Goal: Task Accomplishment & Management: Manage account settings

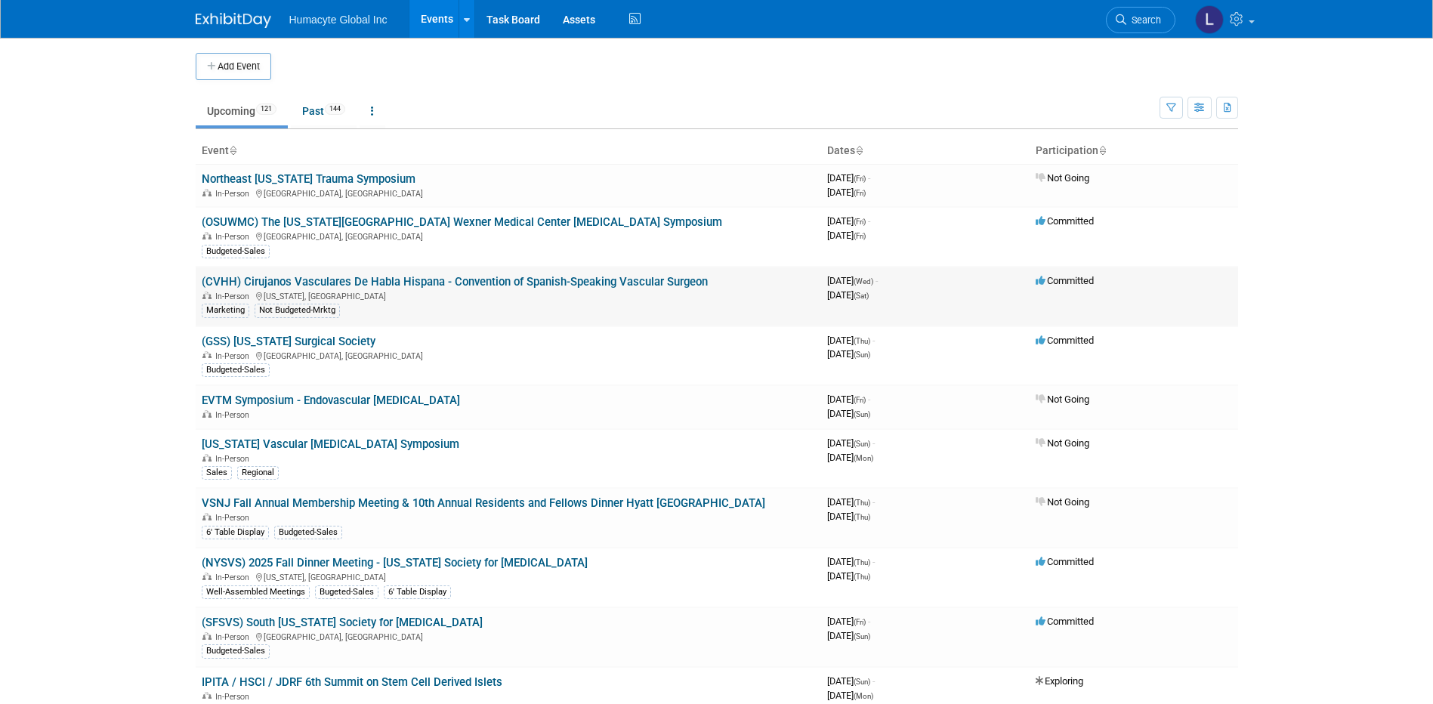
click at [365, 285] on link "(CVHH) Cirujanos Vasculares De Habla Hispana - Convention of Spanish-Speaking V…" at bounding box center [455, 282] width 506 height 14
click at [365, 285] on body "Humacyte Global Inc Events Add Event Bulk Upload Events Shareable Event Boards …" at bounding box center [716, 352] width 1433 height 704
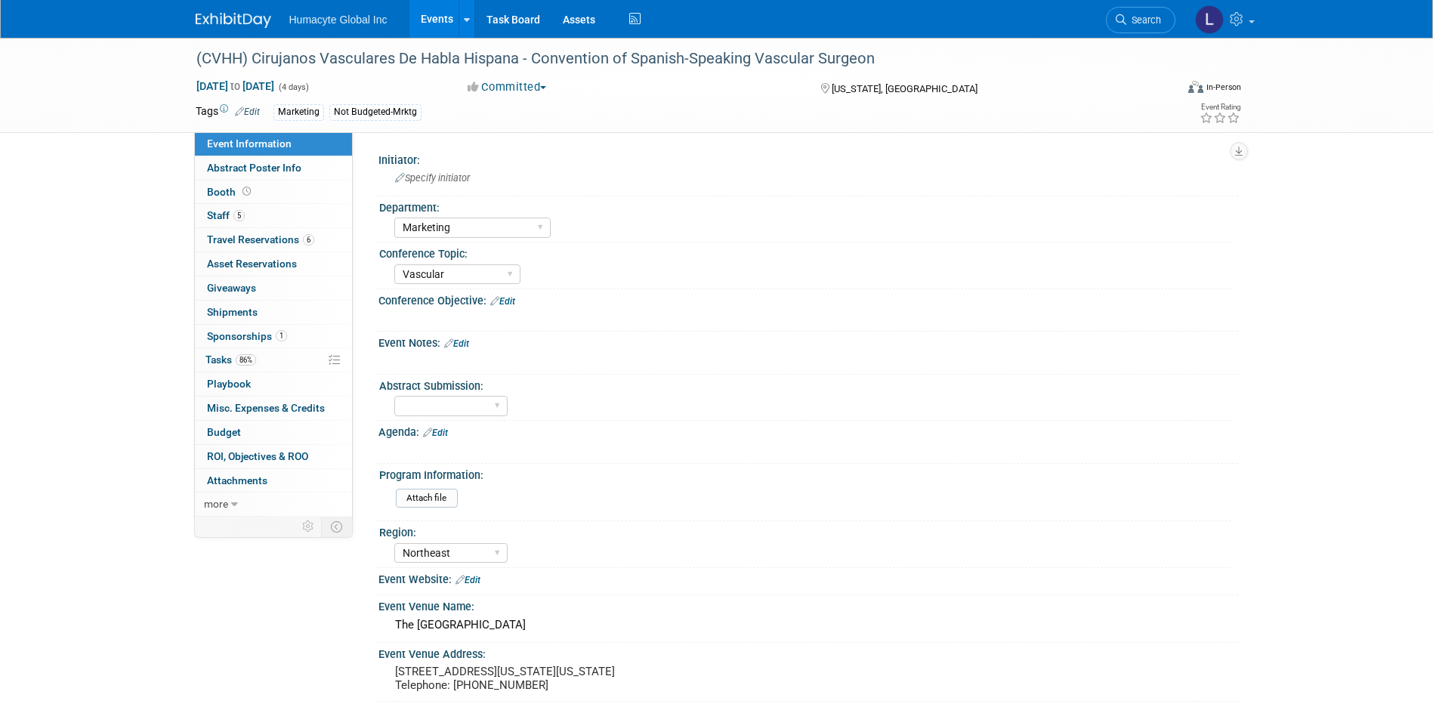
select select "Marketing"
select select "Vascular"
select select "Northeast"
click at [219, 366] on link "86% Tasks 86%" at bounding box center [273, 359] width 157 height 23
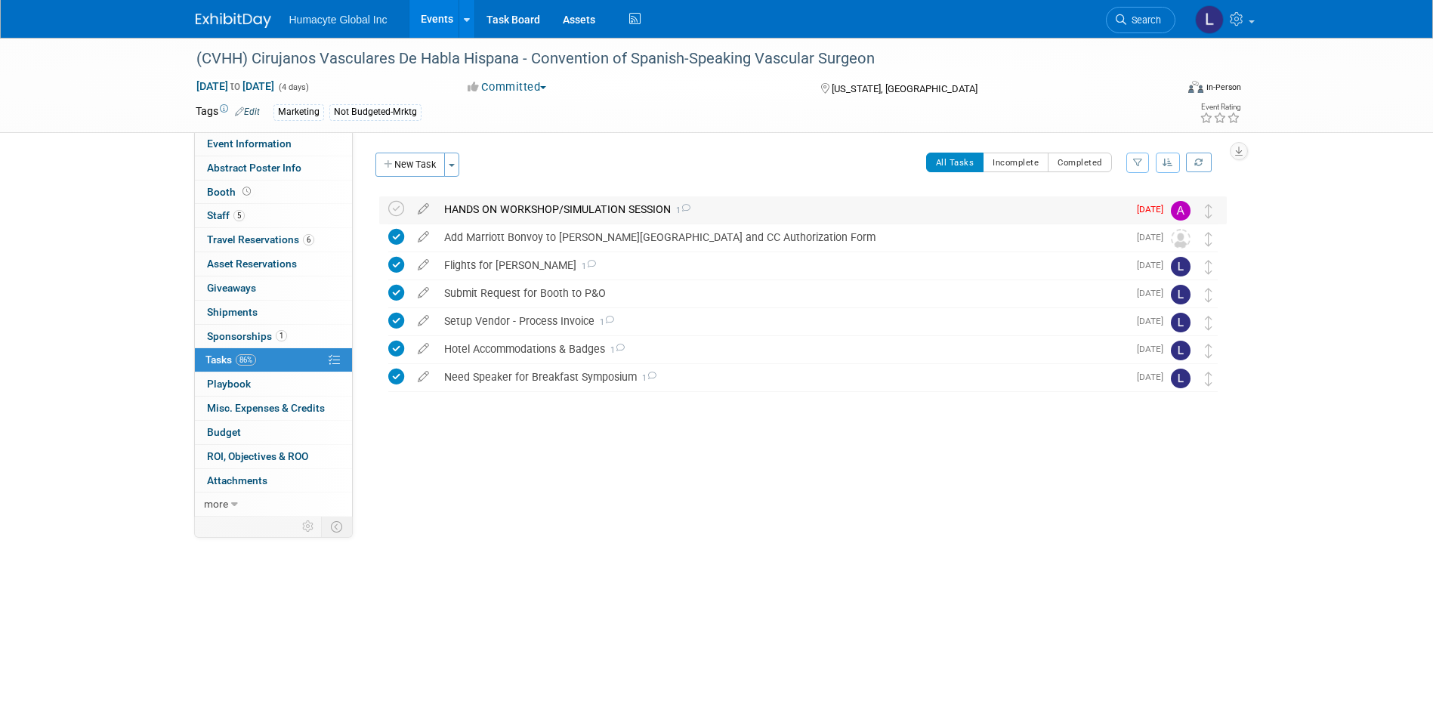
click at [548, 205] on div "HANDS ON WORKSHOP/SIMULATION SESSION 1" at bounding box center [782, 209] width 691 height 26
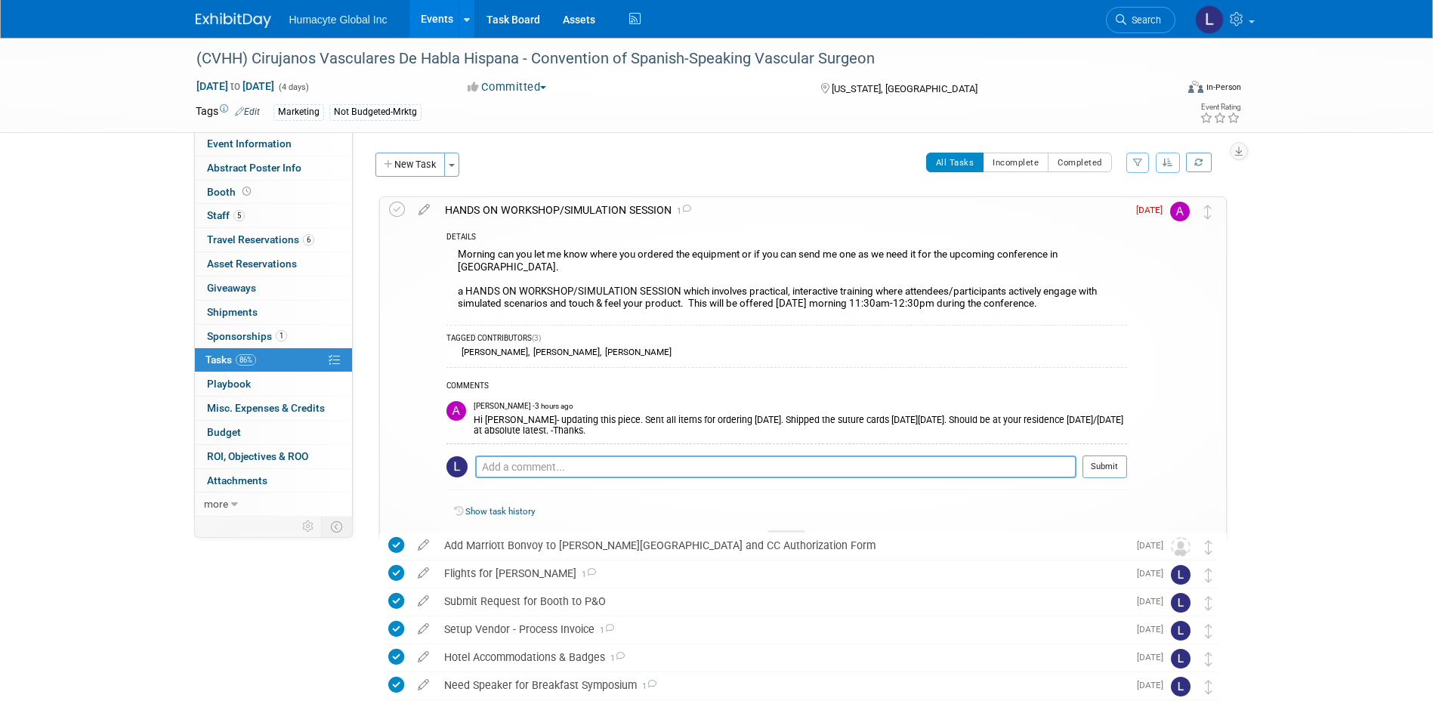
click at [516, 456] on textarea at bounding box center [775, 466] width 601 height 23
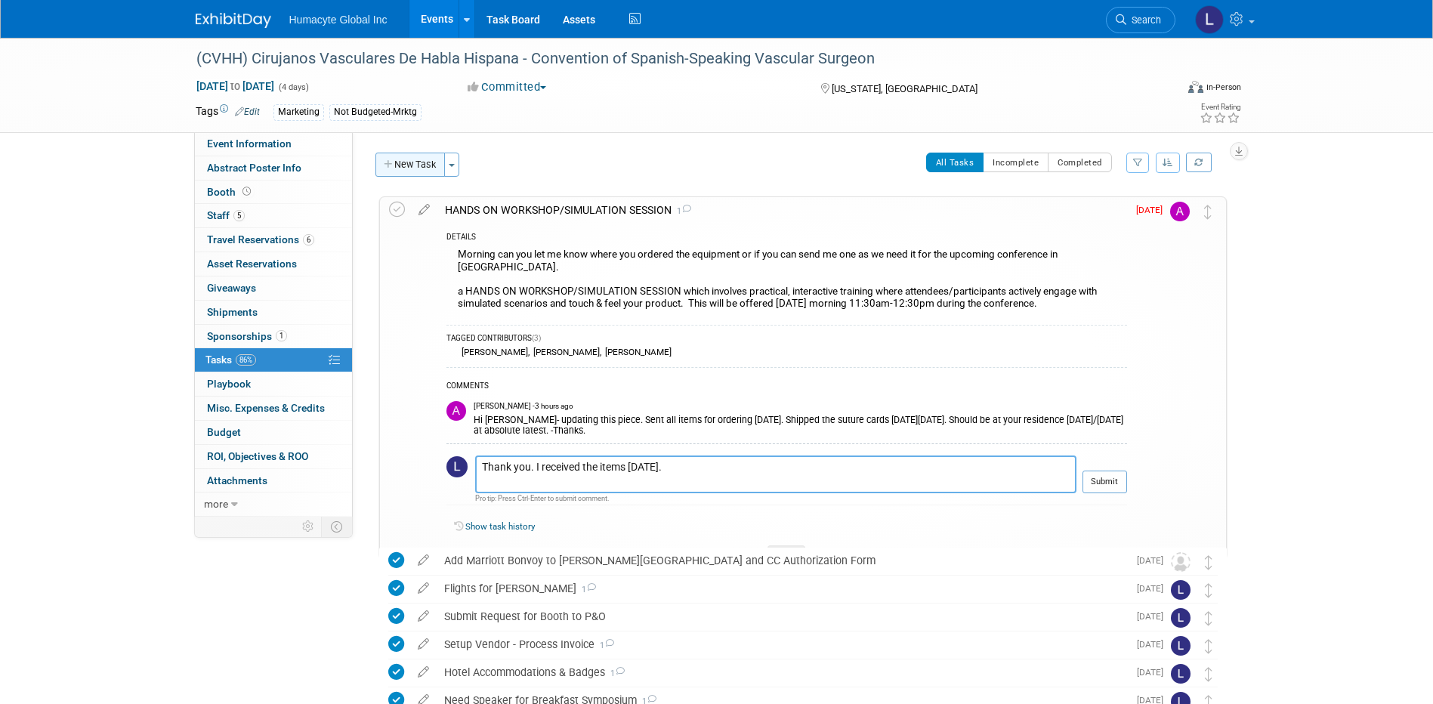
type textarea "Thank you. I received the items today."
click at [409, 163] on button "New Task" at bounding box center [409, 165] width 69 height 24
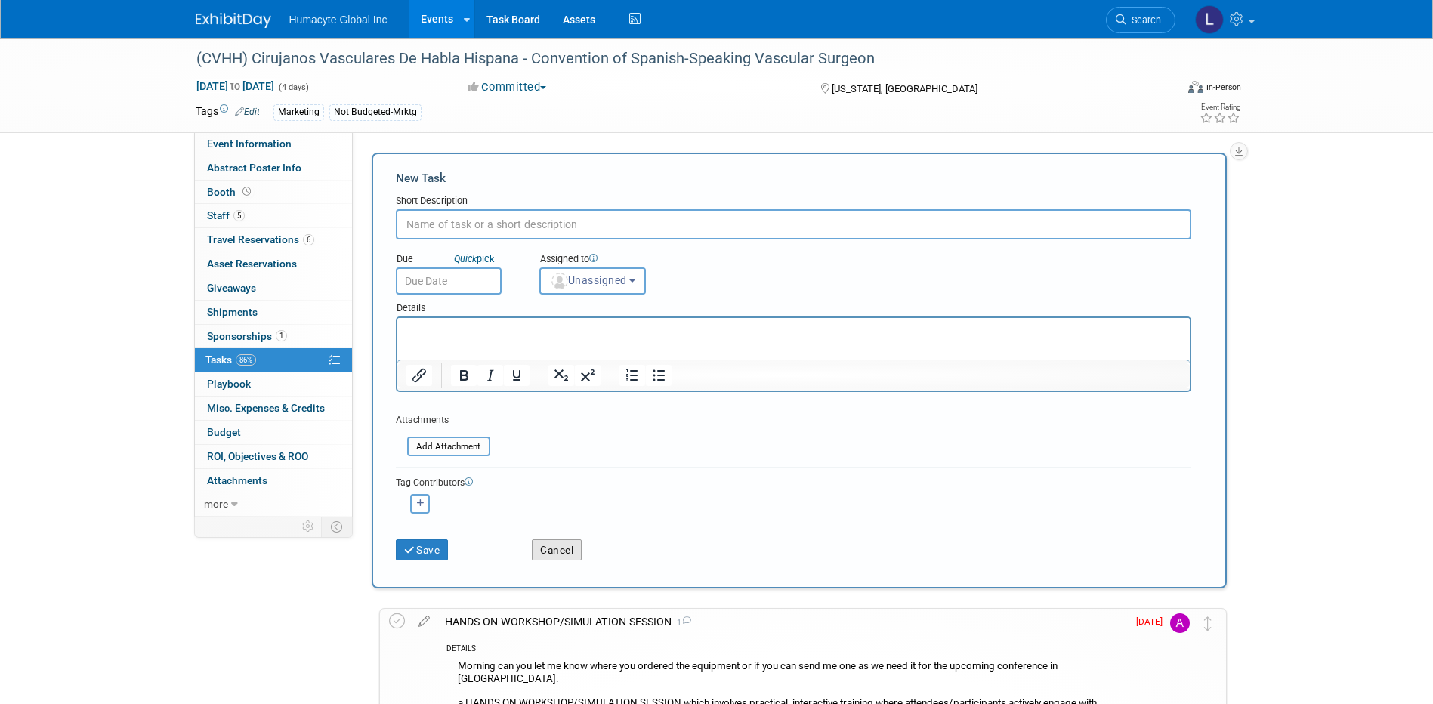
click at [568, 554] on button "Cancel" at bounding box center [557, 549] width 50 height 21
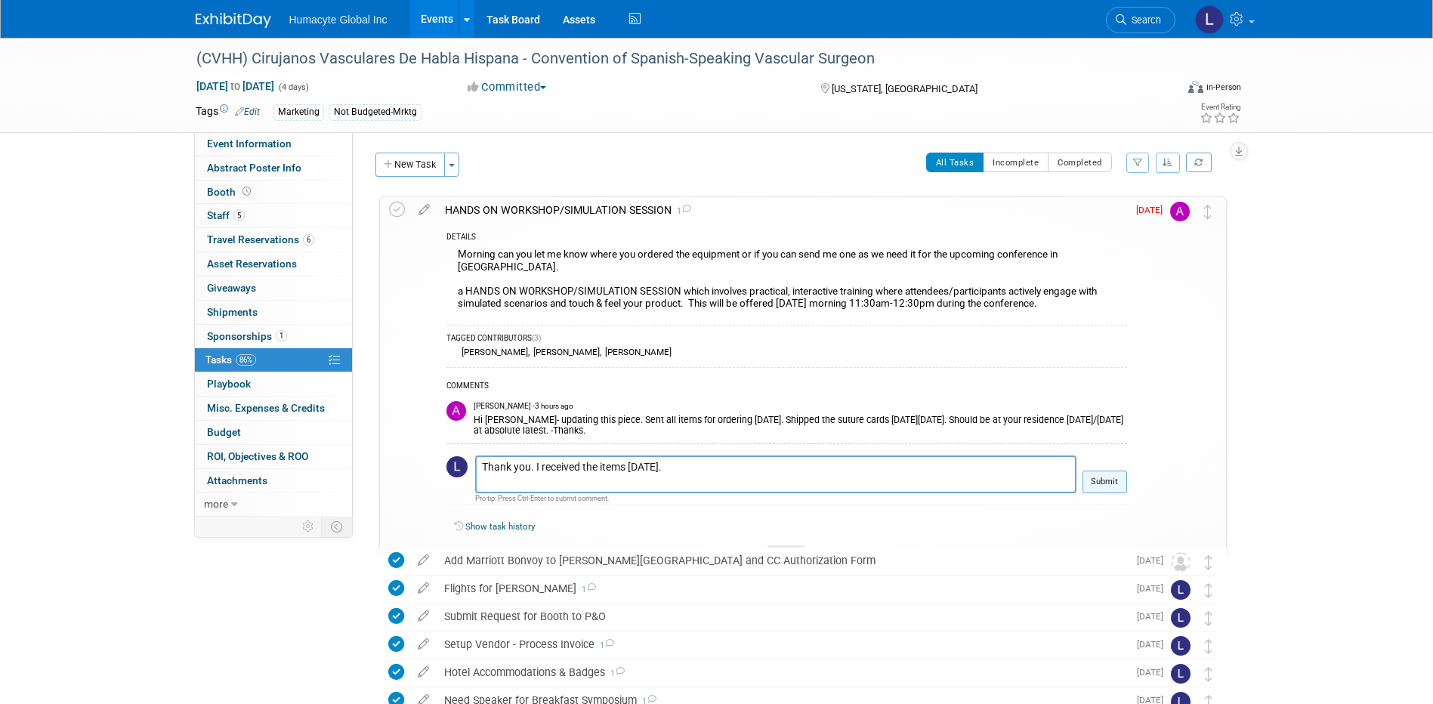
click at [1086, 470] on button "Submit" at bounding box center [1104, 481] width 45 height 23
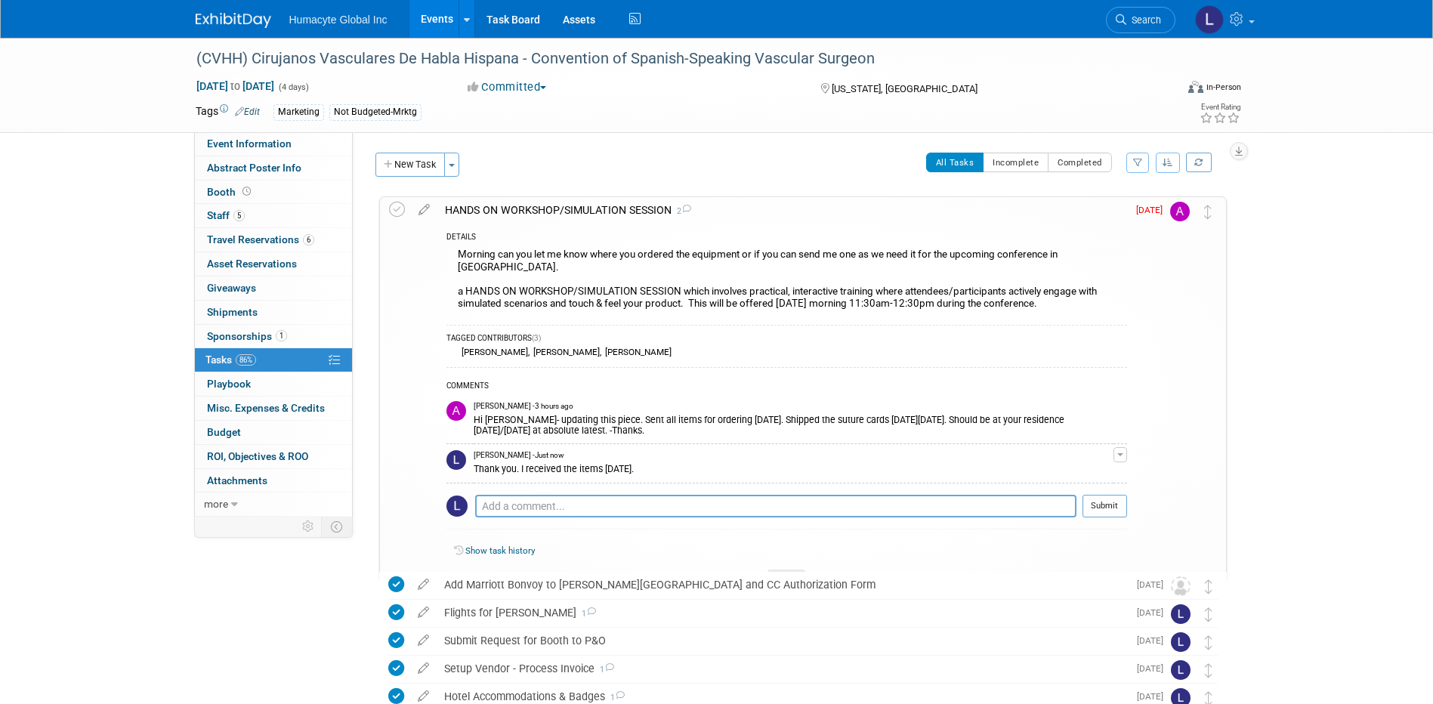
click at [1430, 632] on div "(CVHH) Cirujanos Vasculares De Habla Hispana - Convention of Spanish-Speaking V…" at bounding box center [716, 435] width 1433 height 794
click at [468, 289] on div "Morning can you let me know where you ordered the equipment or if you can send …" at bounding box center [786, 281] width 680 height 72
drag, startPoint x: 457, startPoint y: 282, endPoint x: 1075, endPoint y: 296, distance: 618.7
click at [1075, 296] on div "Morning can you let me know where you ordered the equipment or if you can send …" at bounding box center [786, 281] width 680 height 72
copy div "a HANDS ON WORKSHOP/SIMULATION SESSION which involves practical, interactive tr…"
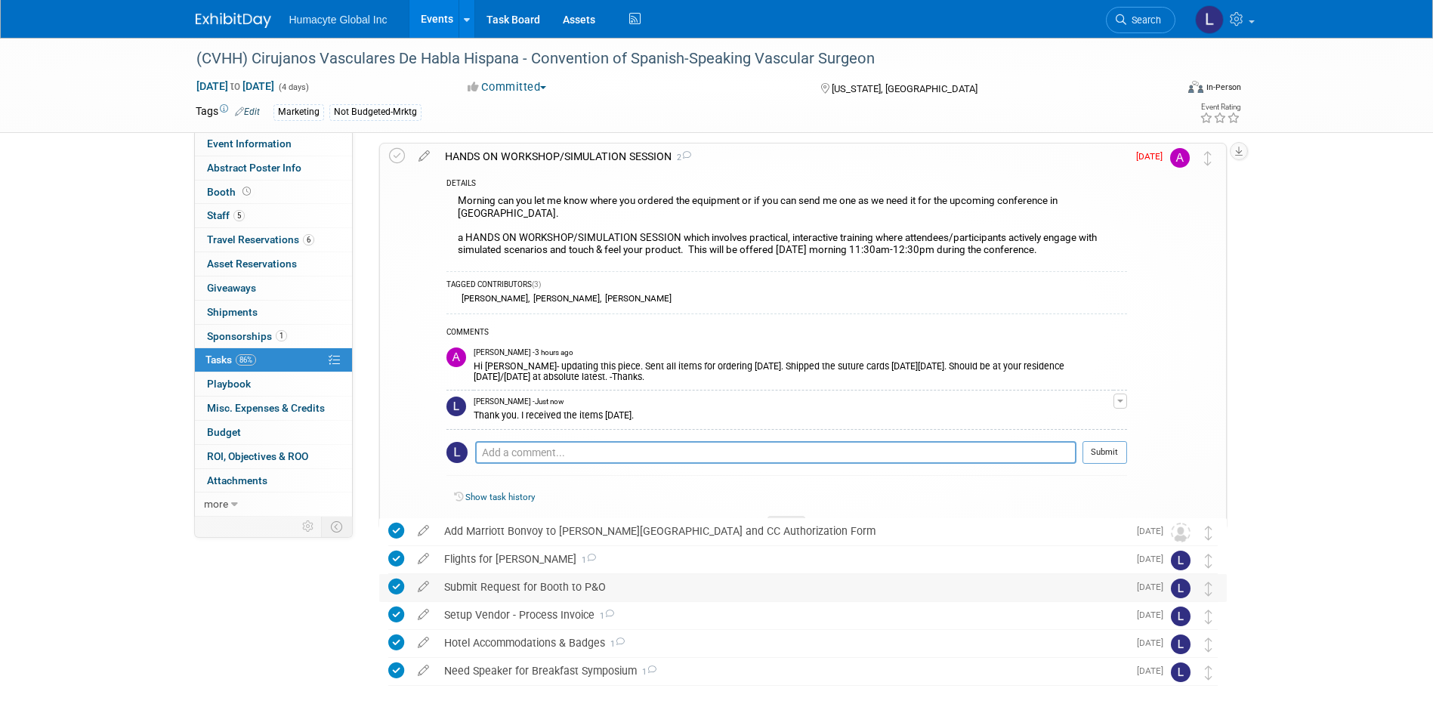
scroll to position [128, 0]
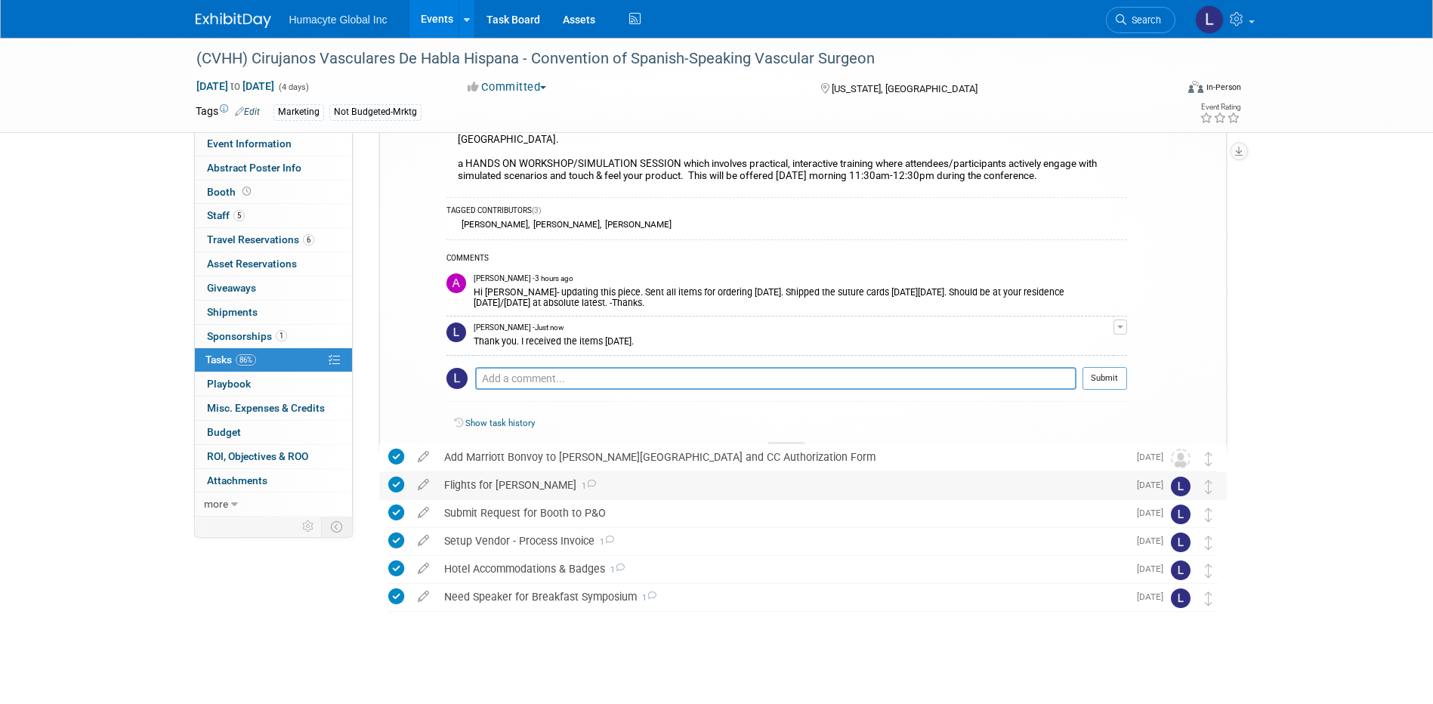
click at [522, 482] on div "Flights for Dr. Grandas 1" at bounding box center [782, 485] width 691 height 26
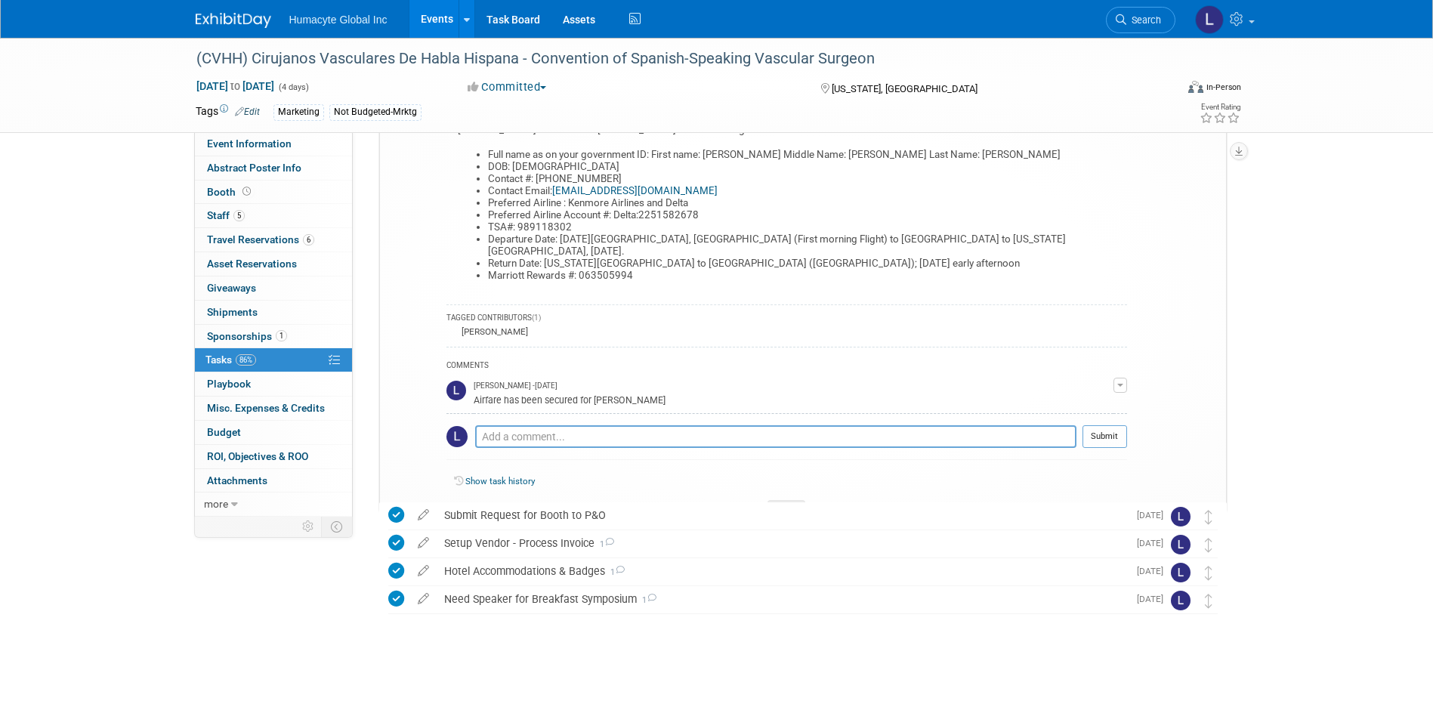
scroll to position [530, 0]
click at [515, 578] on div "Hotel Accommodations & Badges 1" at bounding box center [782, 569] width 691 height 26
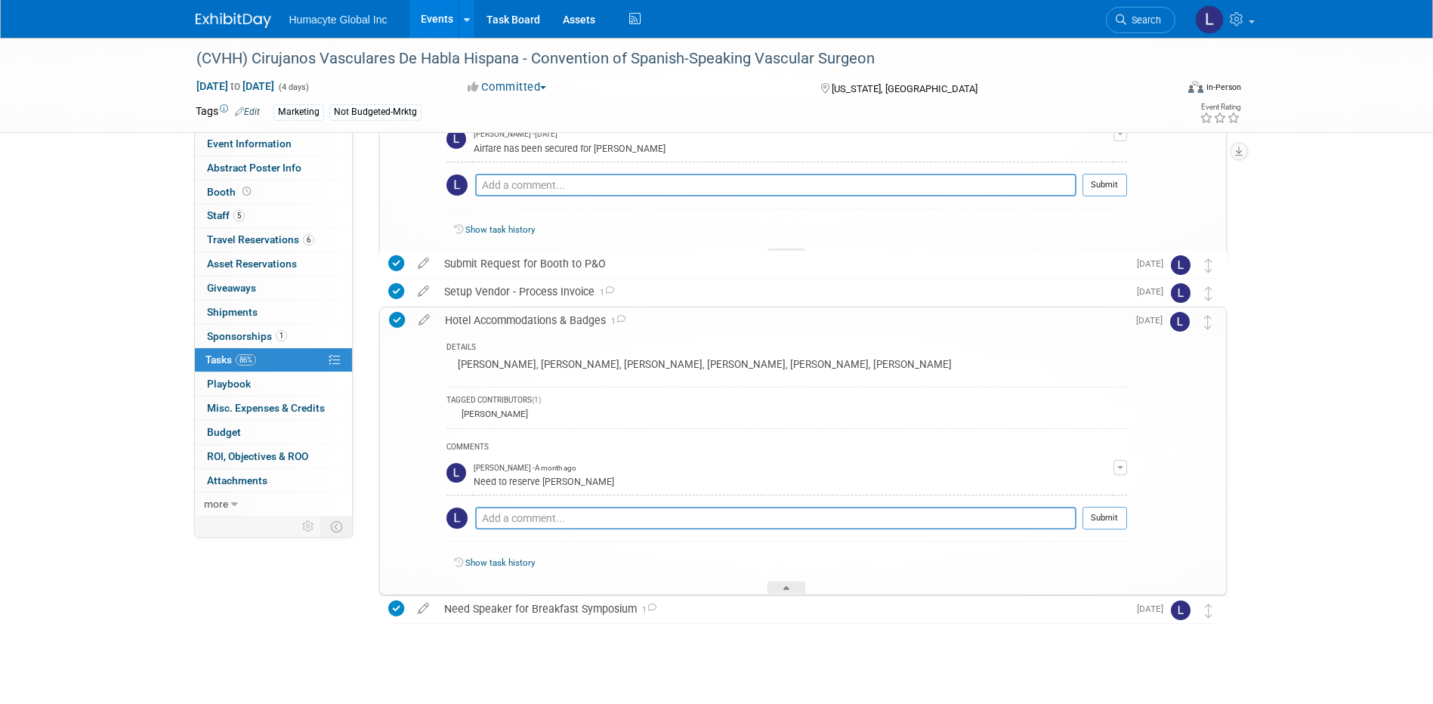
scroll to position [791, 0]
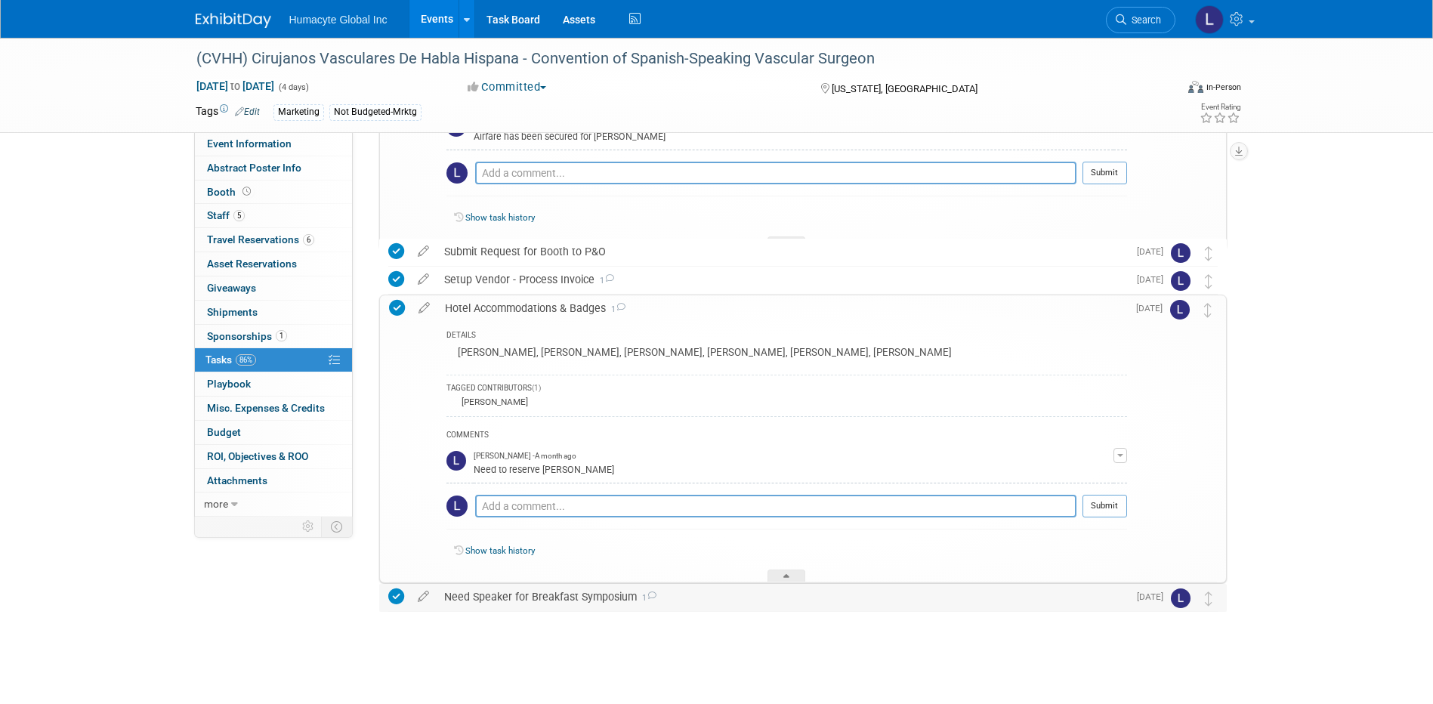
click at [523, 600] on div "Need Speaker for Breakfast Symposium 1" at bounding box center [782, 597] width 691 height 26
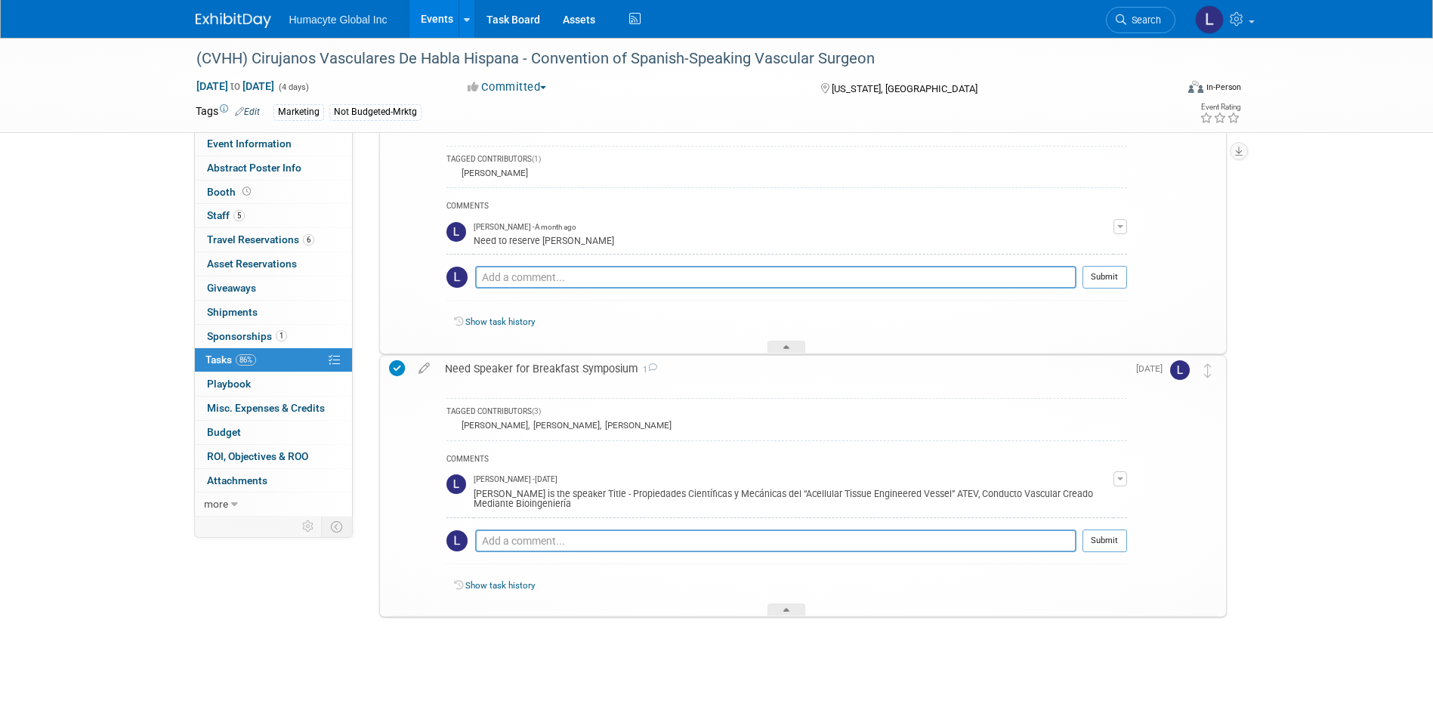
scroll to position [1027, 0]
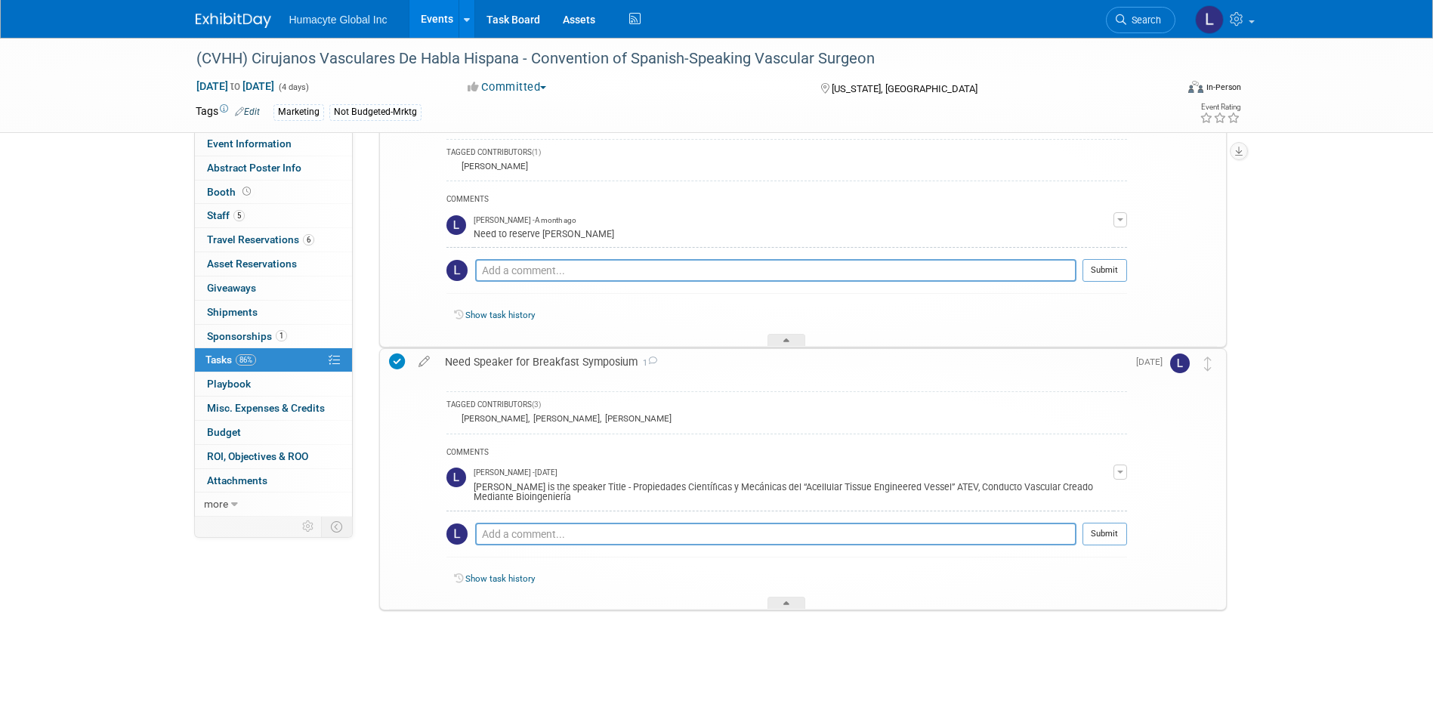
drag, startPoint x: 581, startPoint y: 500, endPoint x: 476, endPoint y: 491, distance: 105.4
click at [476, 491] on div "Dr. Oscar Grandas is the speaker Title - Propiedades Científicas y Mecánicas de…" at bounding box center [794, 491] width 640 height 24
copy div "Dr. Oscar Grandas is the speaker Title - Propiedades Científicas y Mecánicas de…"
click at [588, 533] on textarea at bounding box center [775, 534] width 601 height 23
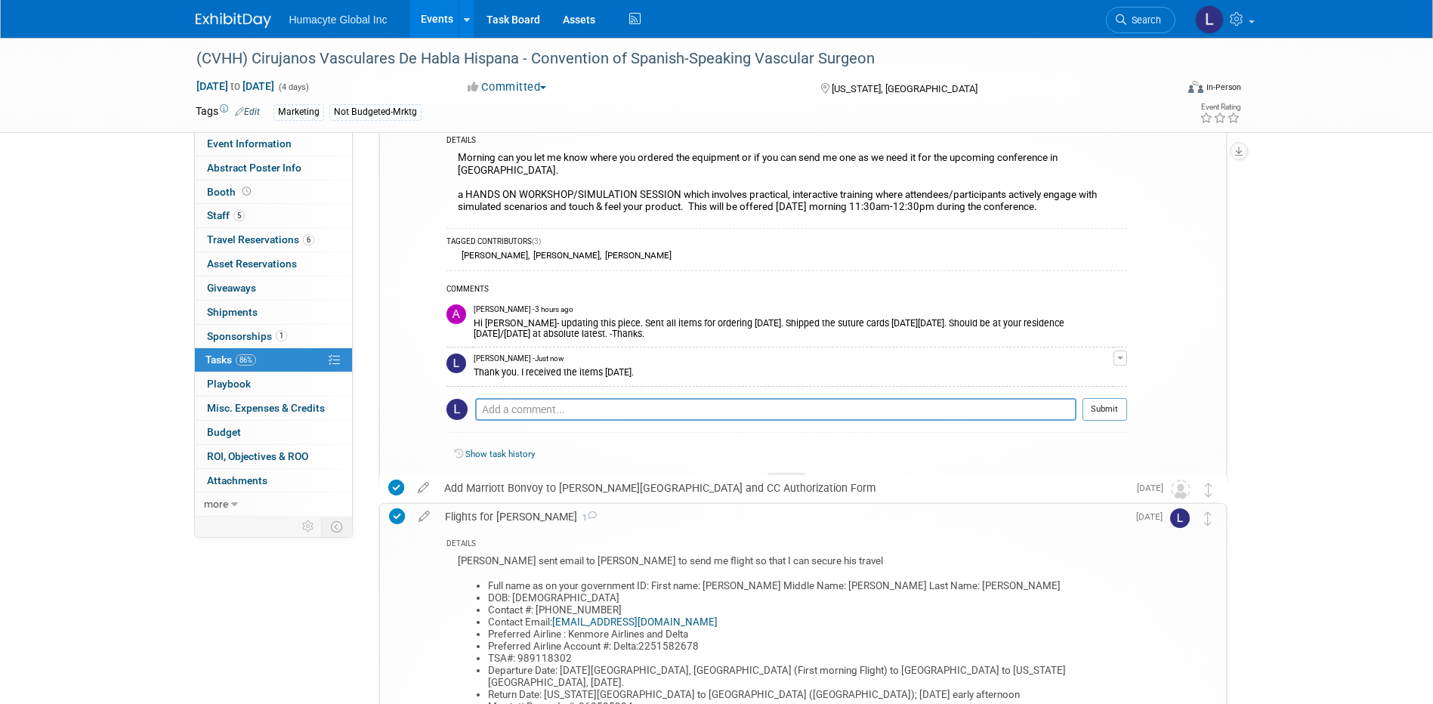
scroll to position [0, 0]
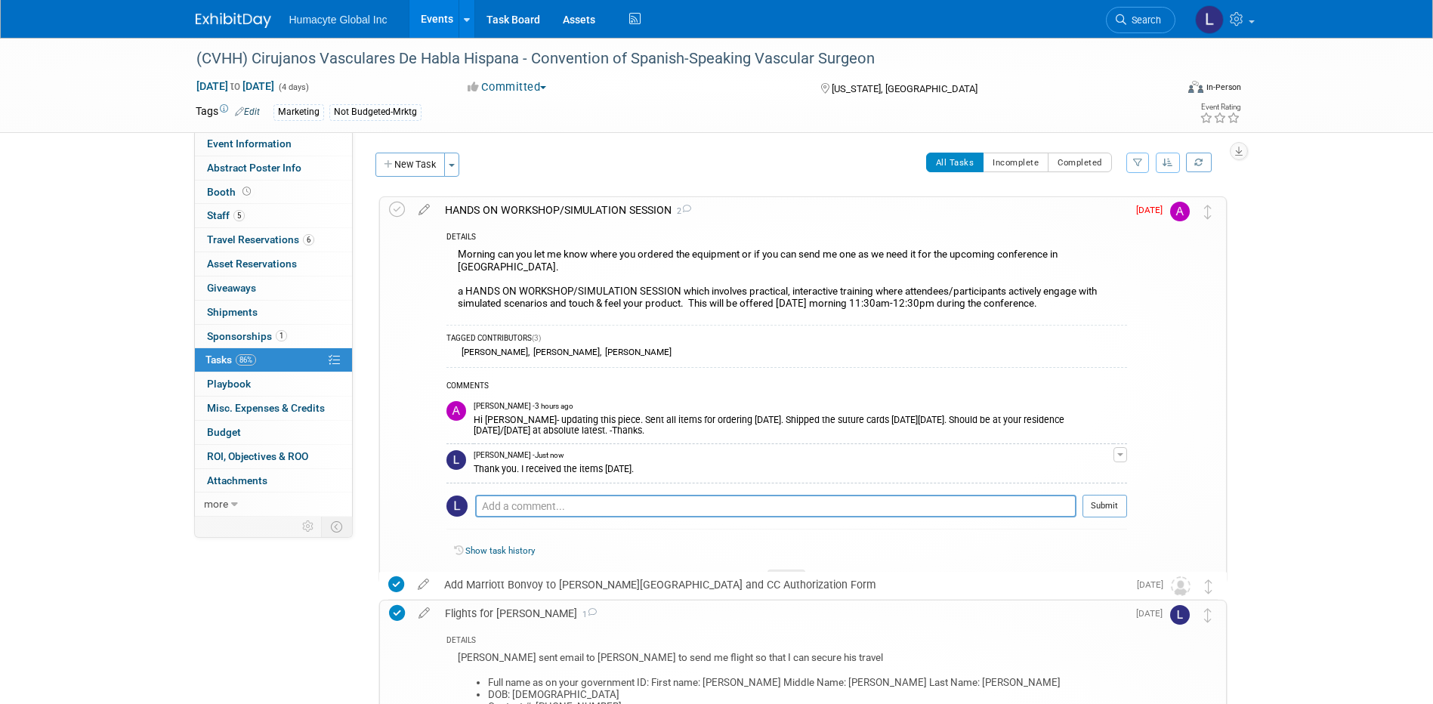
click at [425, 16] on link "Events" at bounding box center [436, 19] width 55 height 38
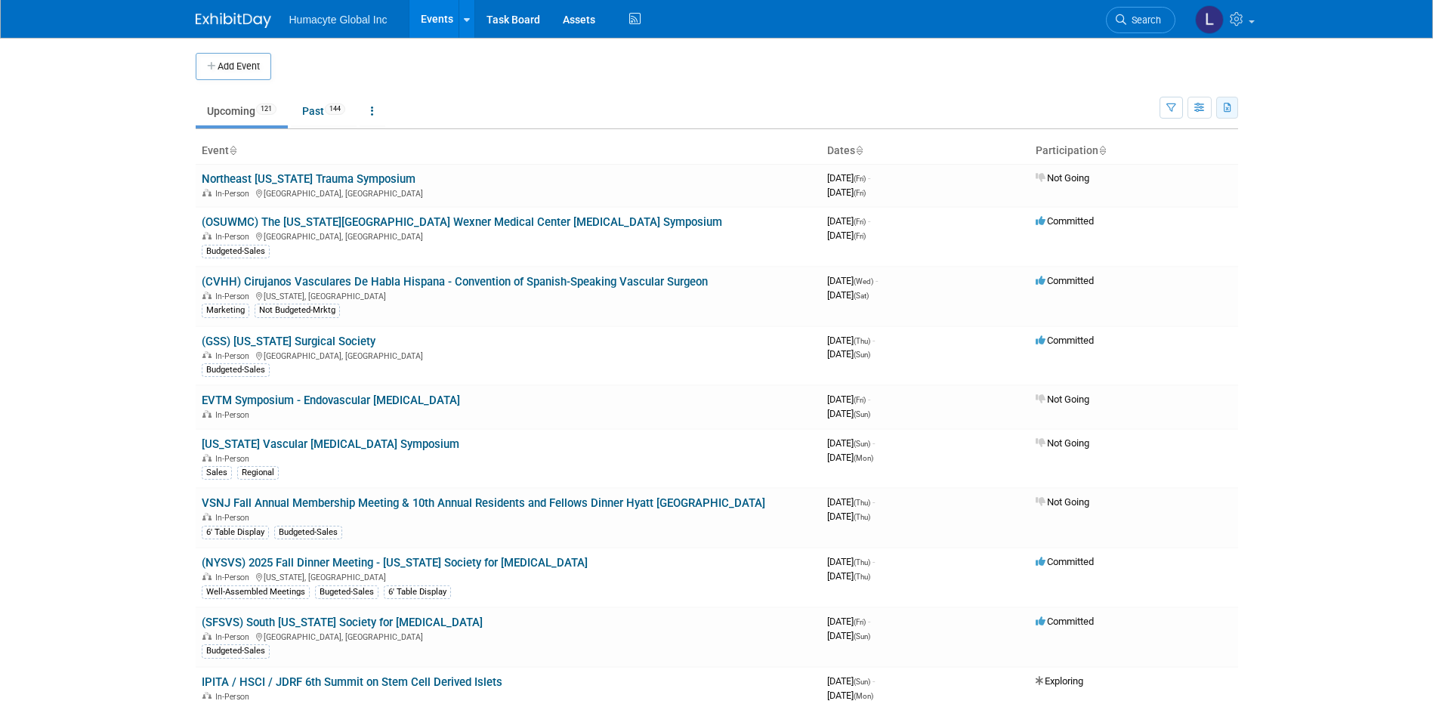
click at [1236, 110] on button "button" at bounding box center [1227, 108] width 22 height 22
click at [1199, 104] on icon "button" at bounding box center [1199, 108] width 11 height 10
click at [1106, 205] on link "Calendar View" at bounding box center [1135, 206] width 127 height 21
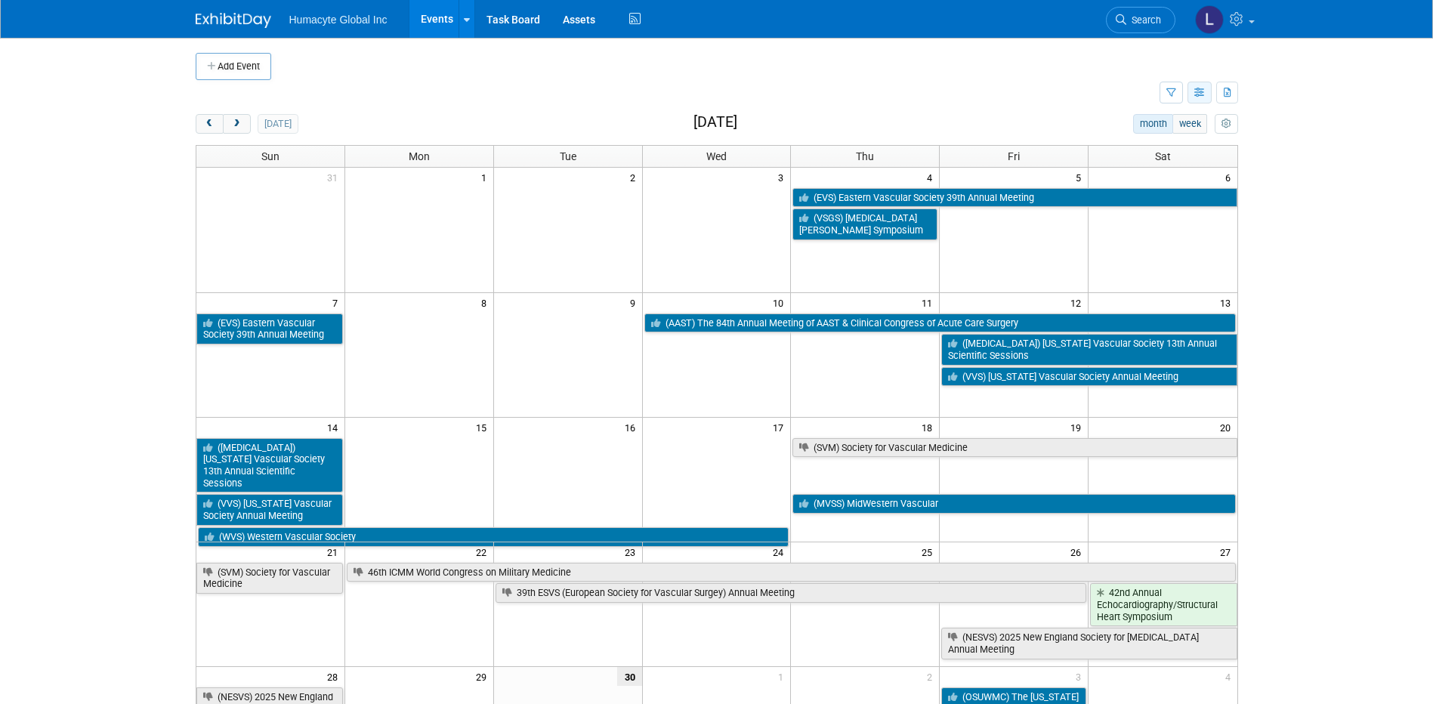
click at [1194, 91] on icon "button" at bounding box center [1199, 93] width 11 height 10
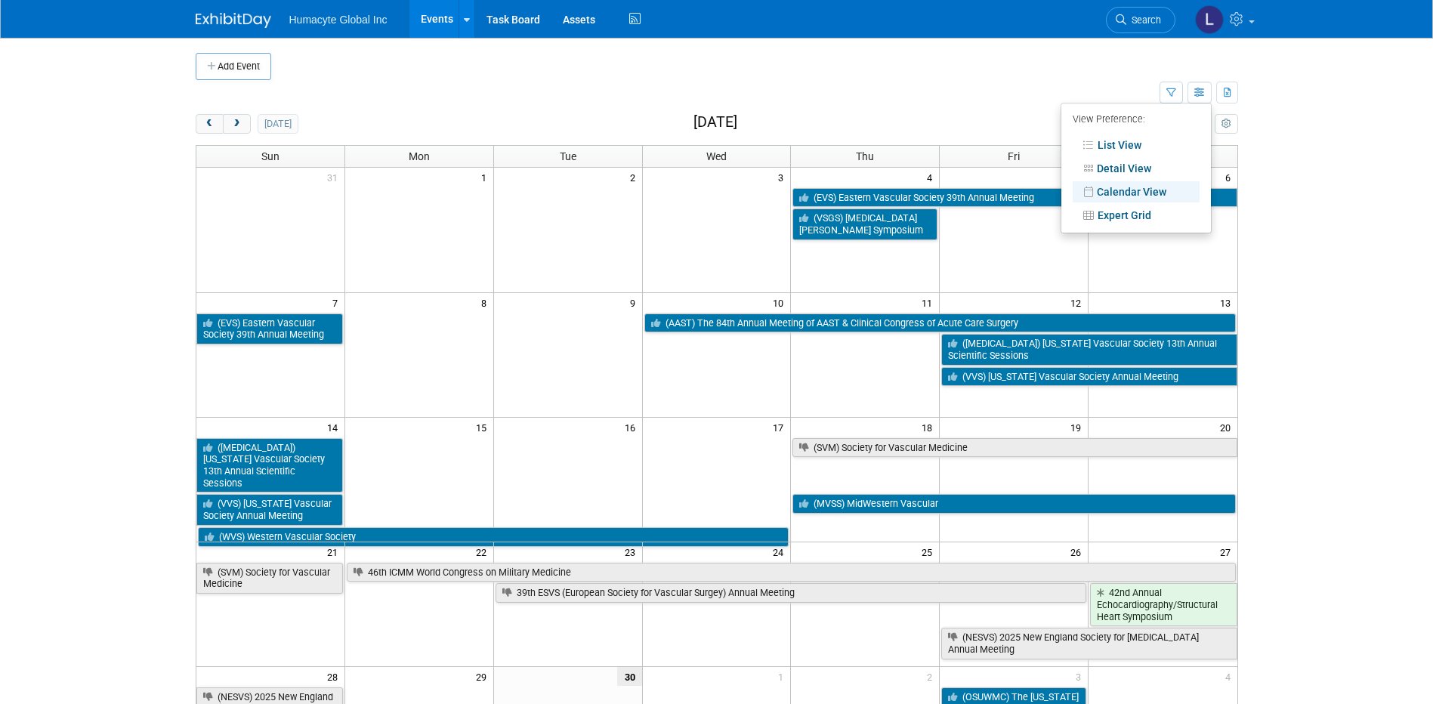
click at [1153, 94] on td at bounding box center [678, 93] width 964 height 26
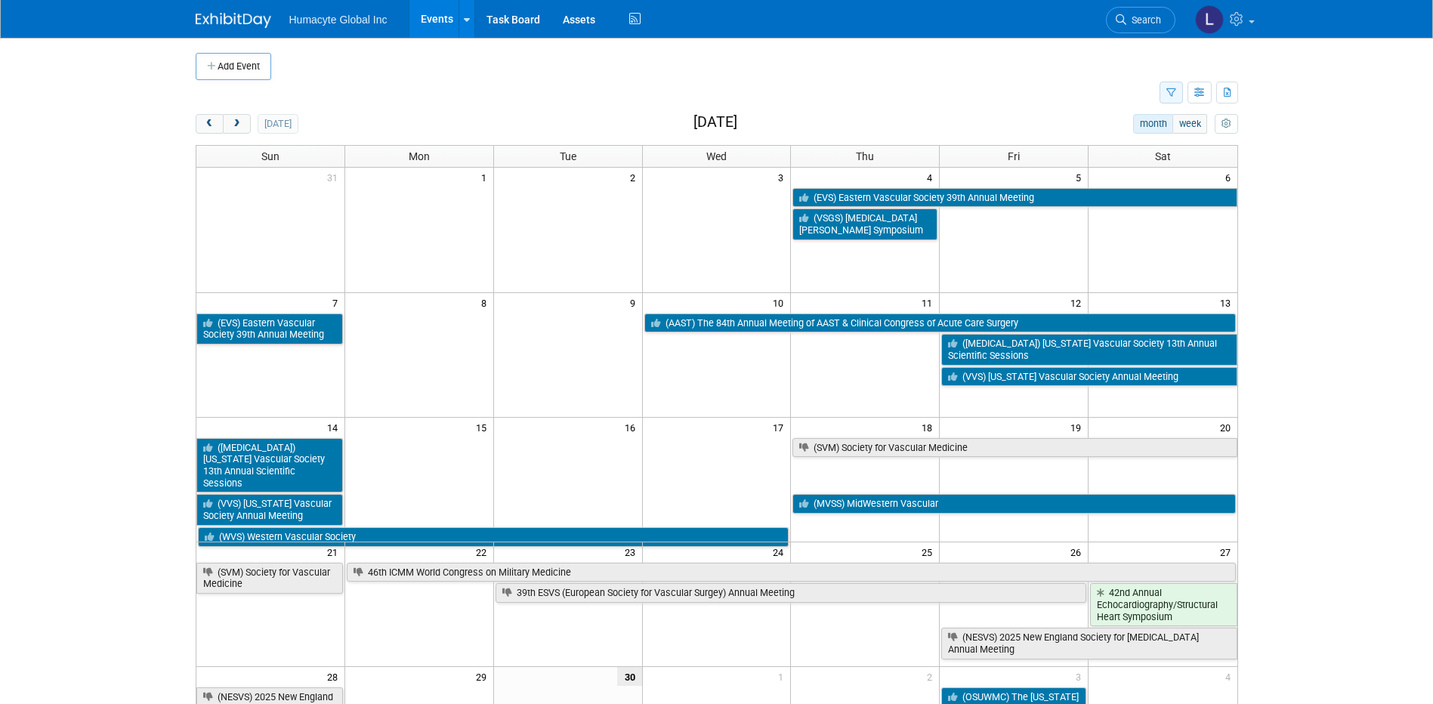
click at [1166, 98] on button "button" at bounding box center [1170, 93] width 23 height 22
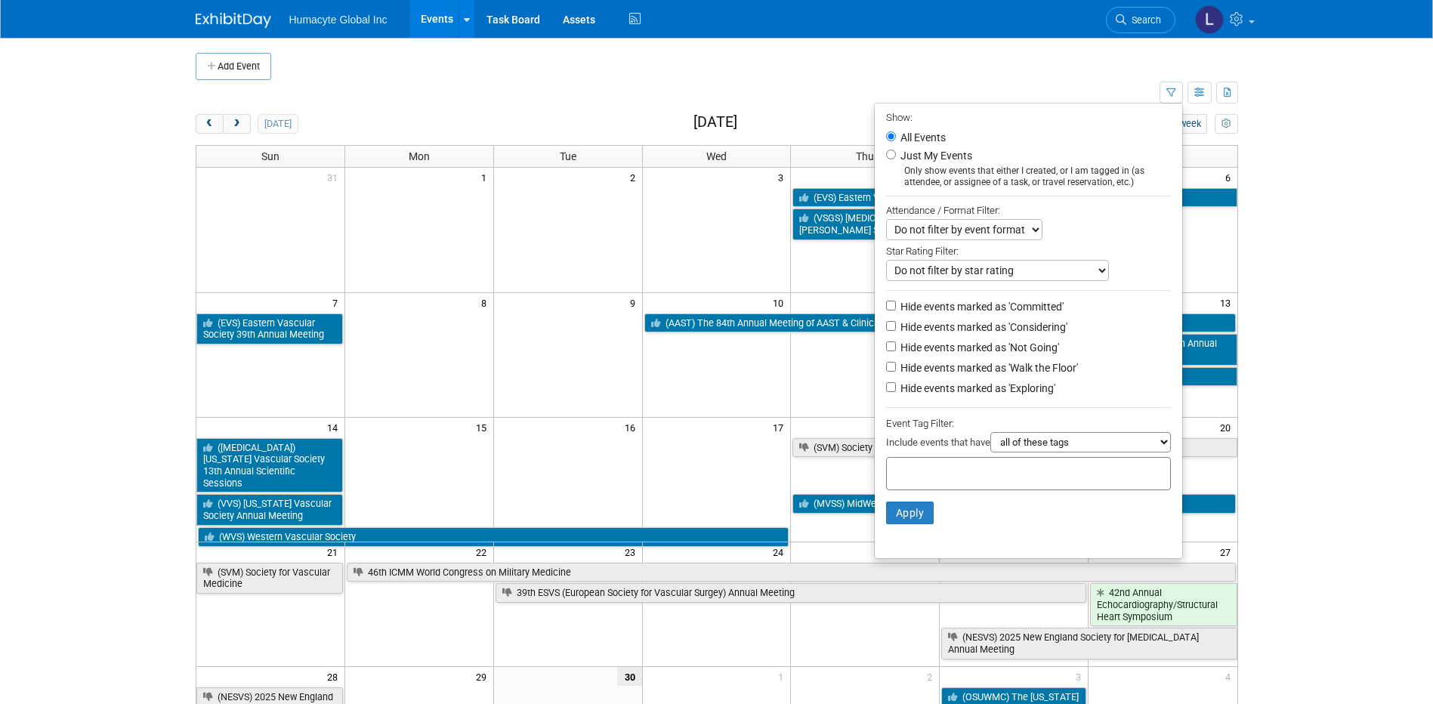
click at [952, 328] on label "Hide events marked as 'Considering'" at bounding box center [982, 326] width 170 height 15
click at [896, 328] on input "Hide events marked as 'Considering'" at bounding box center [891, 326] width 10 height 10
checkbox input "true"
click at [950, 349] on label "Hide events marked as 'Not Going'" at bounding box center [978, 347] width 162 height 15
click at [896, 349] on input "Hide events marked as 'Not Going'" at bounding box center [891, 346] width 10 height 10
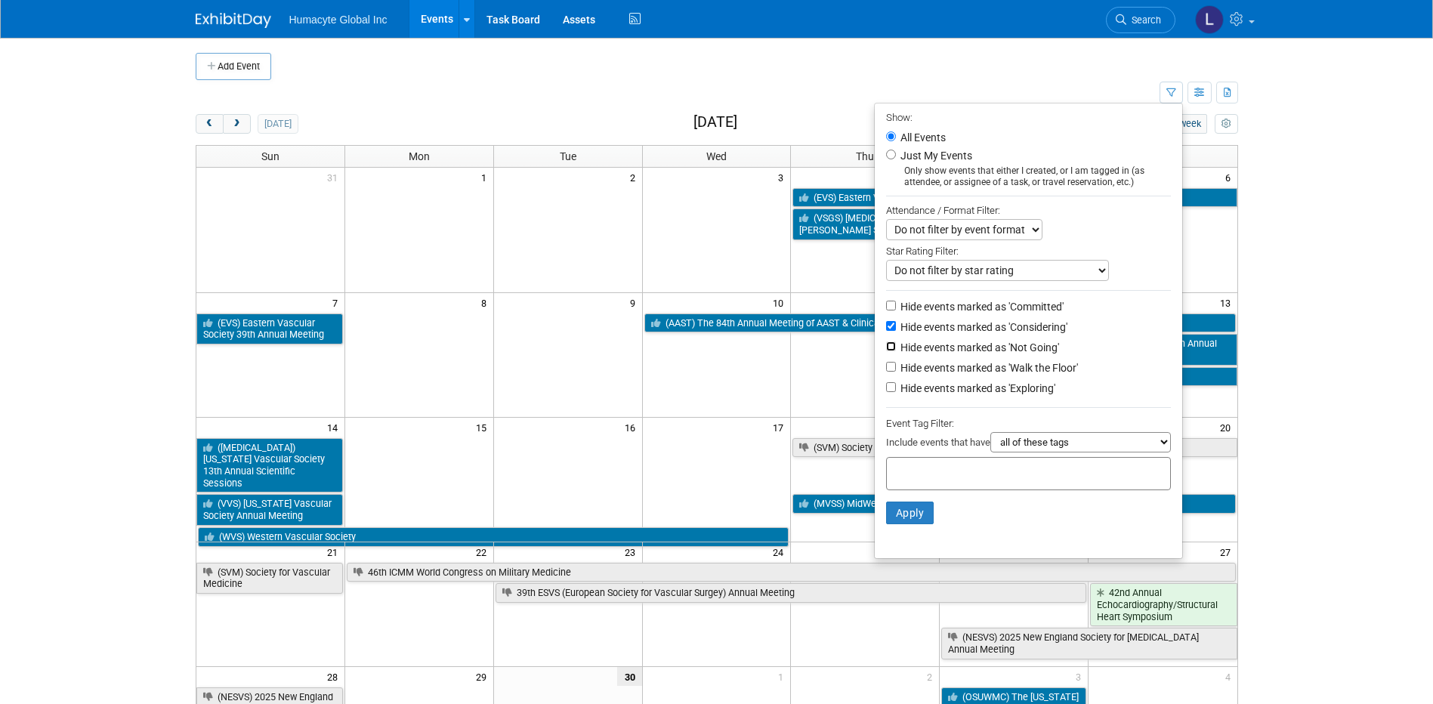
checkbox input "true"
click at [949, 375] on label "Hide events marked as 'Walk the Floor'" at bounding box center [987, 367] width 180 height 15
click at [896, 372] on input "Hide events marked as 'Walk the Floor'" at bounding box center [891, 367] width 10 height 10
checkbox input "true"
click at [949, 394] on label "Hide events marked as 'Exploring'" at bounding box center [976, 388] width 158 height 15
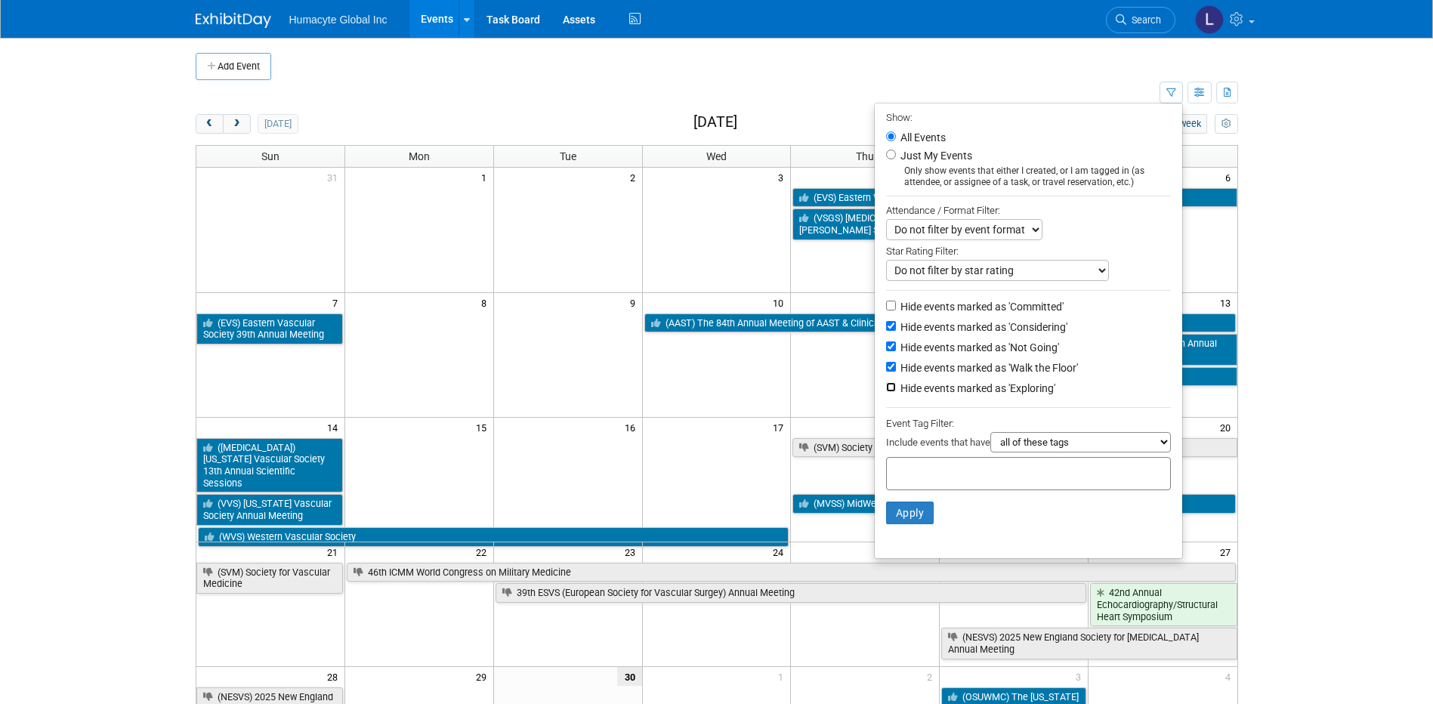
click at [896, 392] on input "Hide events marked as 'Exploring'" at bounding box center [891, 387] width 10 height 10
checkbox input "true"
click at [905, 514] on button "Apply" at bounding box center [910, 512] width 48 height 23
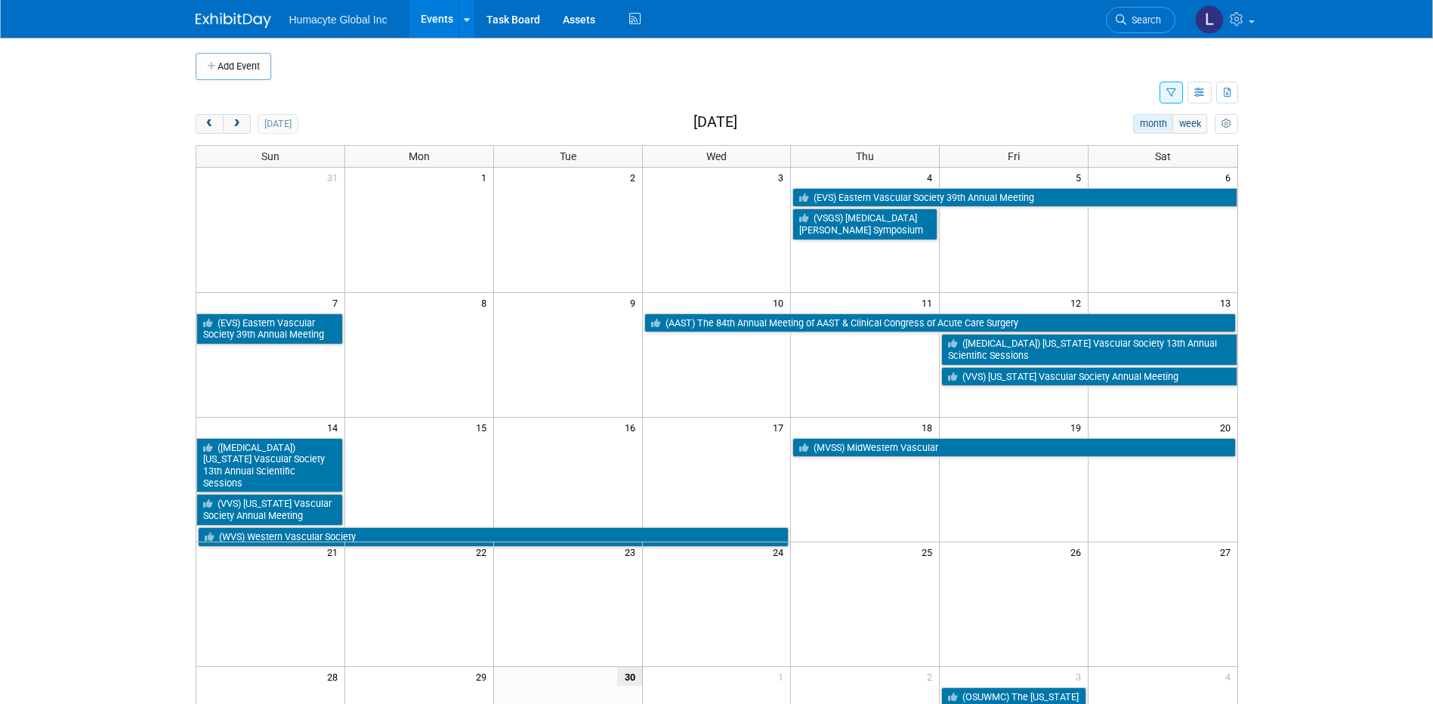
click at [1172, 100] on button "button" at bounding box center [1170, 93] width 23 height 22
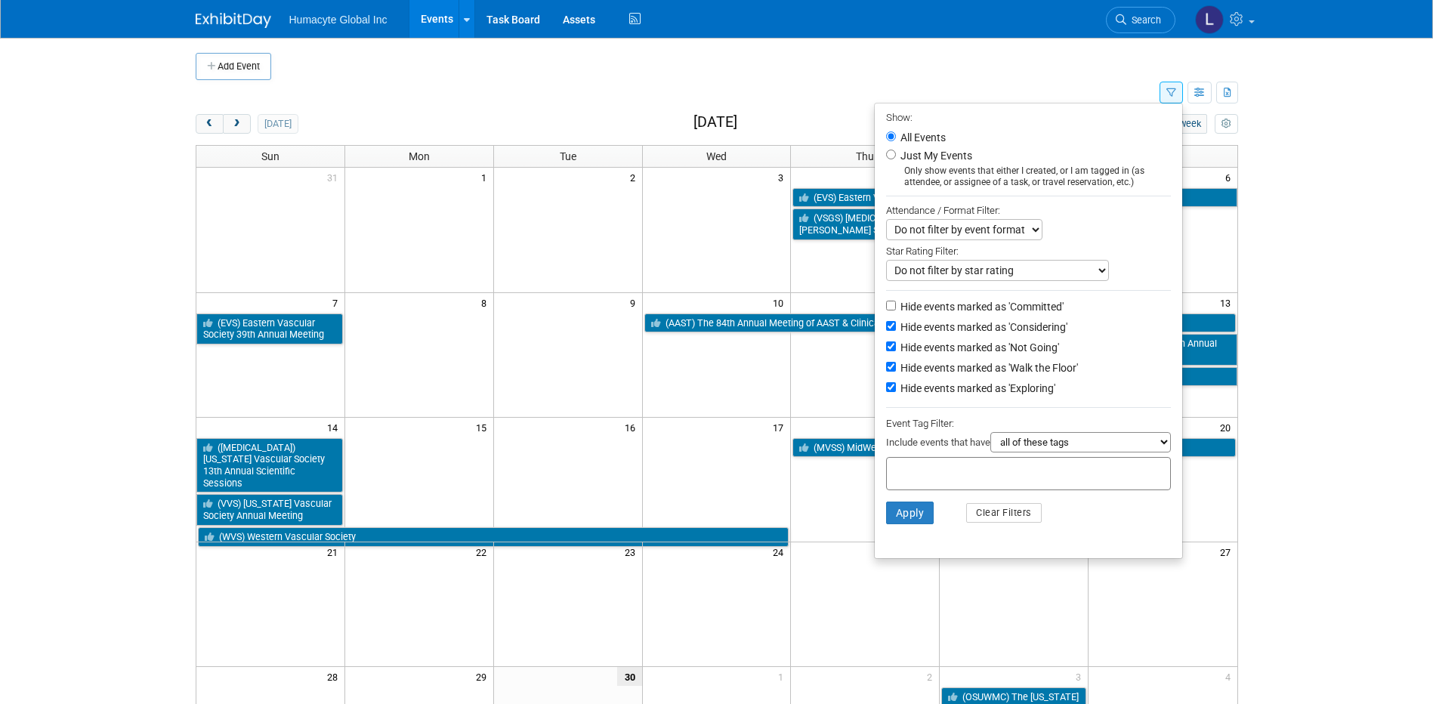
click at [1289, 239] on body "Humacyte Global Inc Events Add Event Bulk Upload Events Shareable Event Boards …" at bounding box center [716, 352] width 1433 height 704
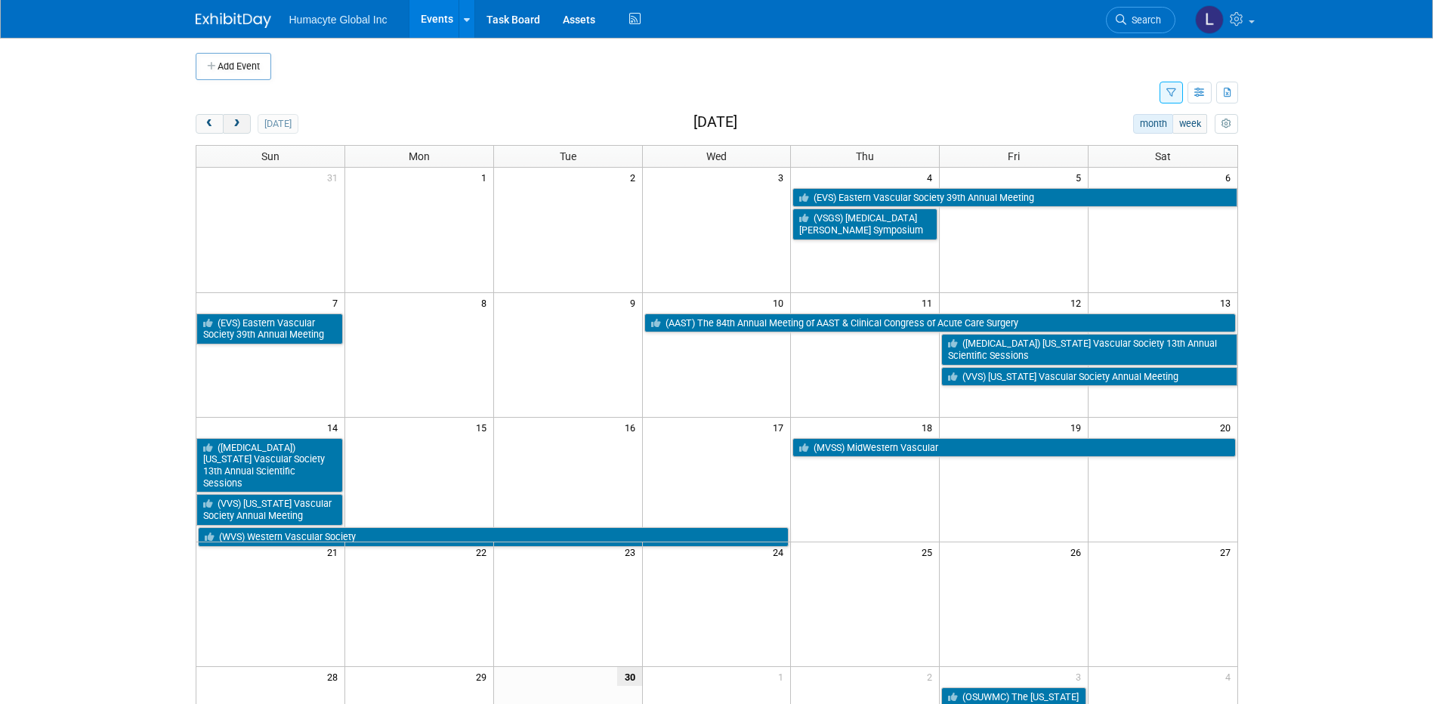
click at [239, 120] on span "next" at bounding box center [236, 124] width 11 height 10
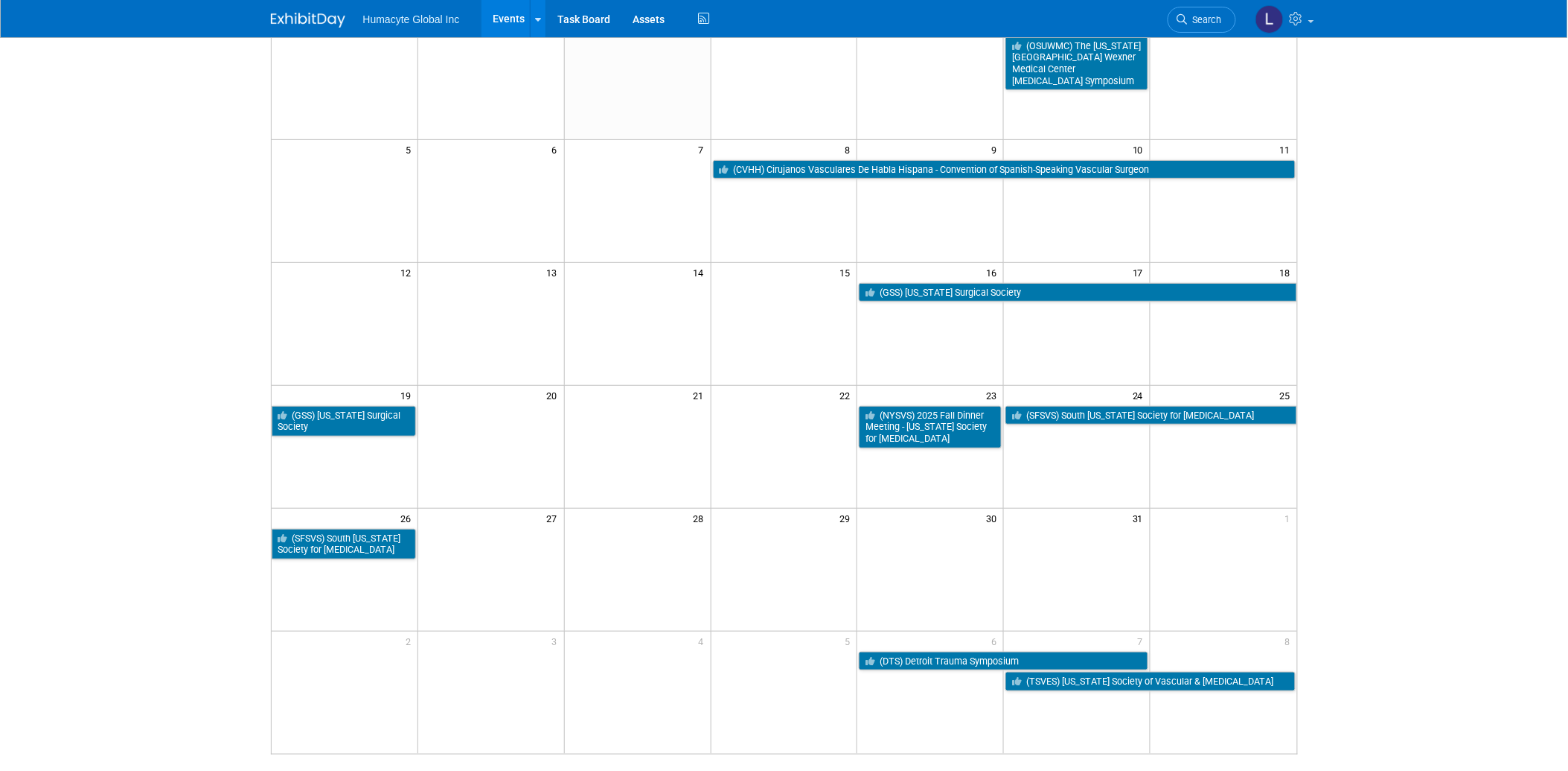
scroll to position [5, 0]
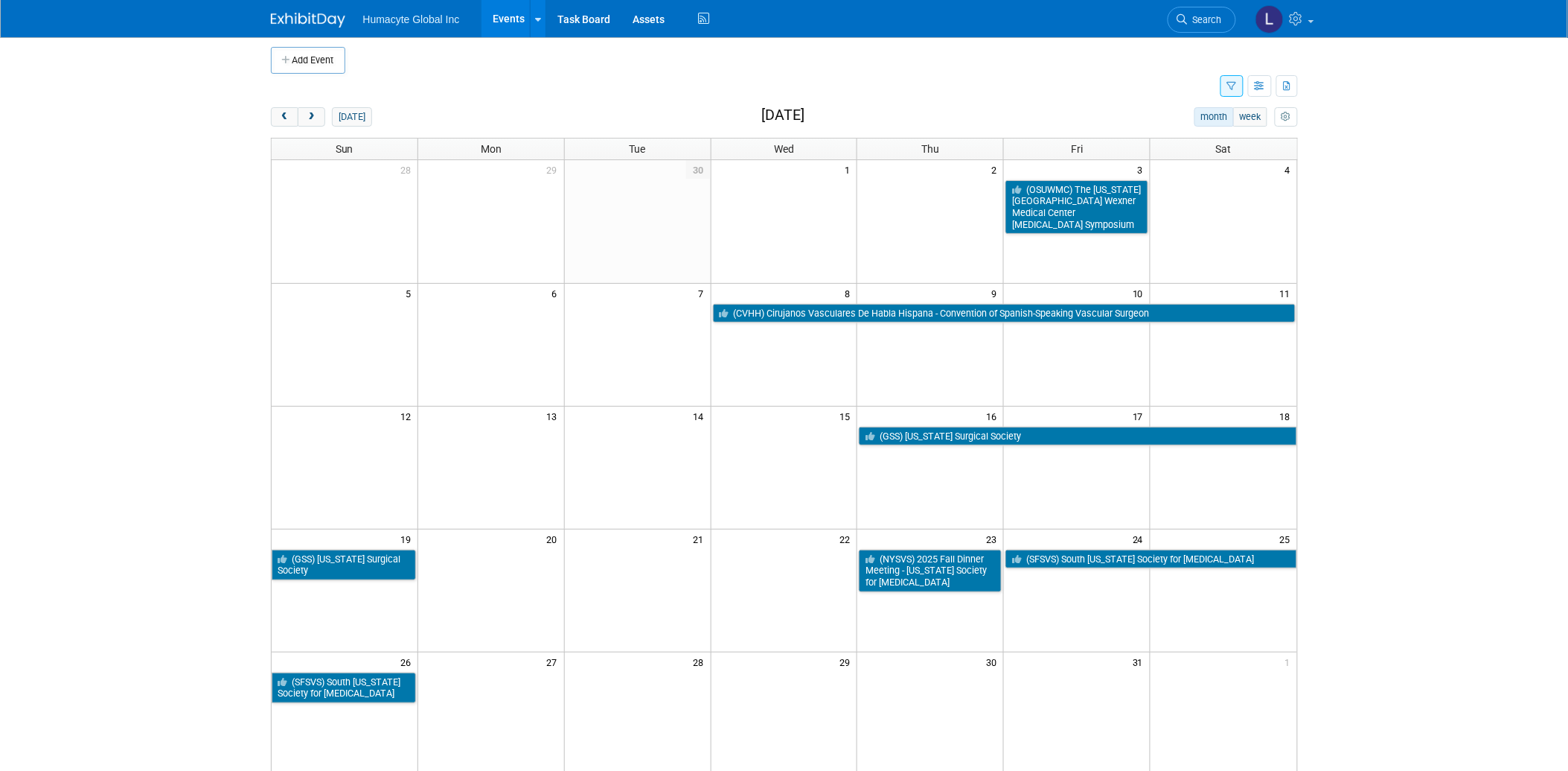
drag, startPoint x: 1375, startPoint y: 1, endPoint x: 1458, endPoint y: 651, distance: 655.3
click at [1411, 651] on body "Humacyte Global Inc Events Add Event Bulk Upload Events Shareable Event Boards …" at bounding box center [784, 381] width 1568 height 771
click at [311, 120] on span "next" at bounding box center [310, 117] width 11 height 10
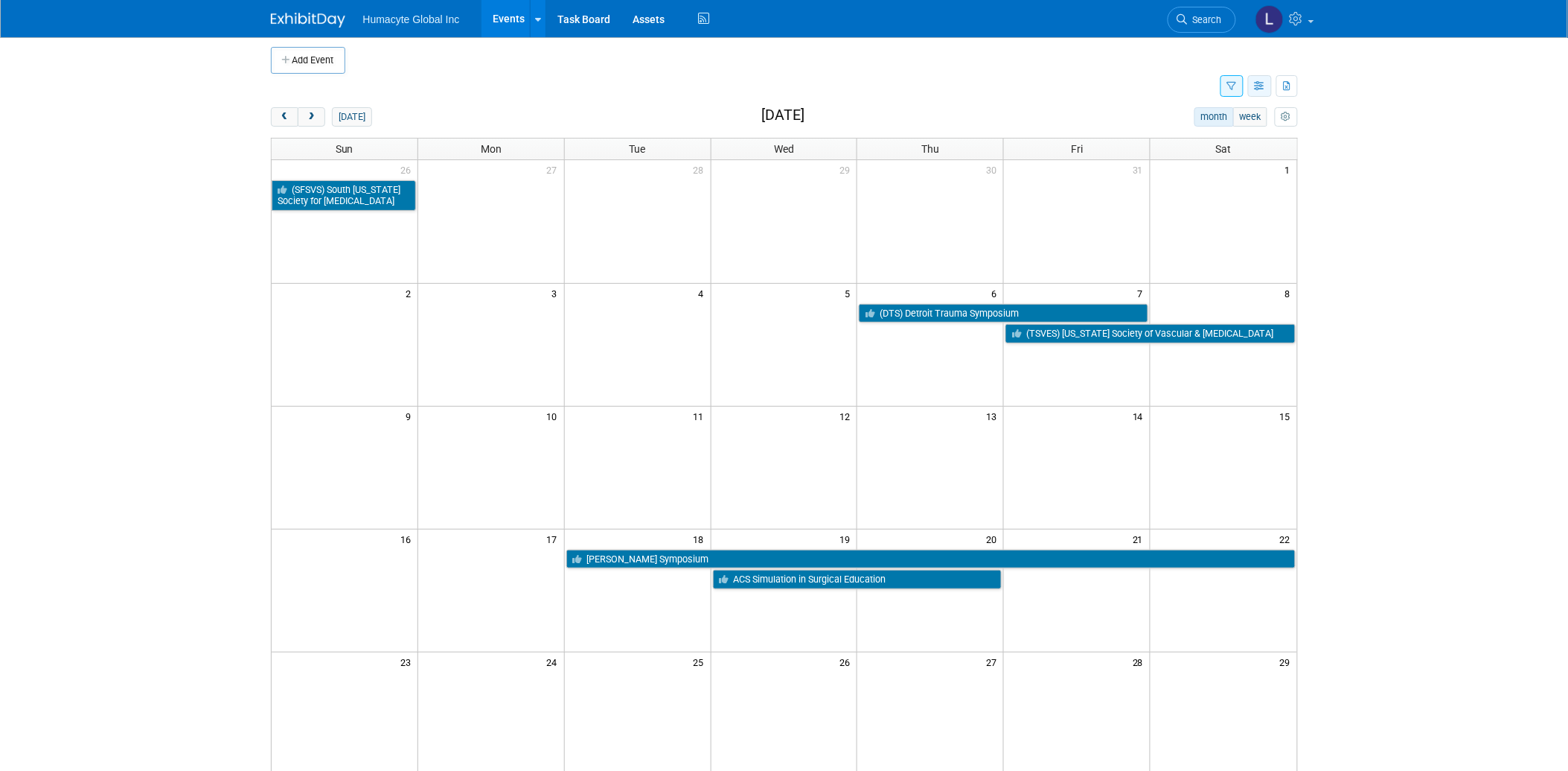
click at [1263, 84] on icon "button" at bounding box center [1260, 87] width 11 height 10
click at [1175, 132] on link "List View" at bounding box center [1197, 137] width 125 height 21
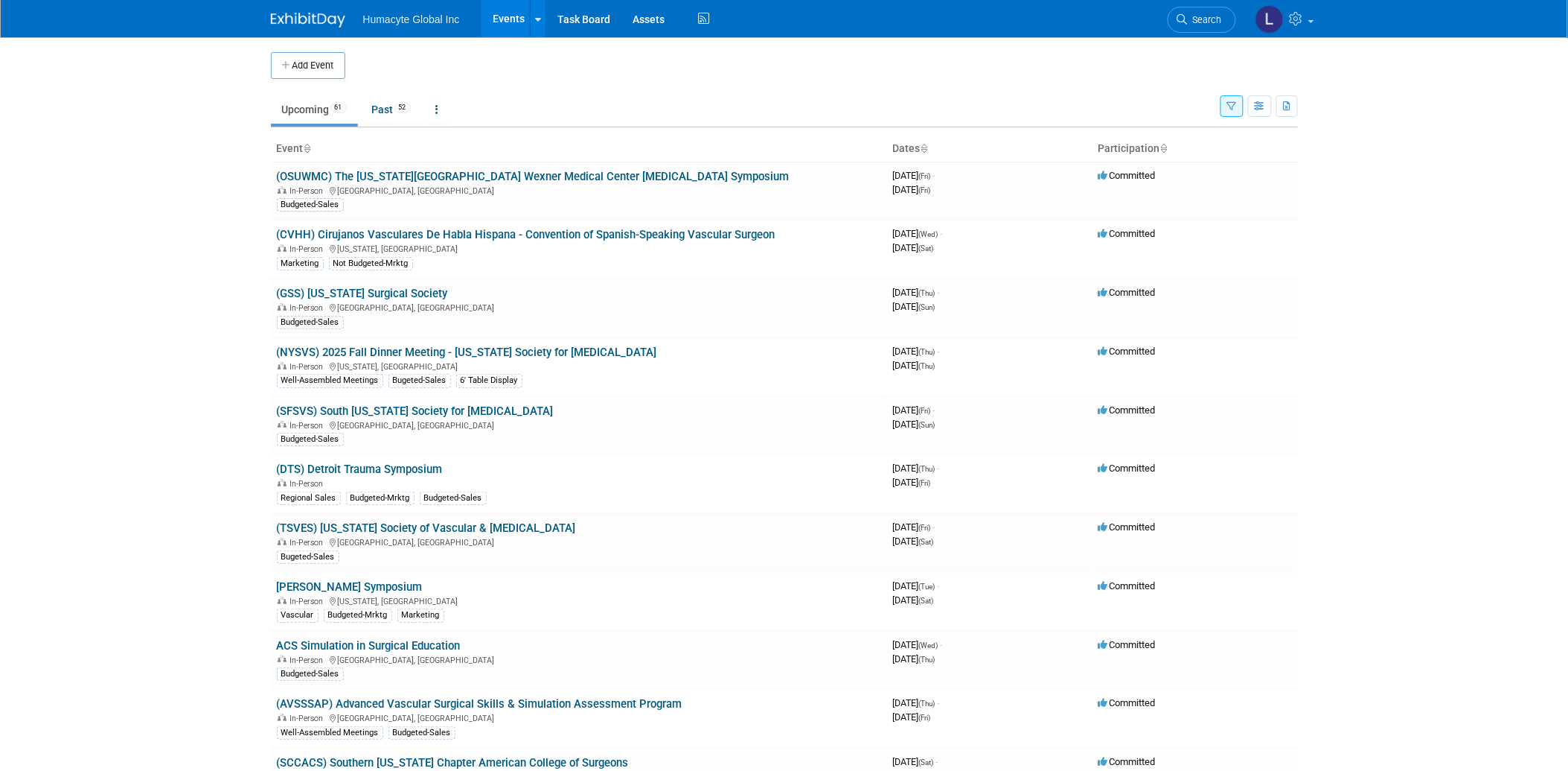
click at [1236, 107] on icon "button" at bounding box center [1232, 106] width 10 height 10
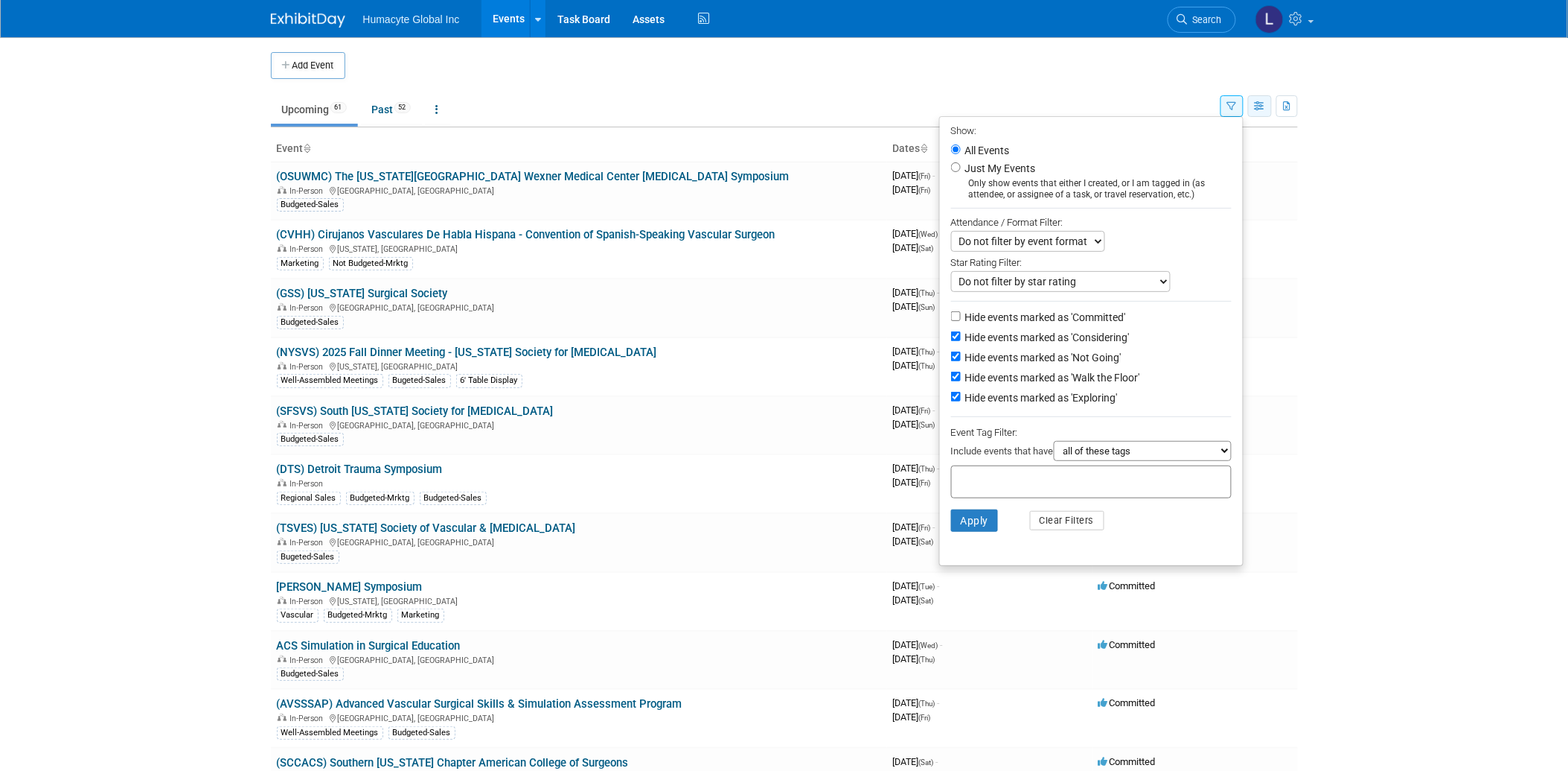
click at [1265, 105] on icon "button" at bounding box center [1260, 106] width 11 height 10
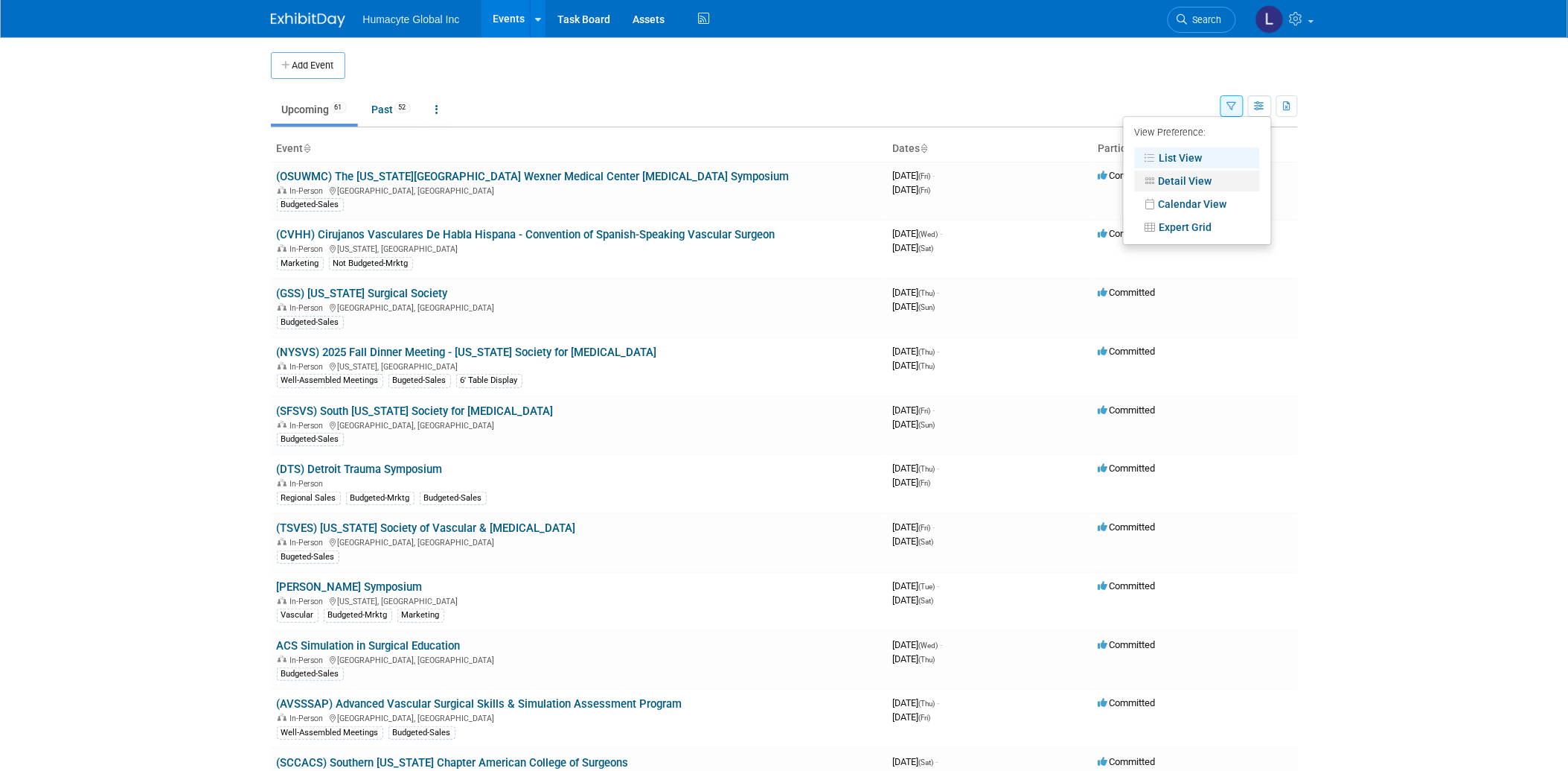
click at [1218, 177] on link "Detail View" at bounding box center [1197, 180] width 125 height 21
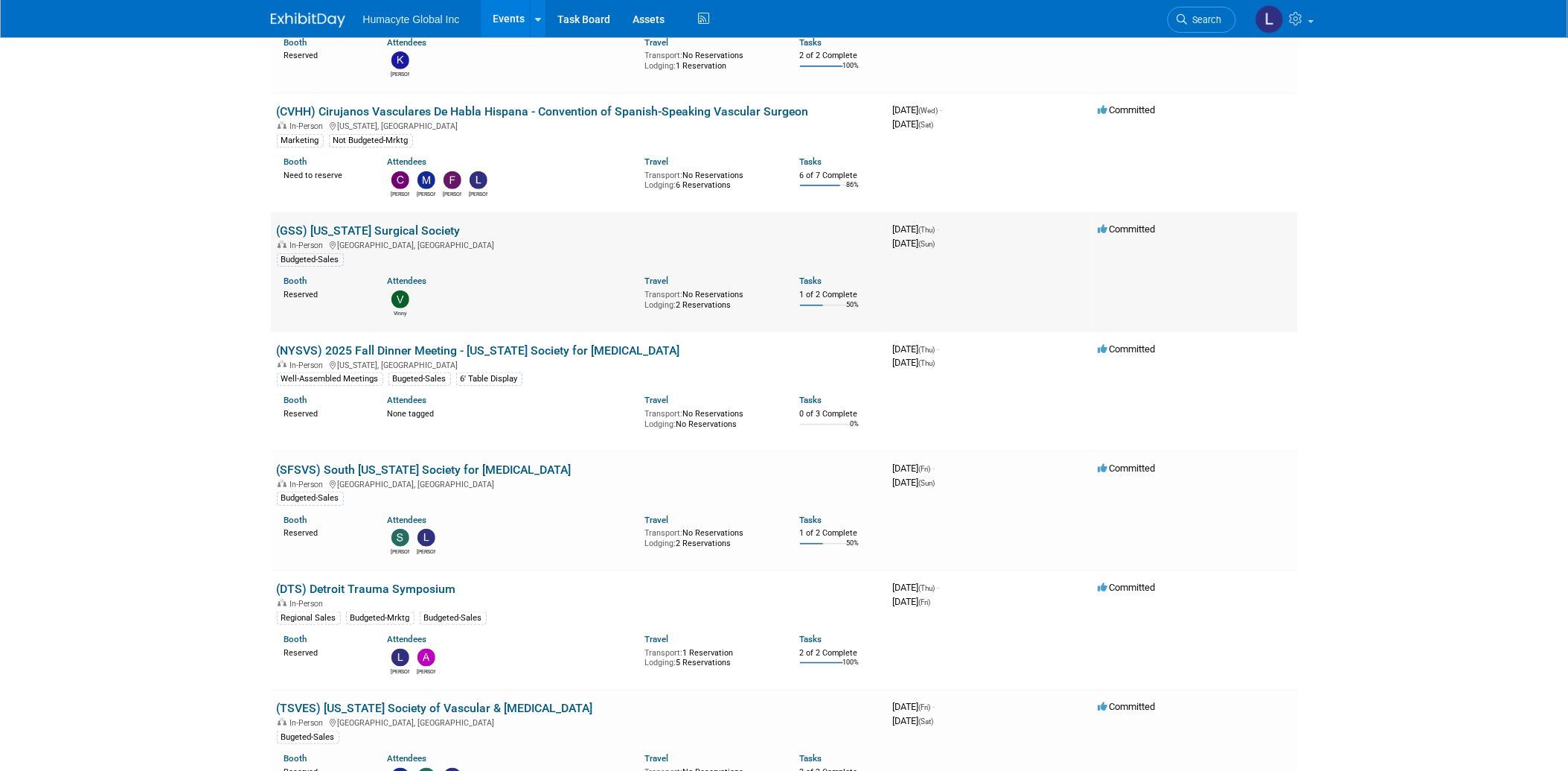
scroll to position [166, 0]
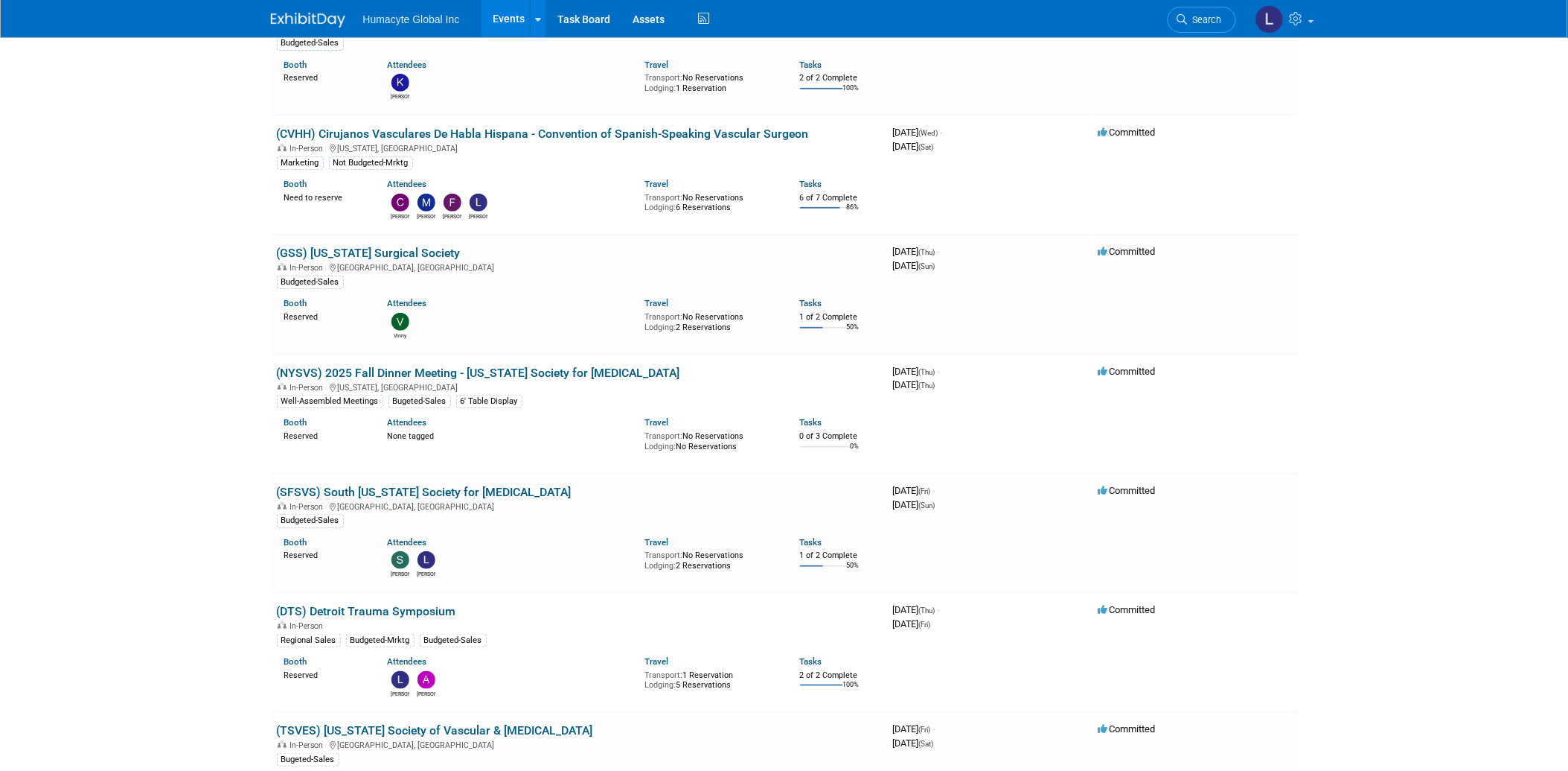
click at [438, 136] on link "(CVHH) Cirujanos Vasculares De Habla Hispana - Convention of Spanish-Speaking V…" at bounding box center [543, 133] width 532 height 14
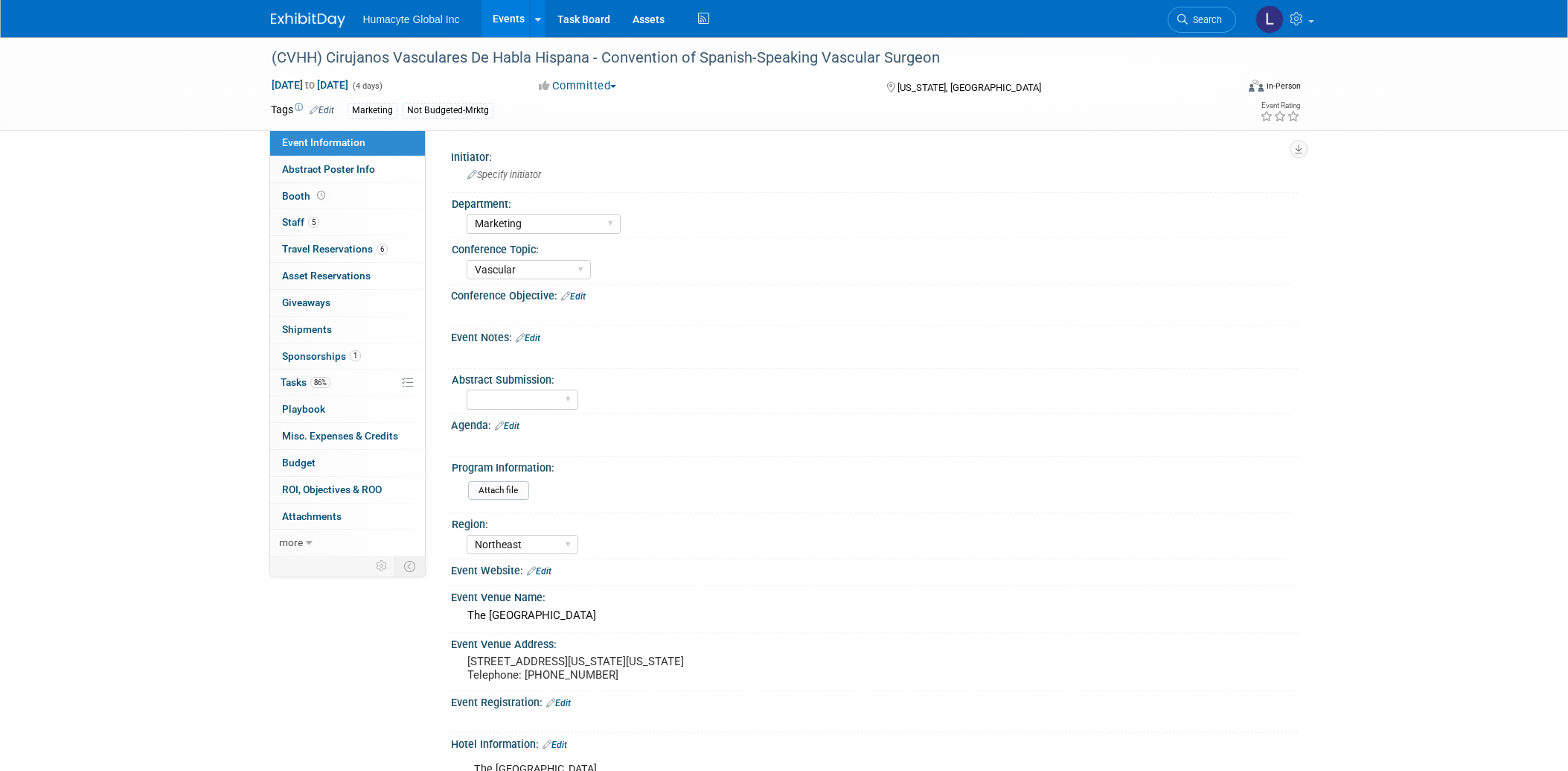
select select "Marketing"
select select "Vascular"
select select "Northeast"
click at [303, 382] on span "Tasks 86%" at bounding box center [306, 382] width 50 height 12
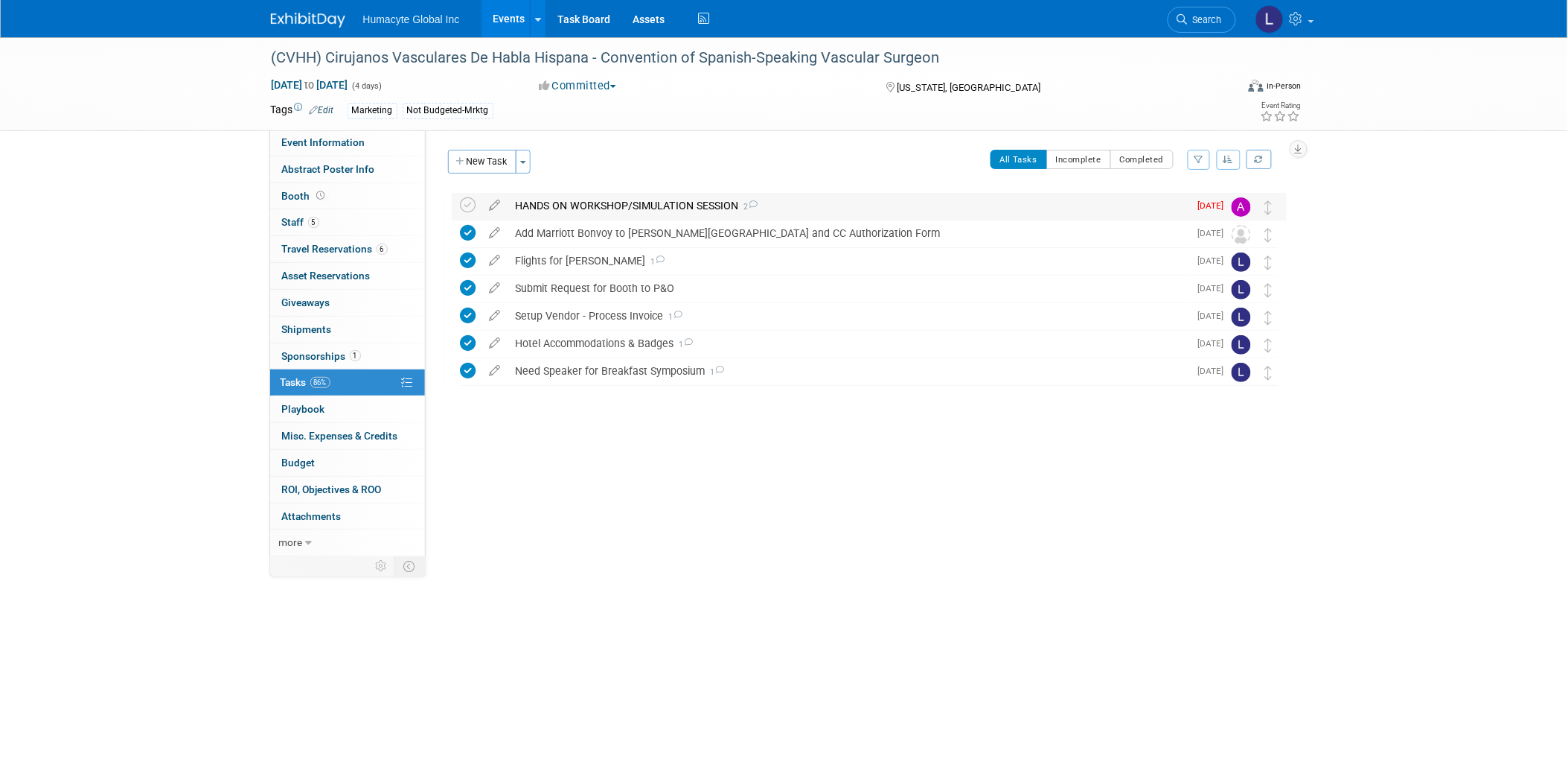
click at [675, 204] on div "HANDS ON WORKSHOP/SIMULATION SESSION 2" at bounding box center [849, 206] width 681 height 26
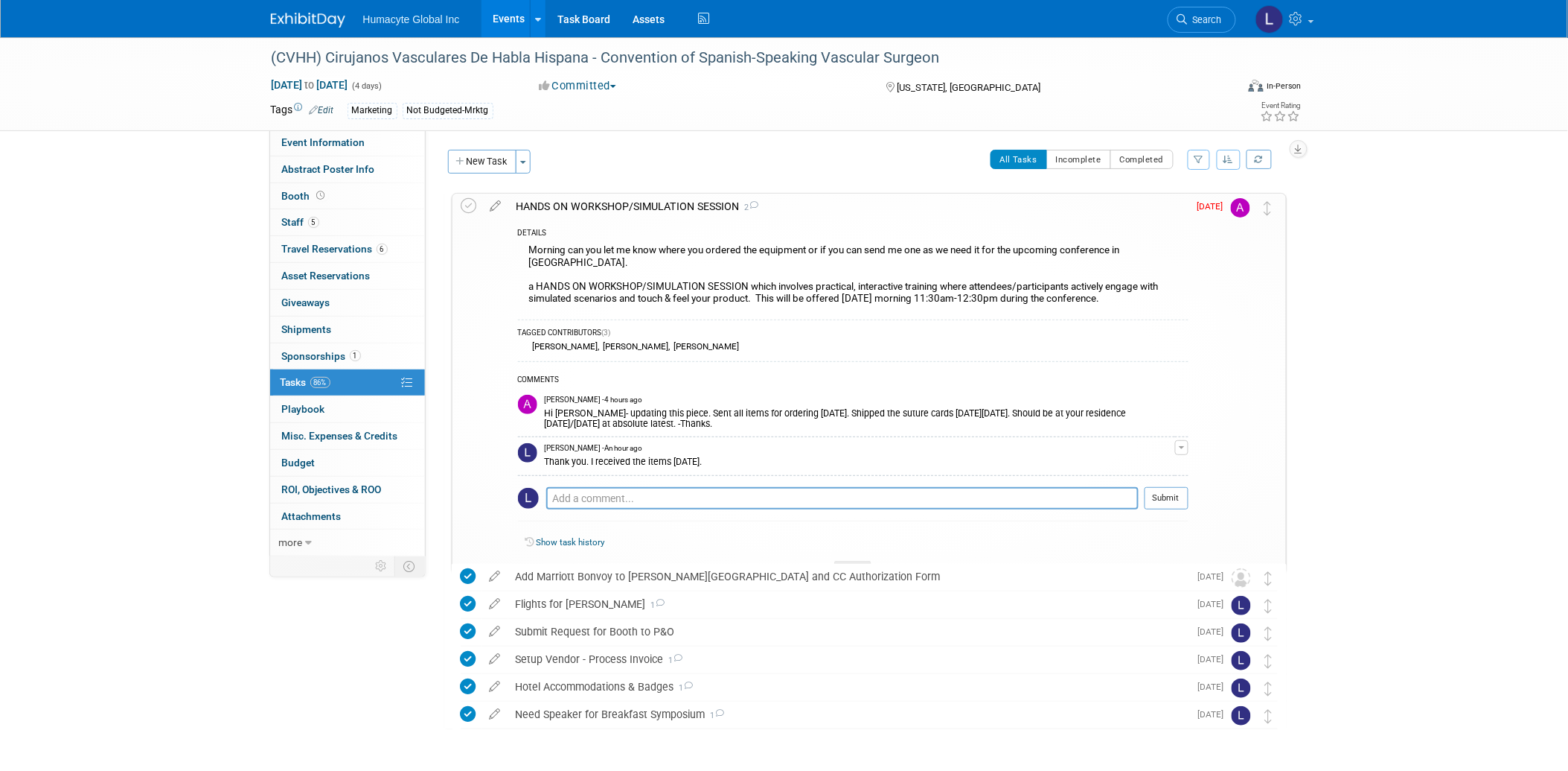
click at [761, 287] on div "Morning can you let me know where you ordered the equipment or if you can send …" at bounding box center [853, 276] width 670 height 71
click at [759, 274] on div "Morning can you let me know where you ordered the equipment or if you can send …" at bounding box center [853, 276] width 670 height 71
click at [1077, 306] on div "DETAILS Morning can you let me know where you ordered the equipment or if you c…" at bounding box center [850, 395] width 680 height 354
drag, startPoint x: 1135, startPoint y: 280, endPoint x: 767, endPoint y: 270, distance: 368.1
click at [767, 270] on div "Morning can you let me know where you ordered the equipment or if you can send …" at bounding box center [853, 276] width 670 height 71
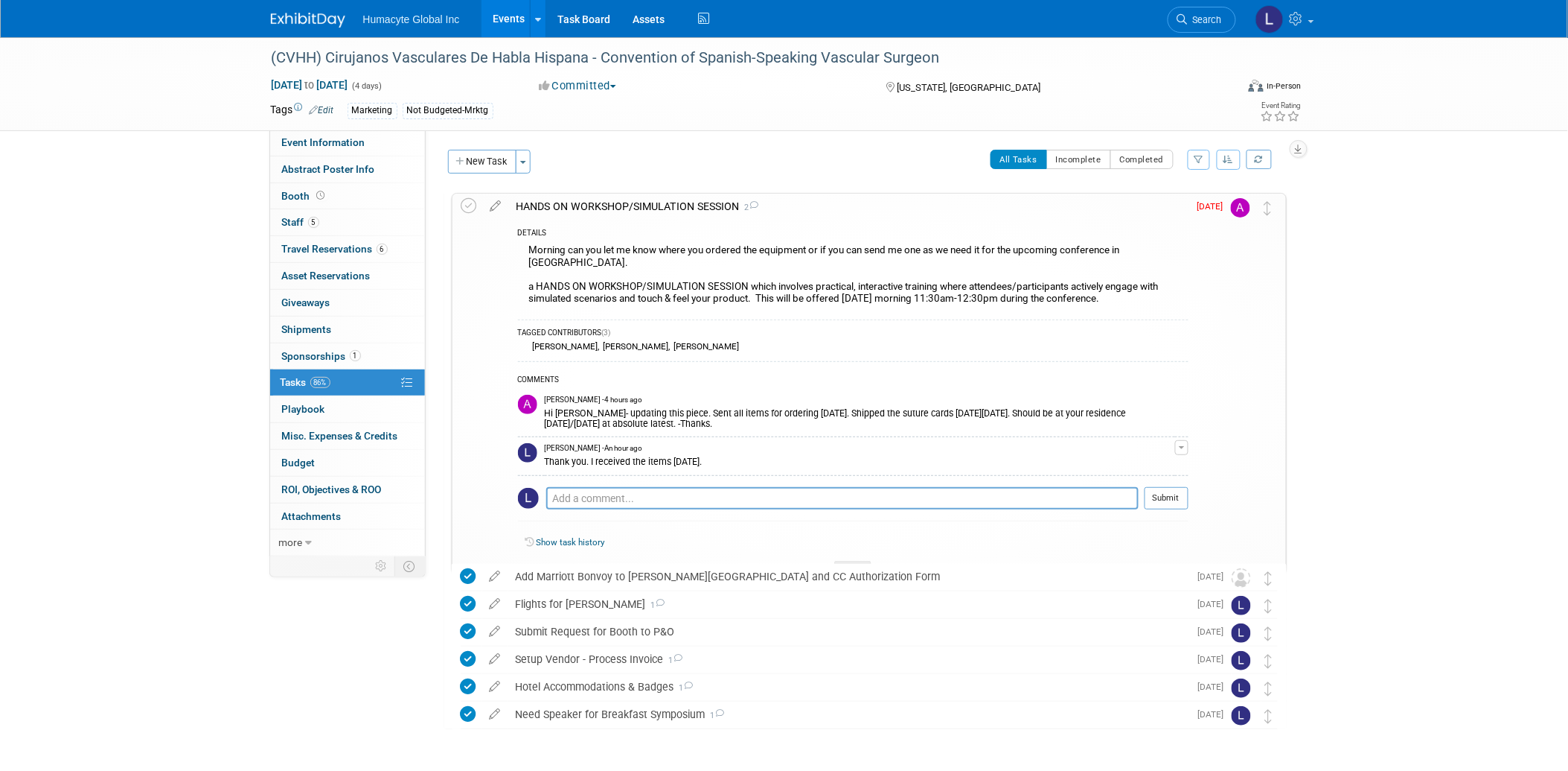
drag, startPoint x: 767, startPoint y: 270, endPoint x: 757, endPoint y: 272, distance: 10.2
click at [762, 272] on div "Morning can you let me know where you ordered the equipment or if you can send …" at bounding box center [853, 276] width 670 height 71
drag, startPoint x: 753, startPoint y: 272, endPoint x: 1131, endPoint y: 288, distance: 378.3
click at [1131, 288] on div "Morning can you let me know where you ordered the equipment or if you can send …" at bounding box center [853, 276] width 670 height 71
copy div "which involves practical, interactive training where attendees/participants act…"
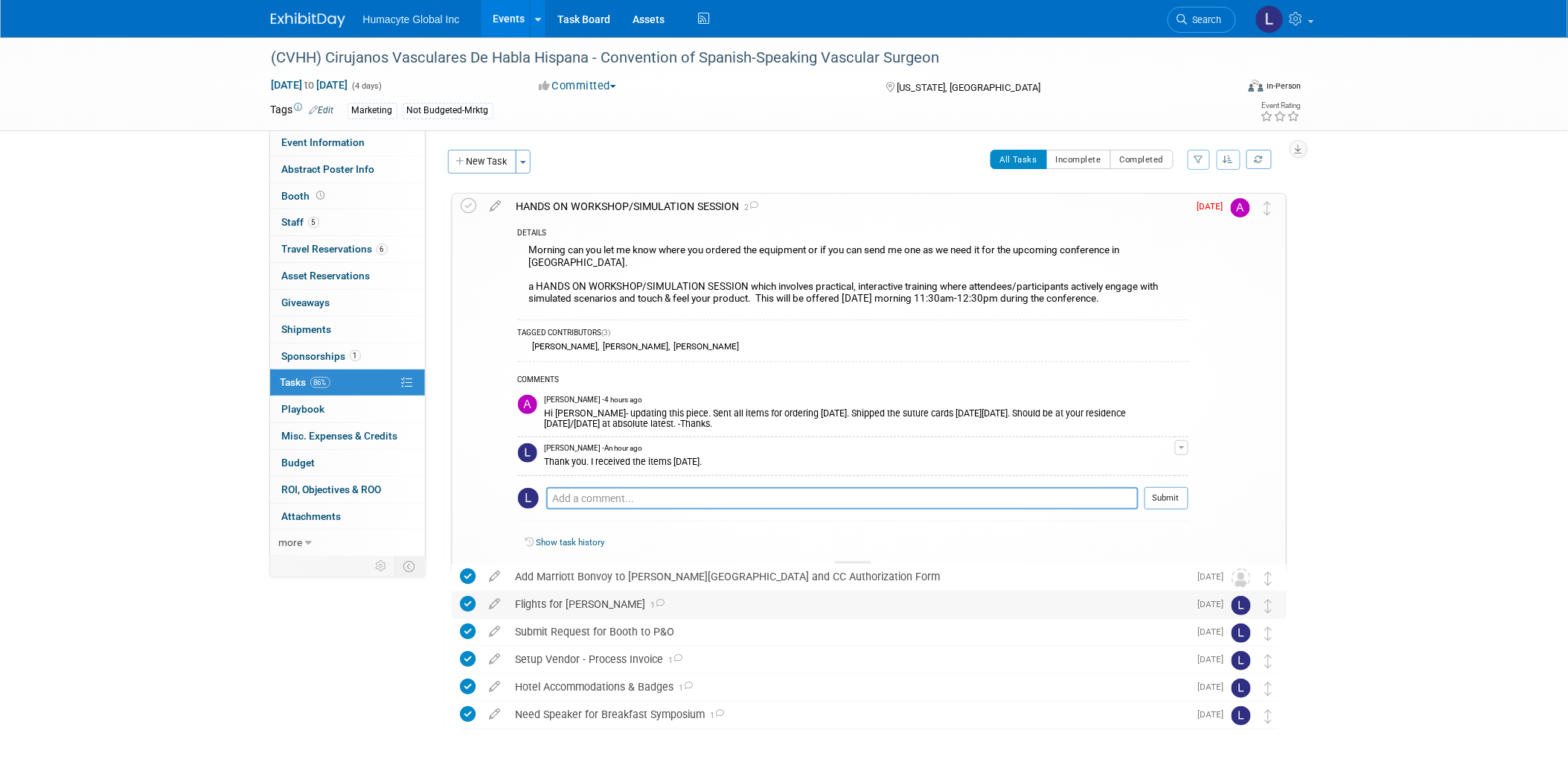
click at [554, 603] on div "Flights for Dr. Grandas 1" at bounding box center [849, 604] width 681 height 26
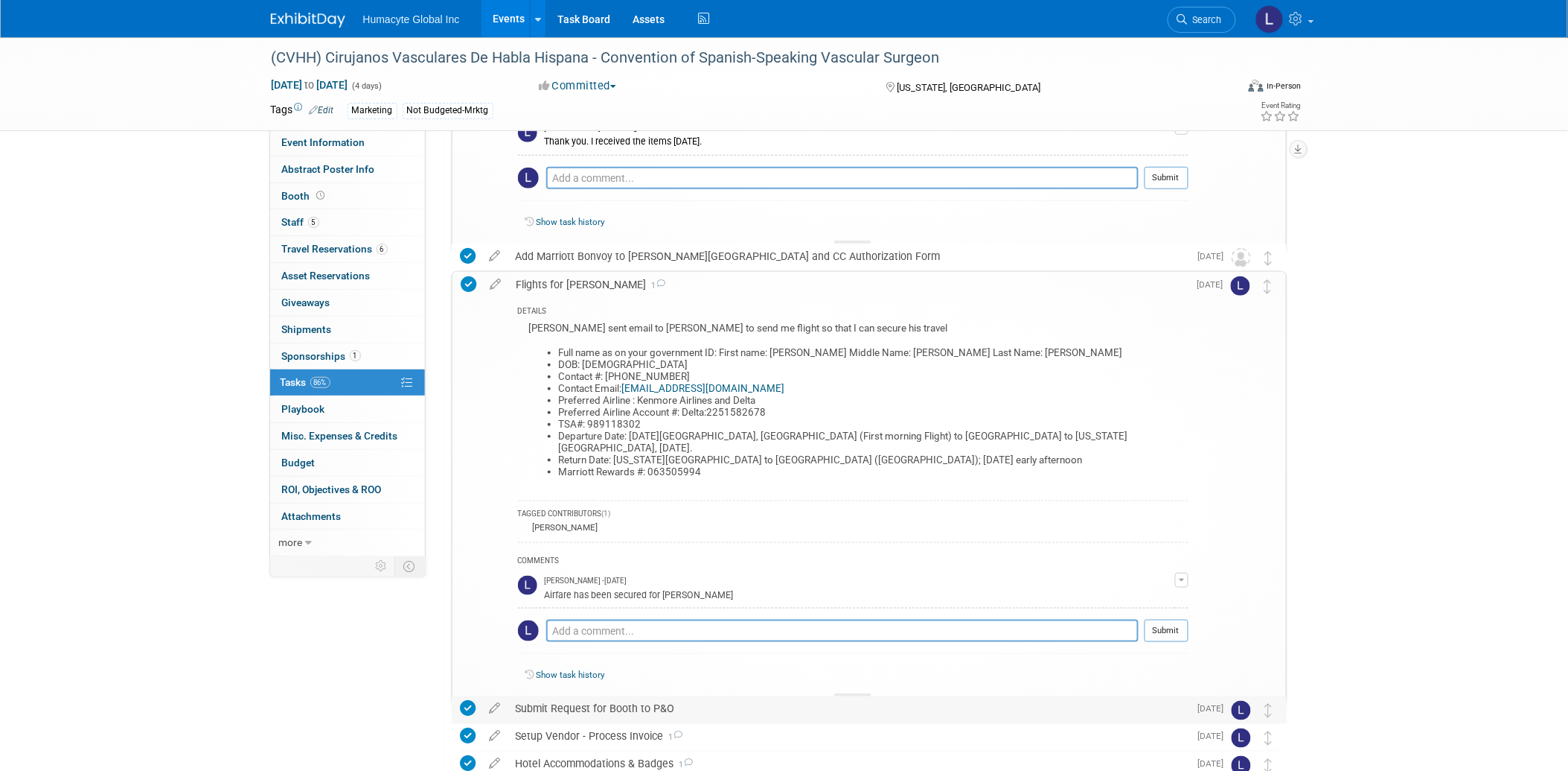
scroll to position [413, 0]
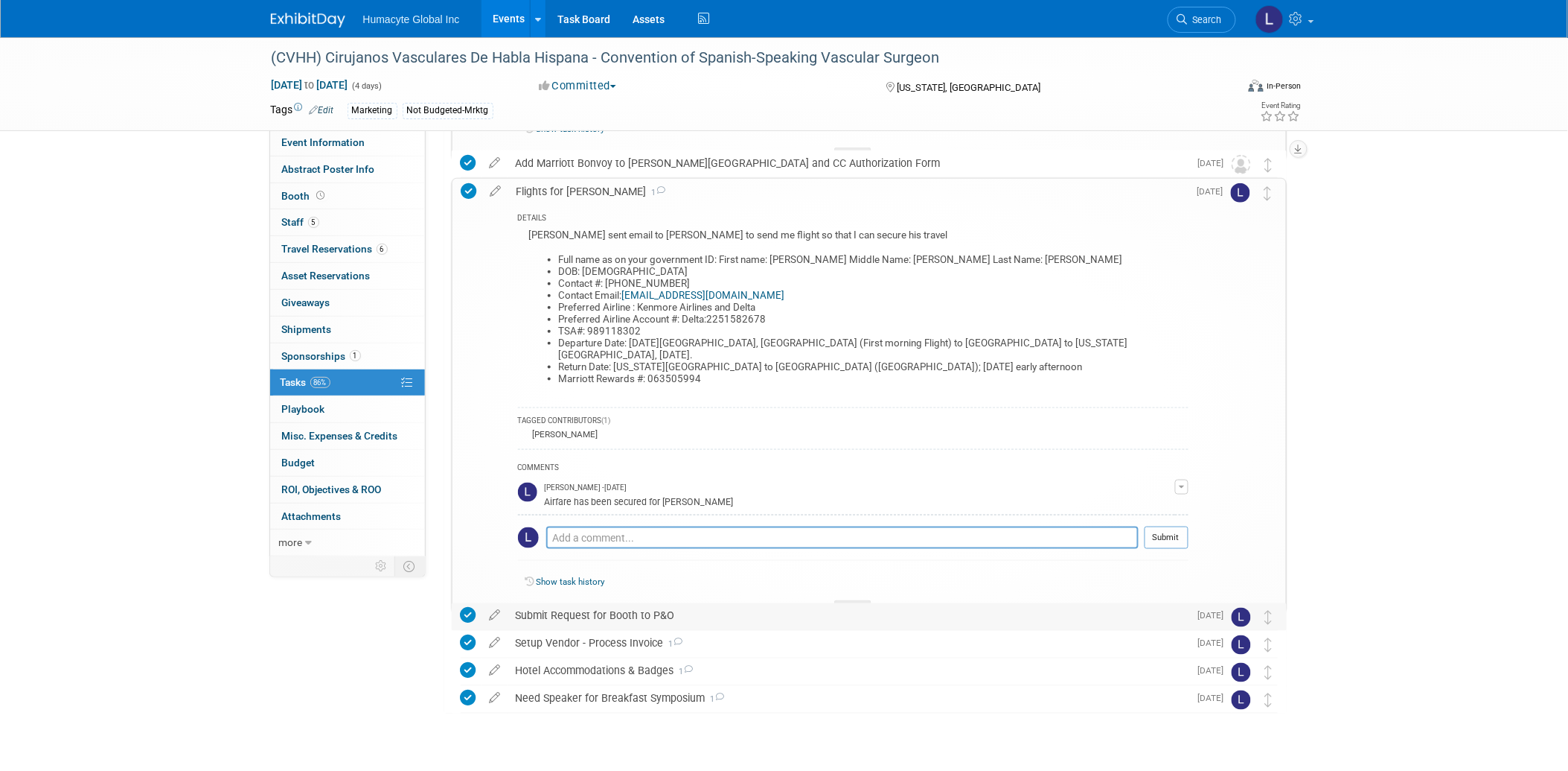
click at [611, 616] on div "Submit Request for Booth to P&O" at bounding box center [849, 616] width 681 height 26
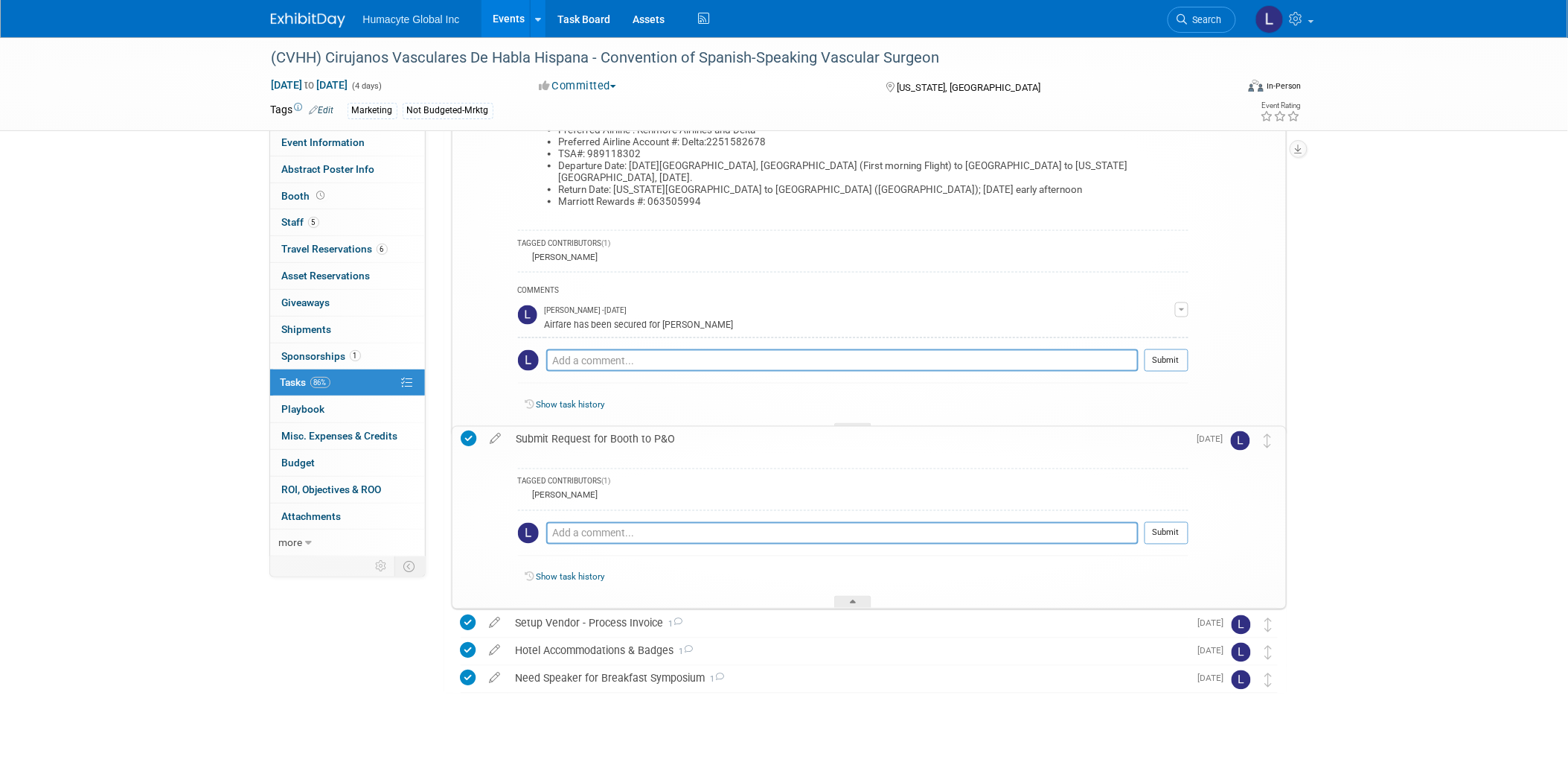
scroll to position [603, 0]
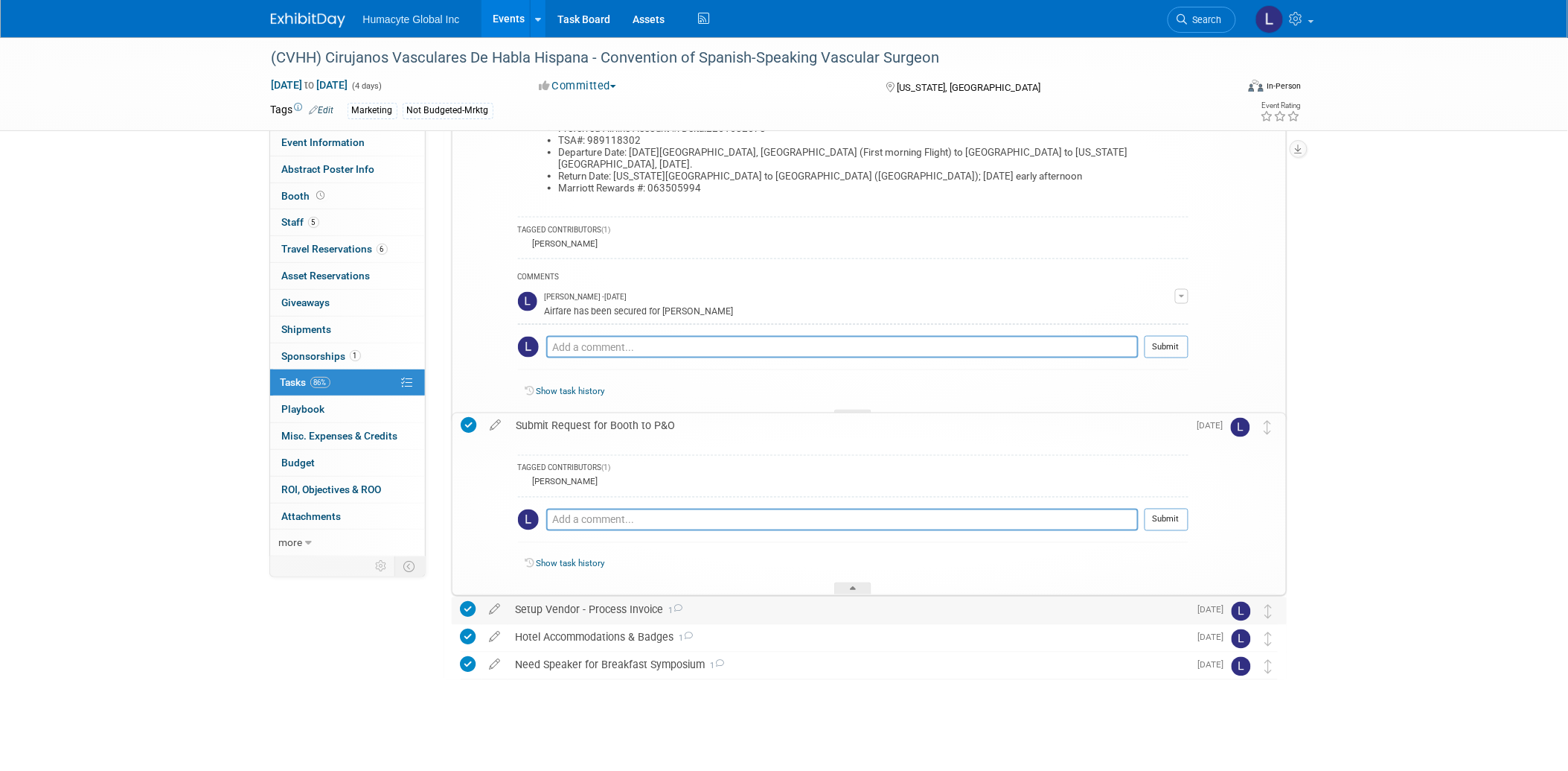
click at [559, 608] on div "Setup Vendor - Process Invoice 1" at bounding box center [849, 610] width 681 height 26
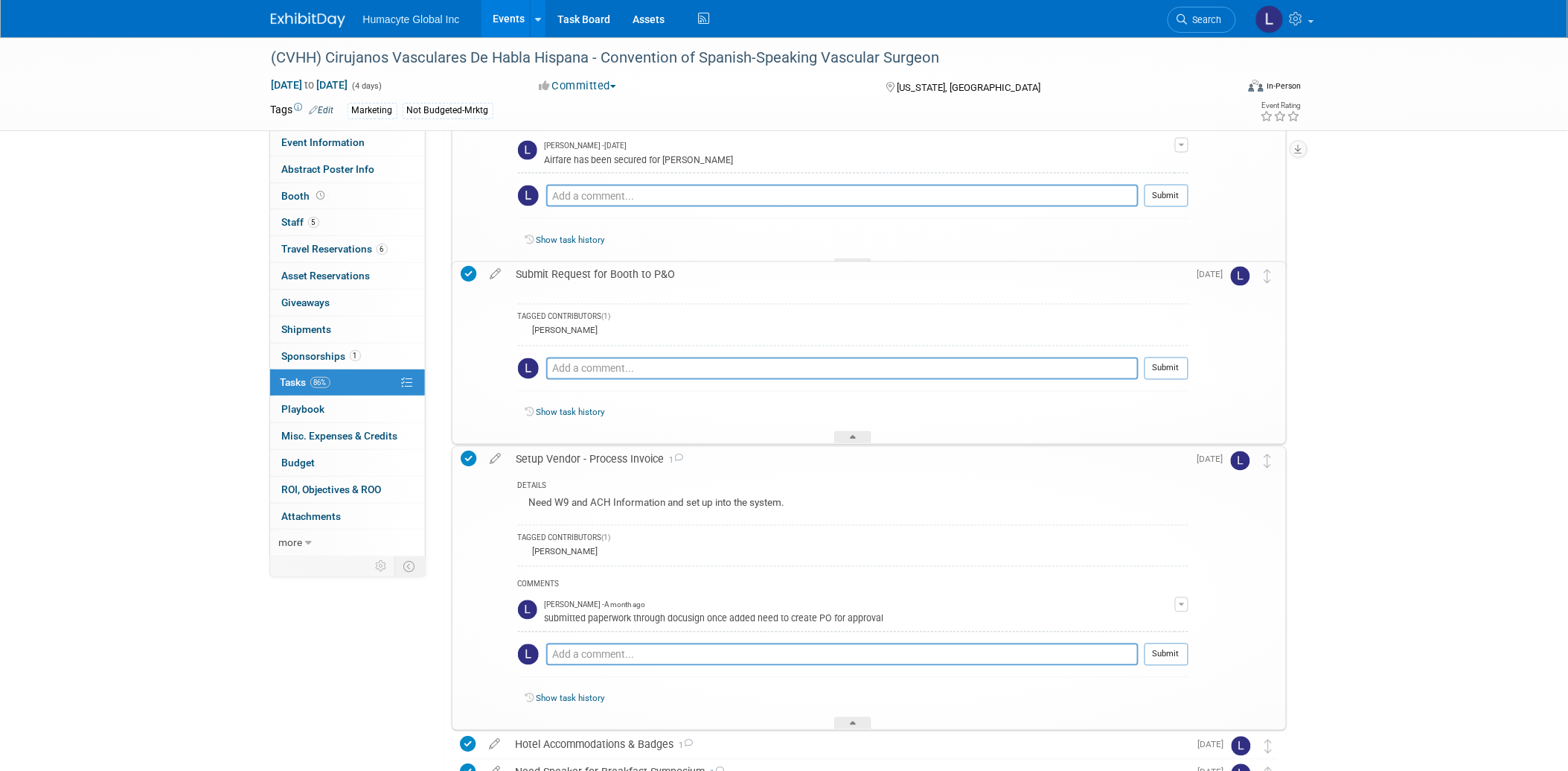
scroll to position [852, 0]
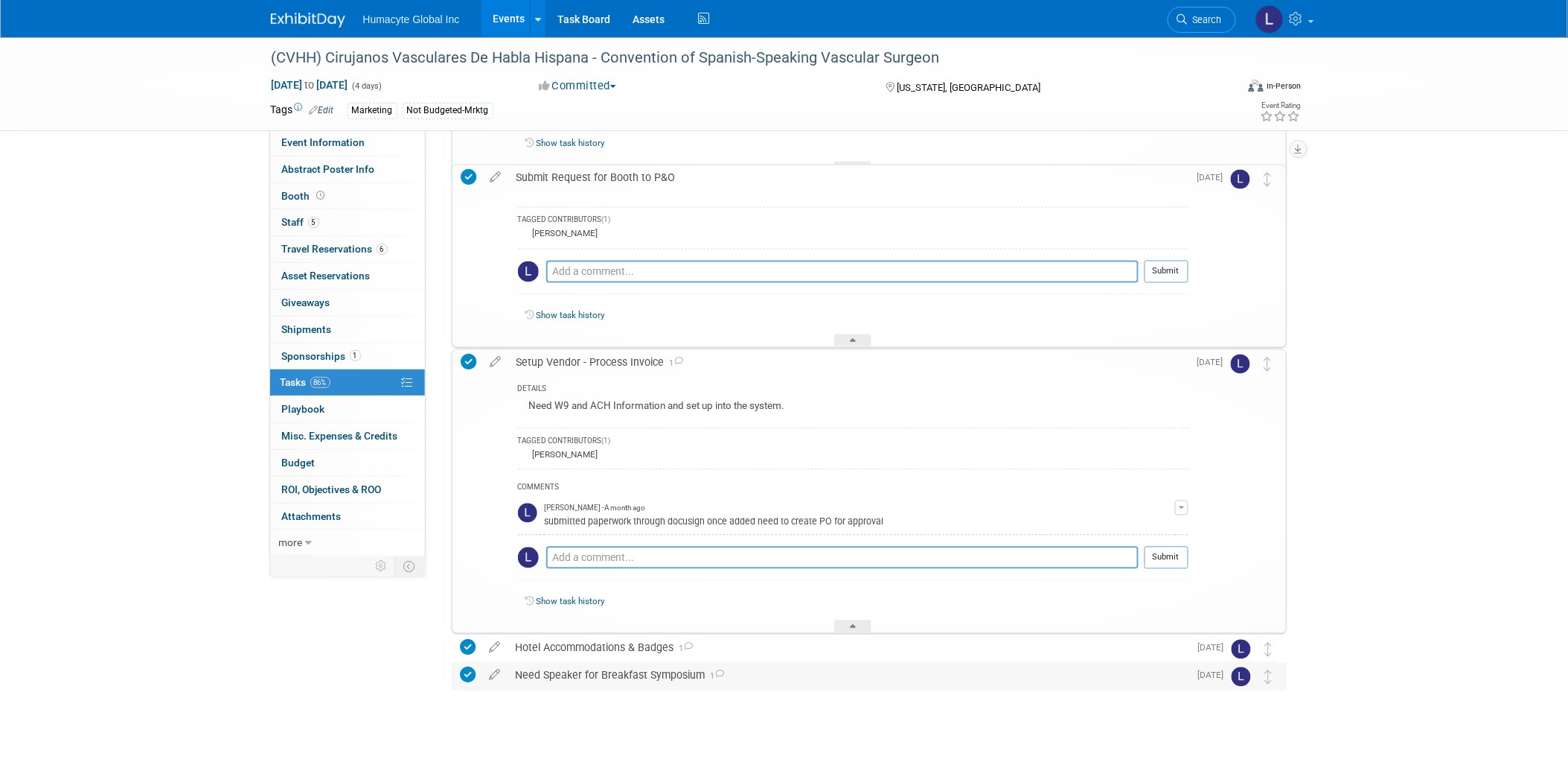
click at [603, 677] on div "Need Speaker for Breakfast Symposium 1" at bounding box center [849, 675] width 681 height 26
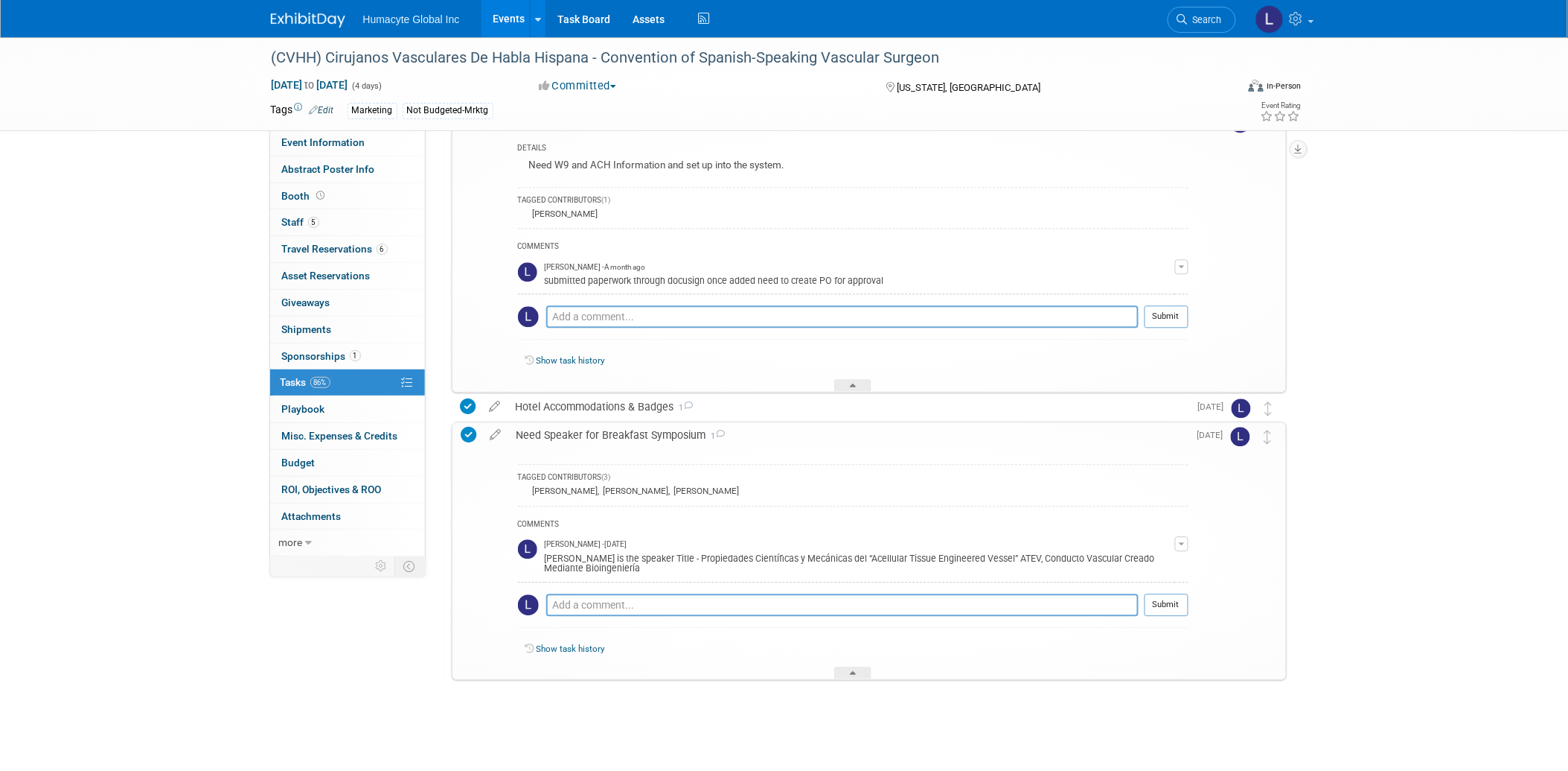
scroll to position [1094, 0]
drag, startPoint x: 655, startPoint y: 567, endPoint x: 546, endPoint y: 561, distance: 109.2
click at [546, 561] on div "Dr. Oscar Grandas is the speaker Title - Propiedades Científicas y Mecánicas de…" at bounding box center [860, 561] width 631 height 24
copy div "Dr. Oscar Grandas is the speaker Title - Propiedades Científicas y Mecánicas de…"
click at [303, 382] on span "Tasks 86%" at bounding box center [306, 382] width 50 height 12
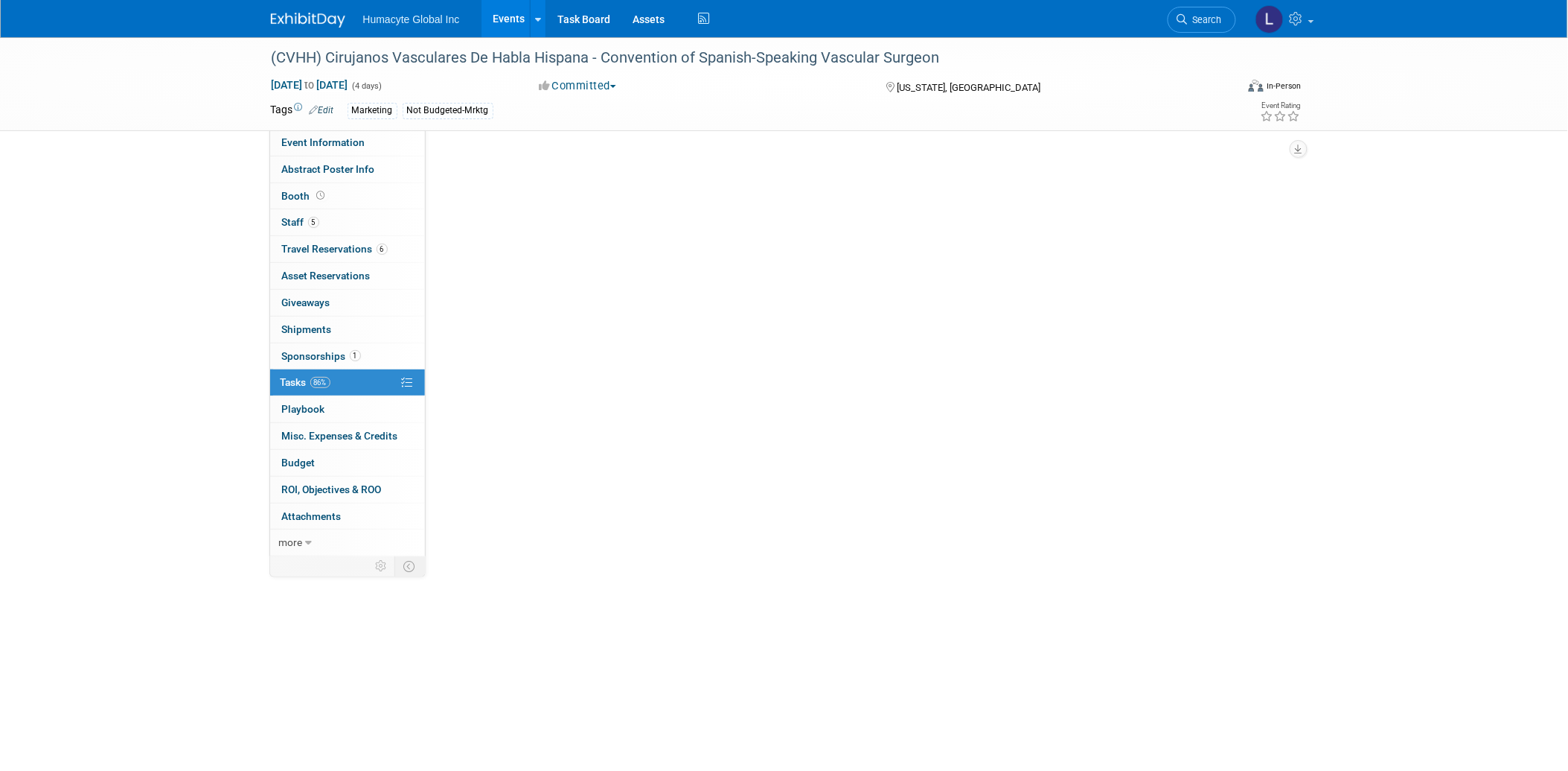
scroll to position [0, 0]
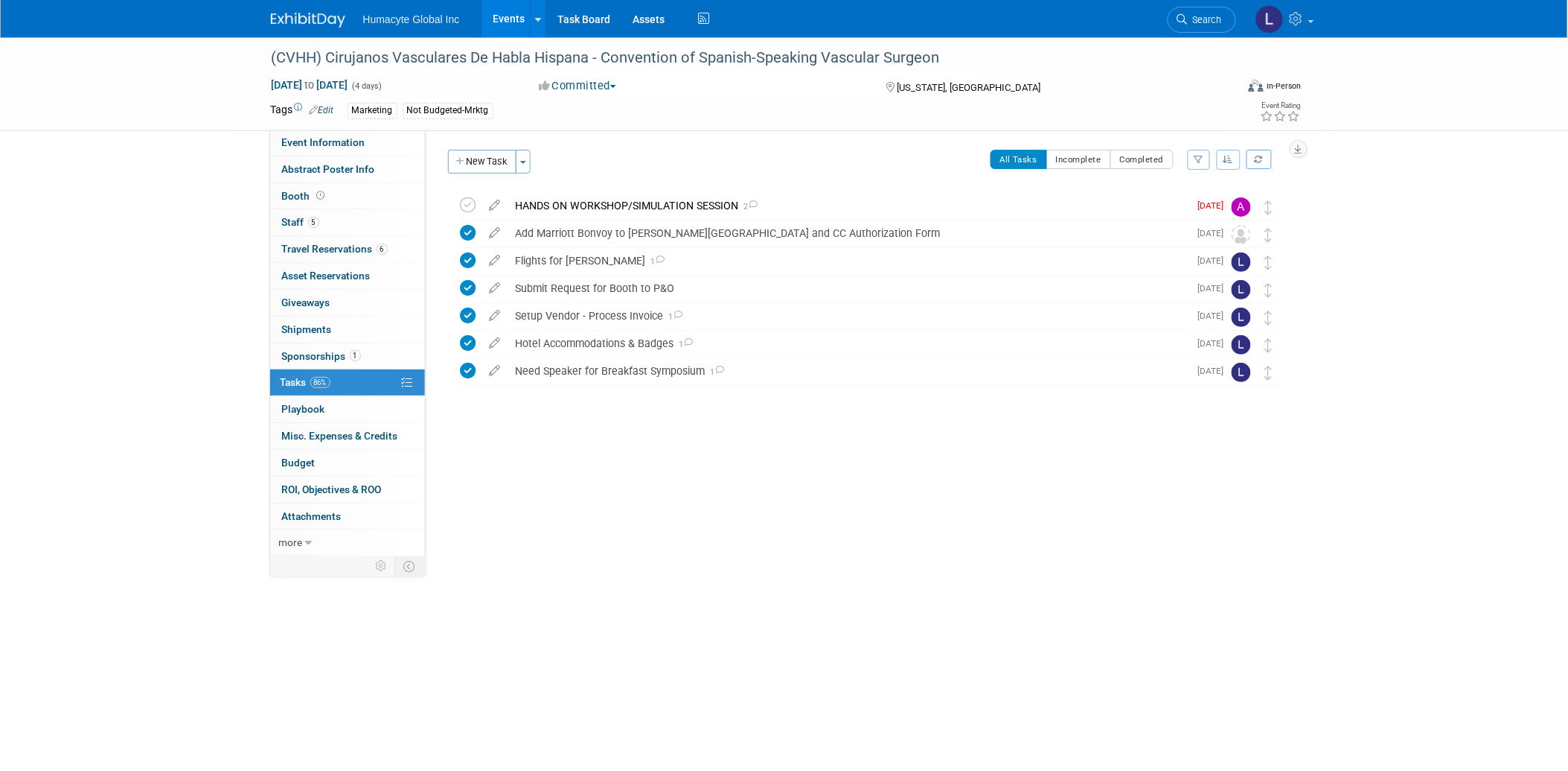
click at [512, 20] on link "Events" at bounding box center [509, 19] width 54 height 37
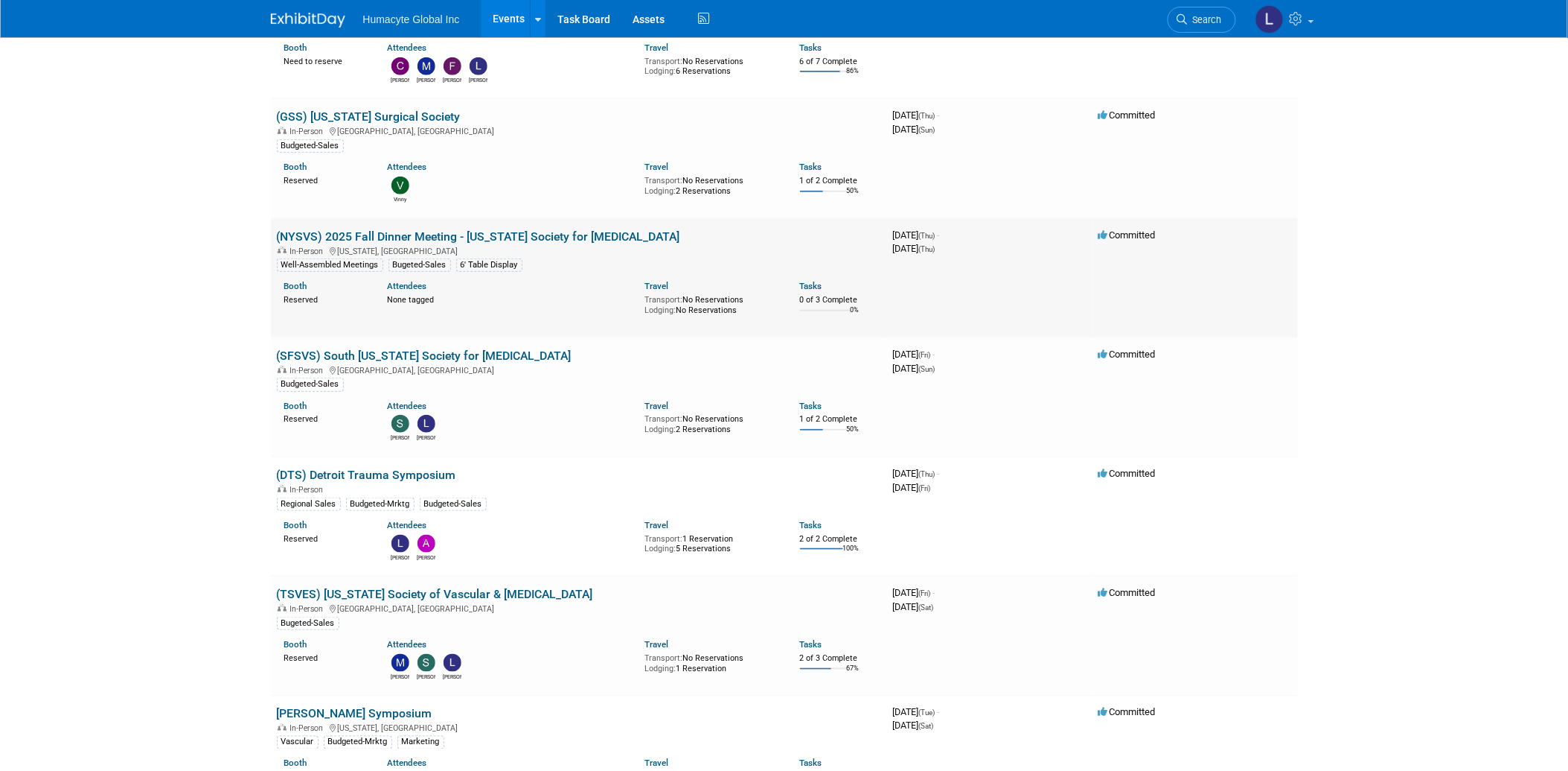
scroll to position [330, 0]
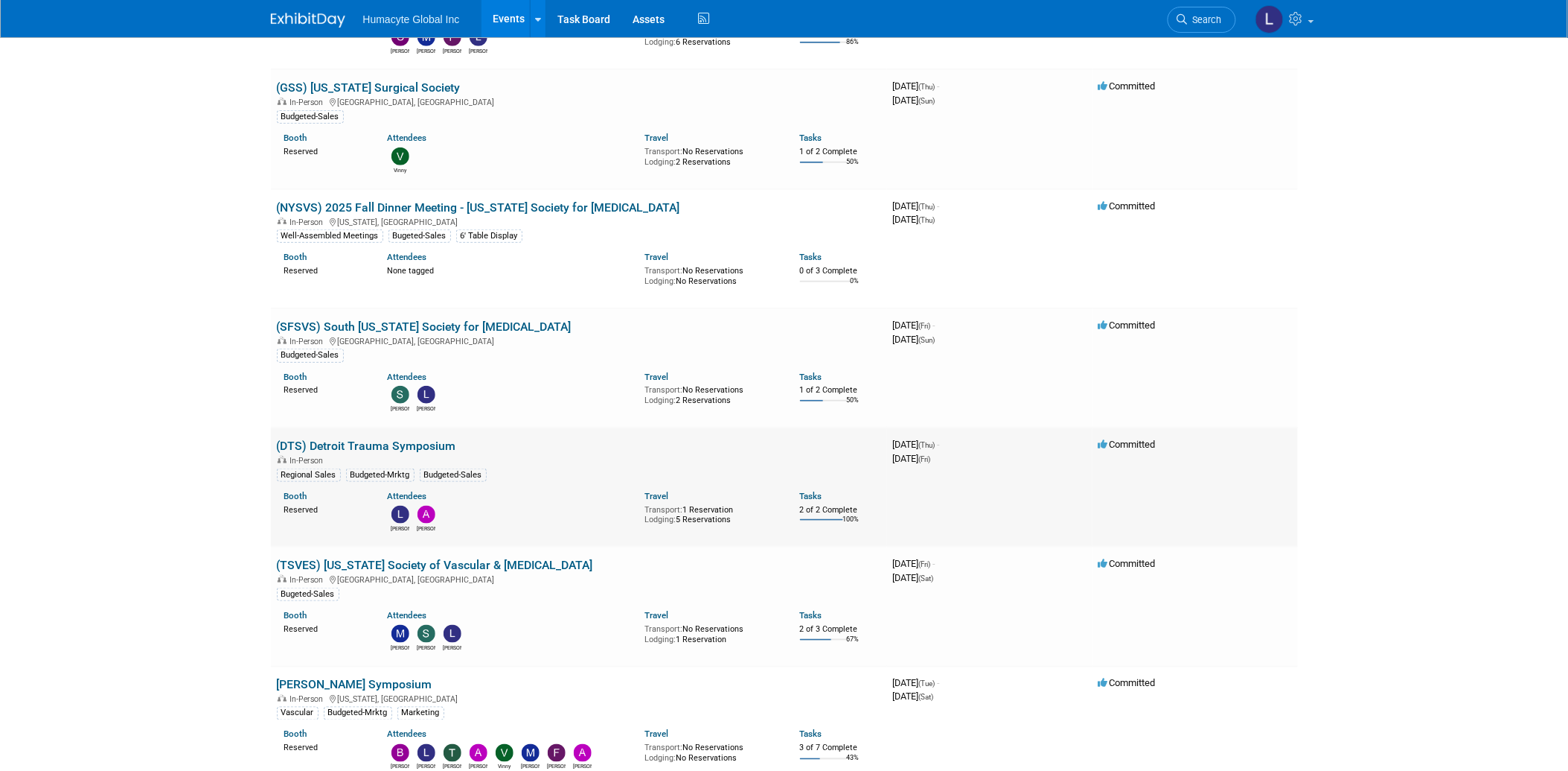
click at [360, 441] on link "(DTS) Detroit Trauma Symposium" at bounding box center [367, 446] width 179 height 14
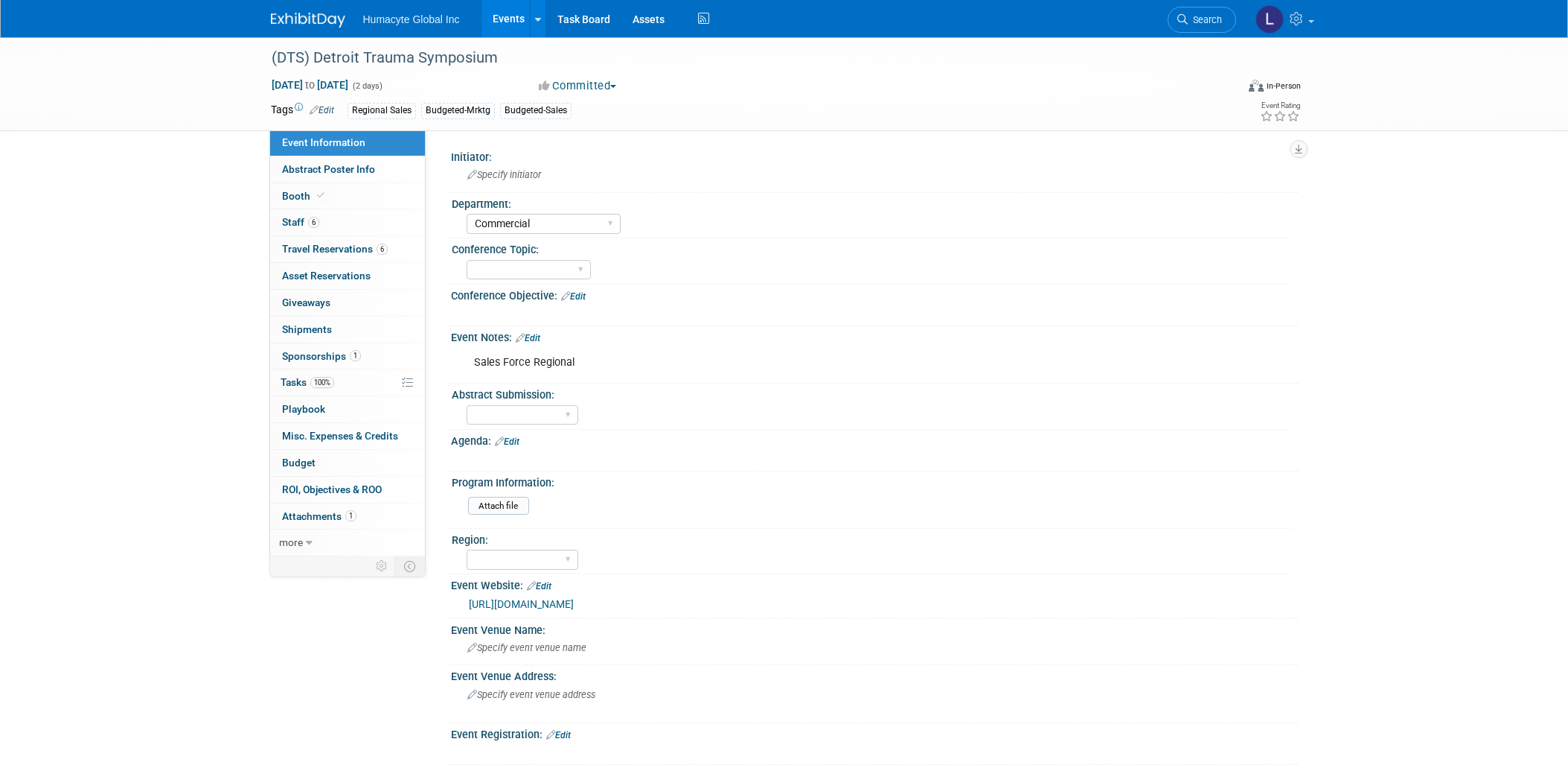
select select "Commercial"
click at [287, 222] on span "Staff 6" at bounding box center [301, 222] width 37 height 12
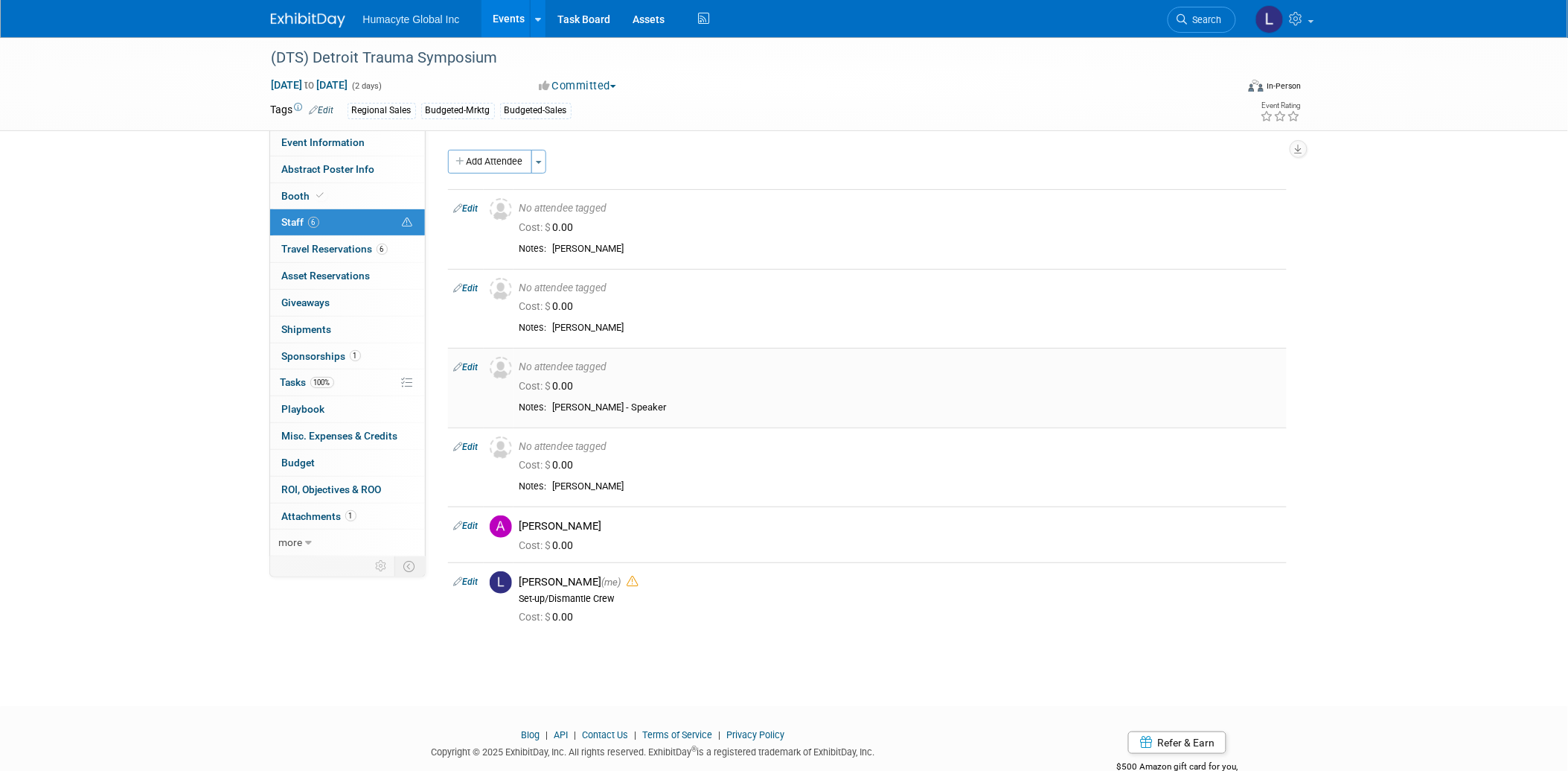
scroll to position [39, 0]
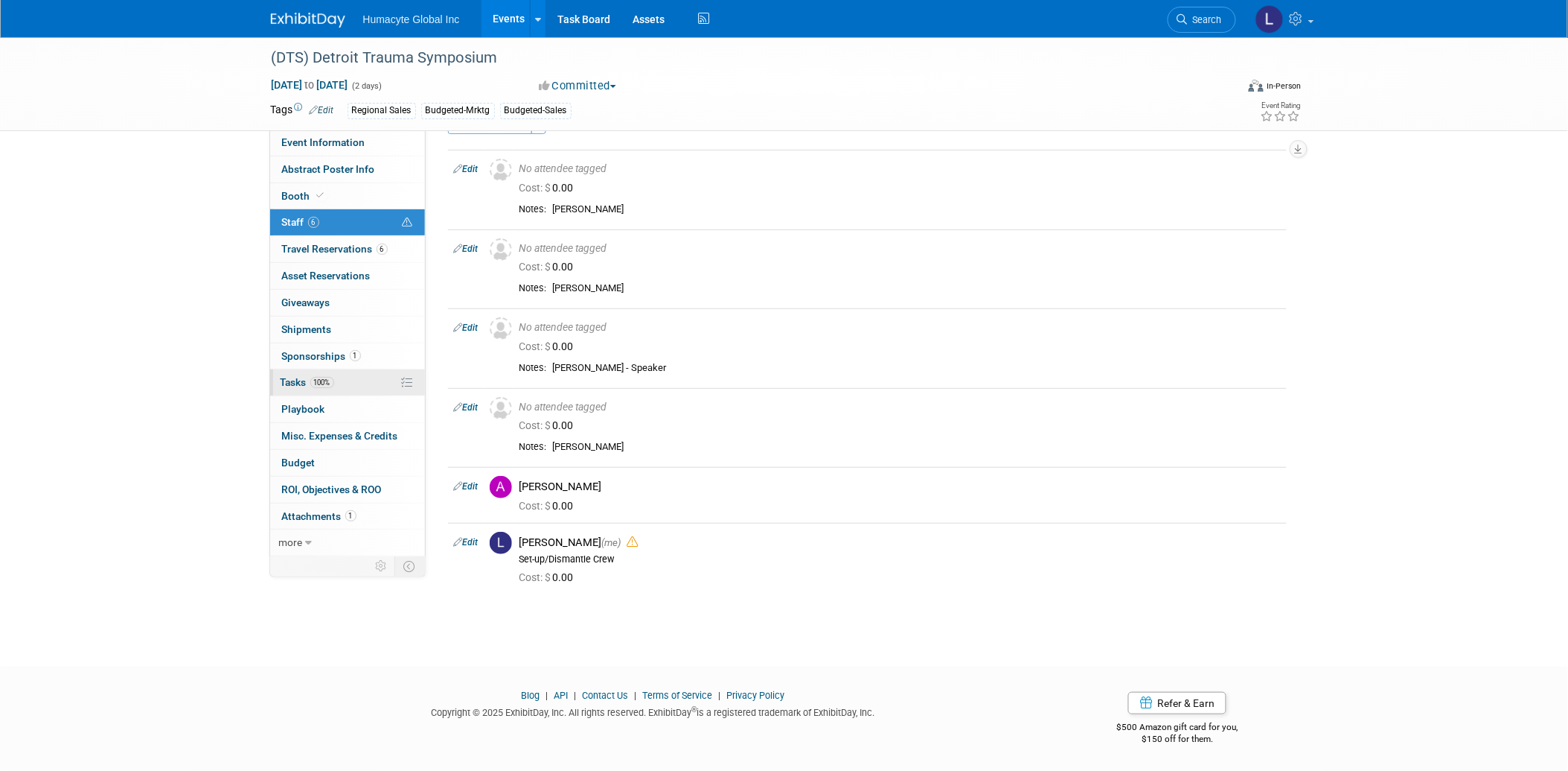
click at [295, 382] on span "Tasks 100%" at bounding box center [307, 382] width 53 height 12
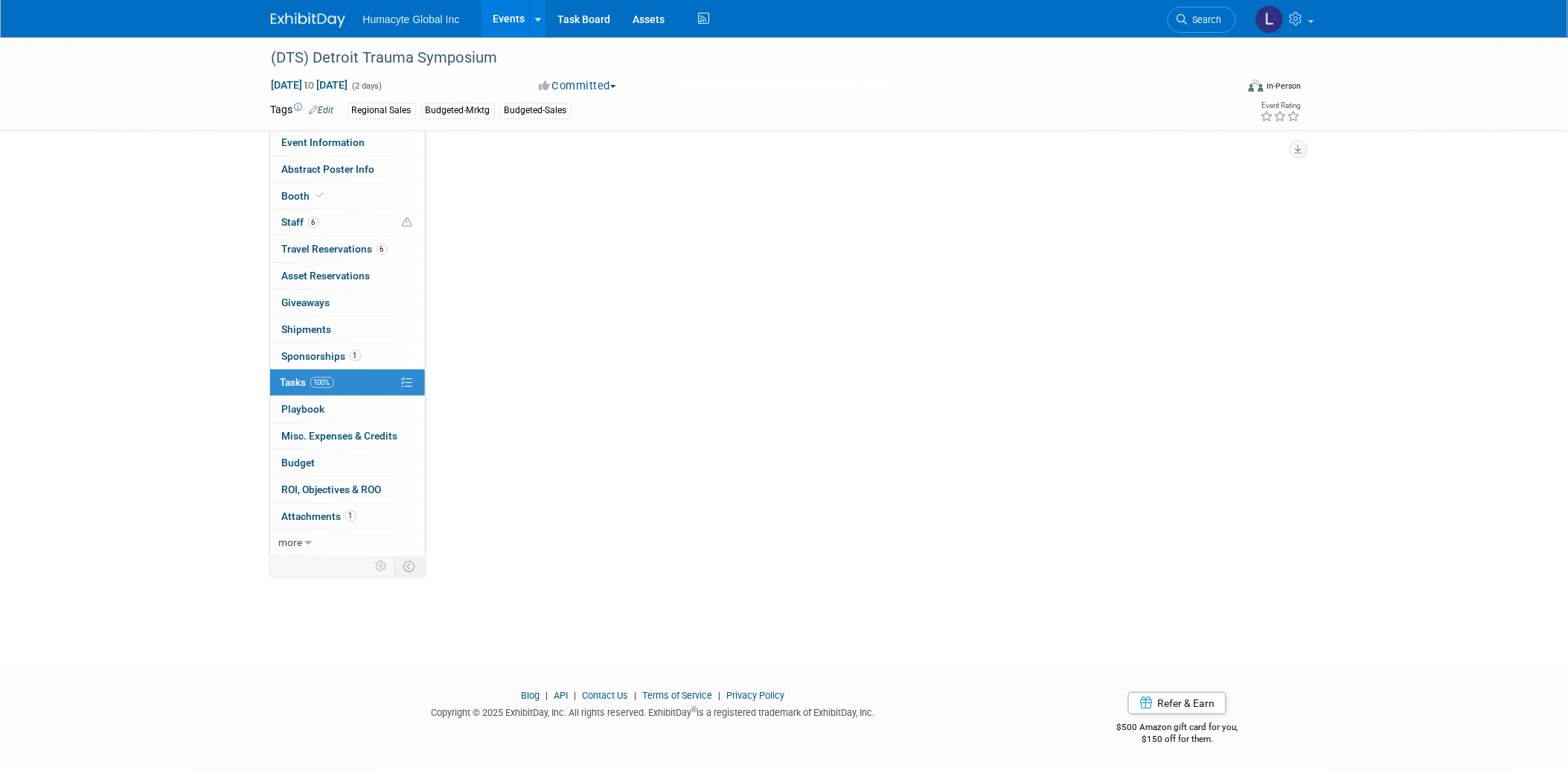
scroll to position [0, 0]
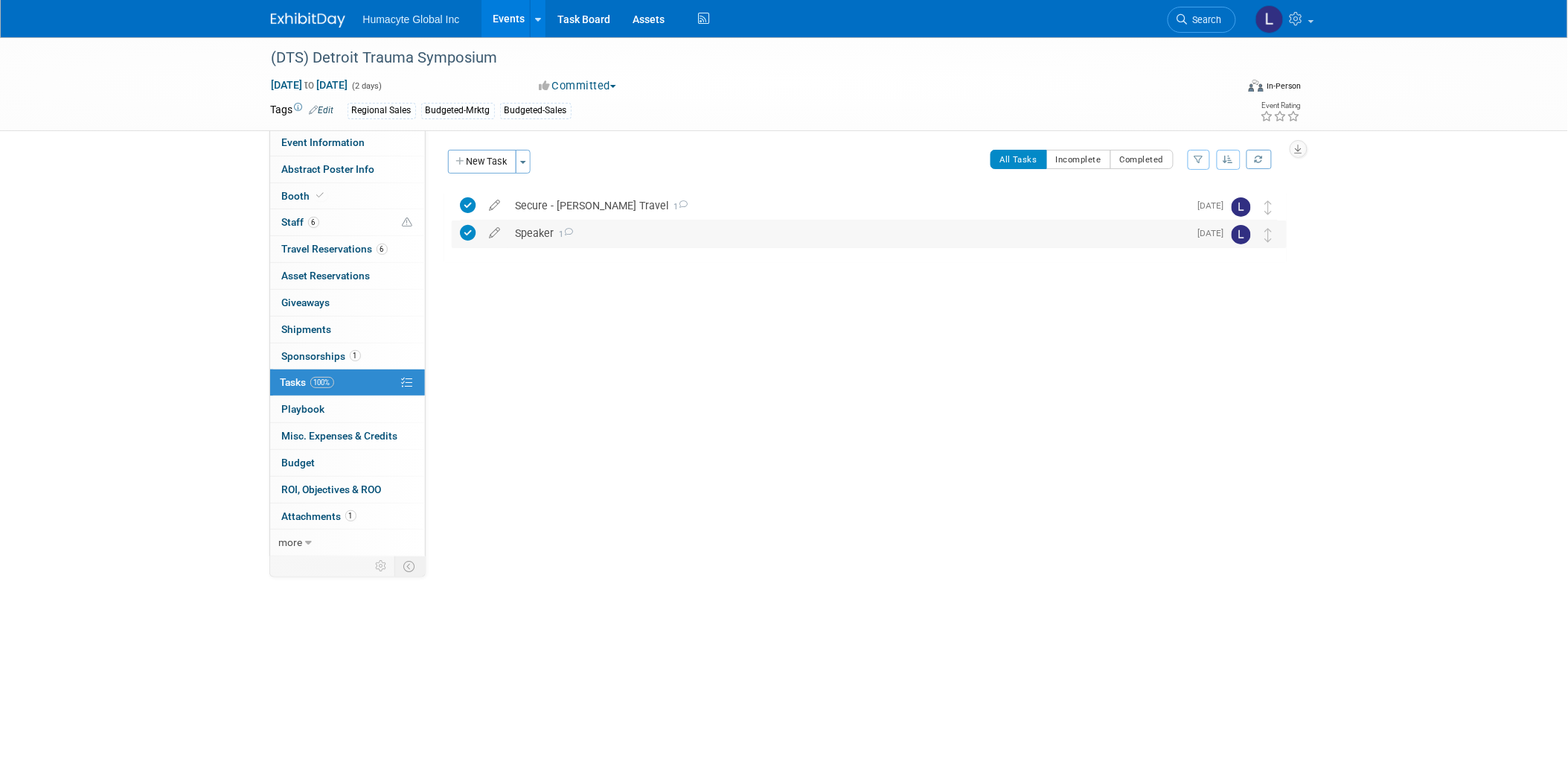
click at [545, 233] on div "Speaker 1" at bounding box center [849, 234] width 681 height 26
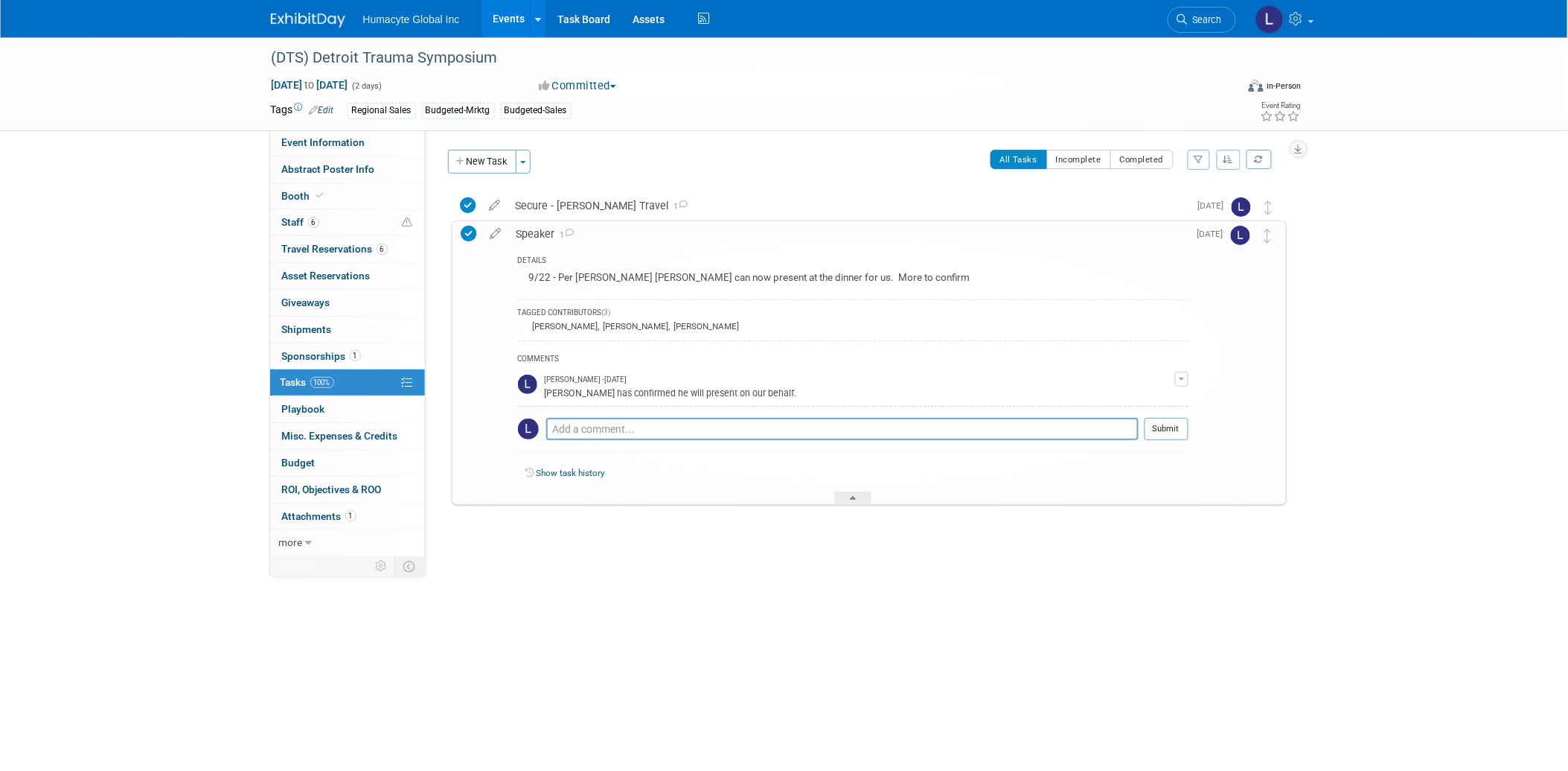
click at [487, 159] on button "New Task" at bounding box center [482, 162] width 68 height 24
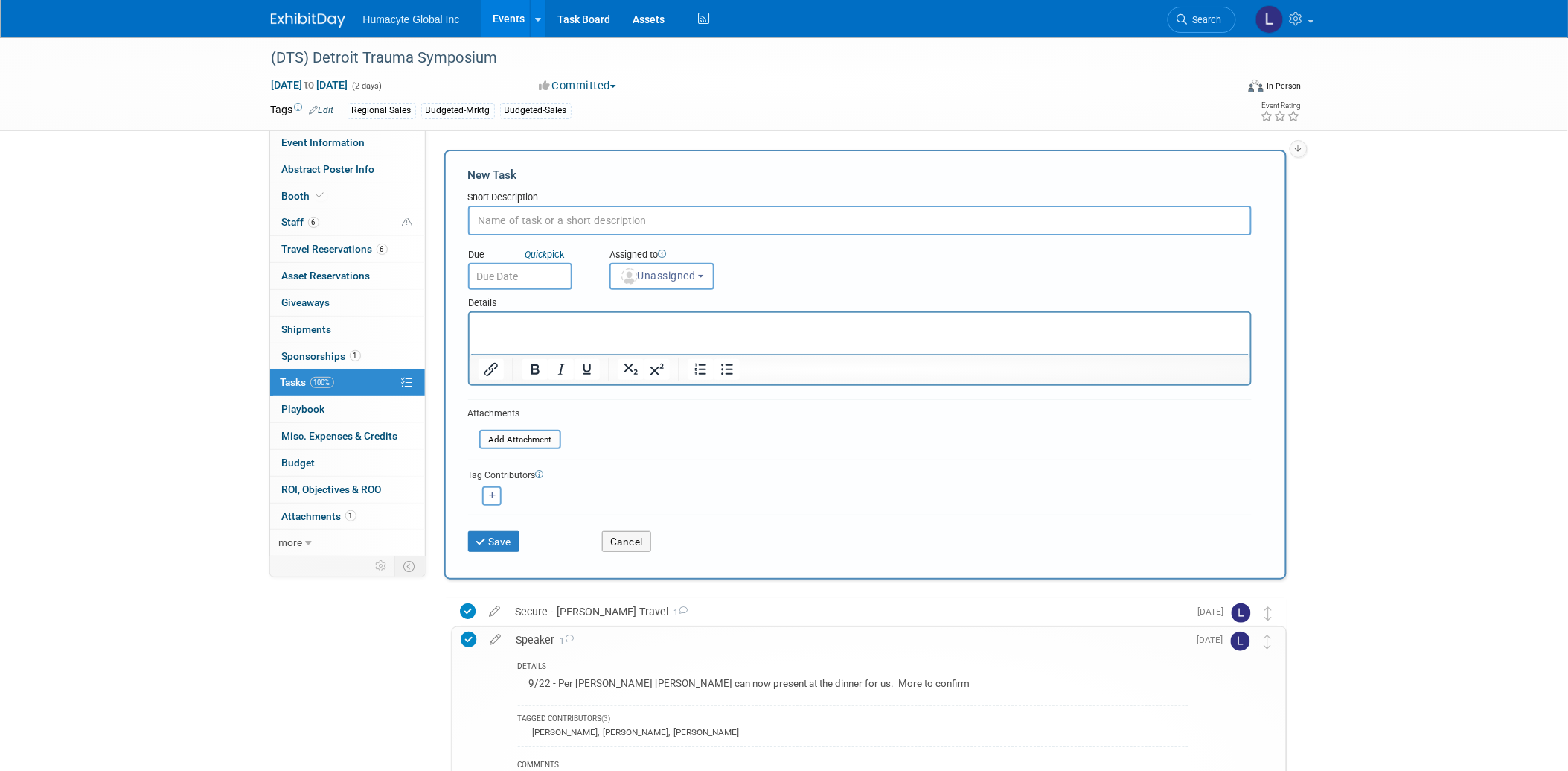
click at [540, 205] on input "text" at bounding box center [859, 220] width 784 height 30
type input "Speaker Title"
click at [515, 10] on link "Events" at bounding box center [509, 19] width 54 height 37
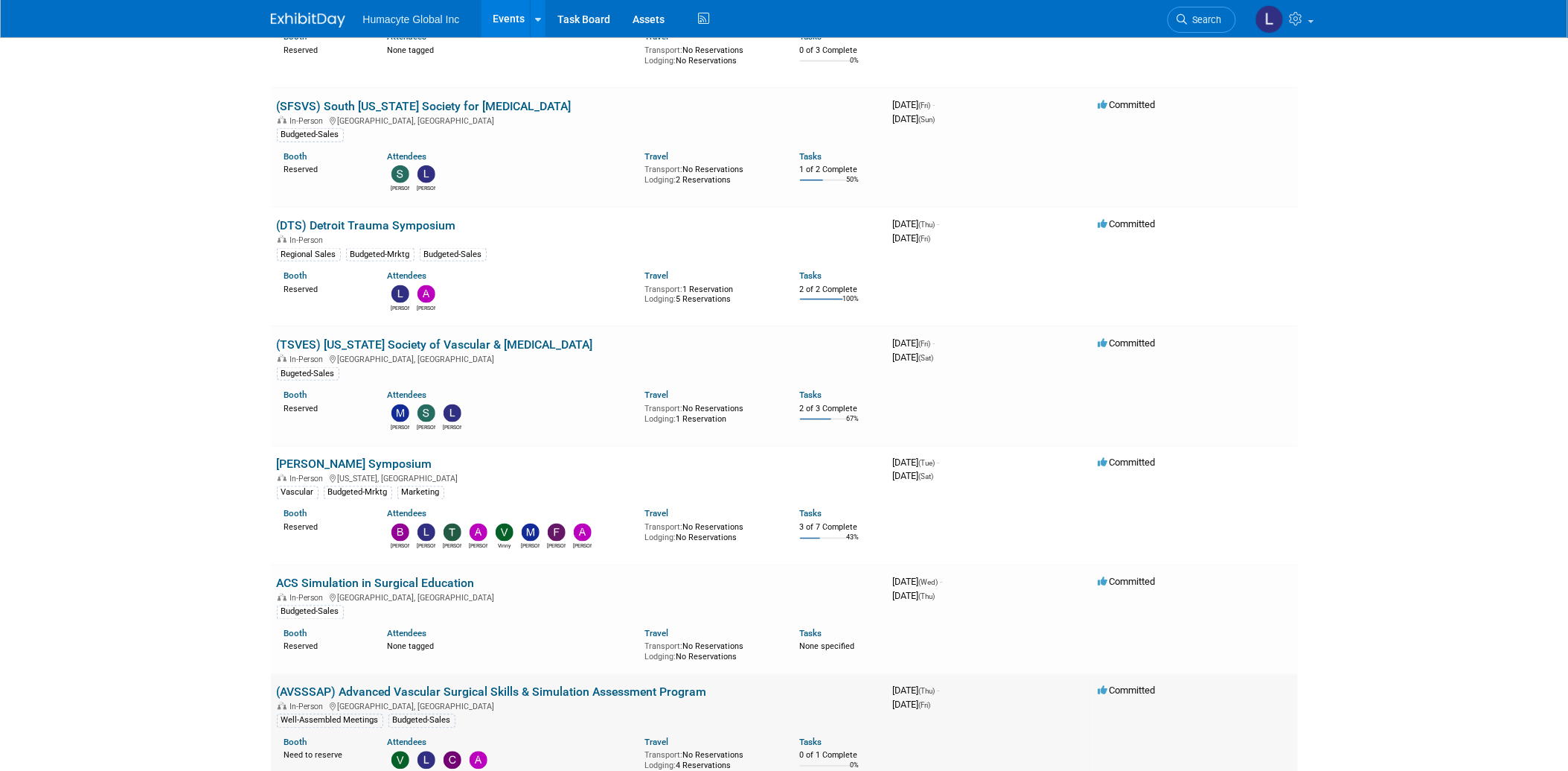
scroll to position [413, 0]
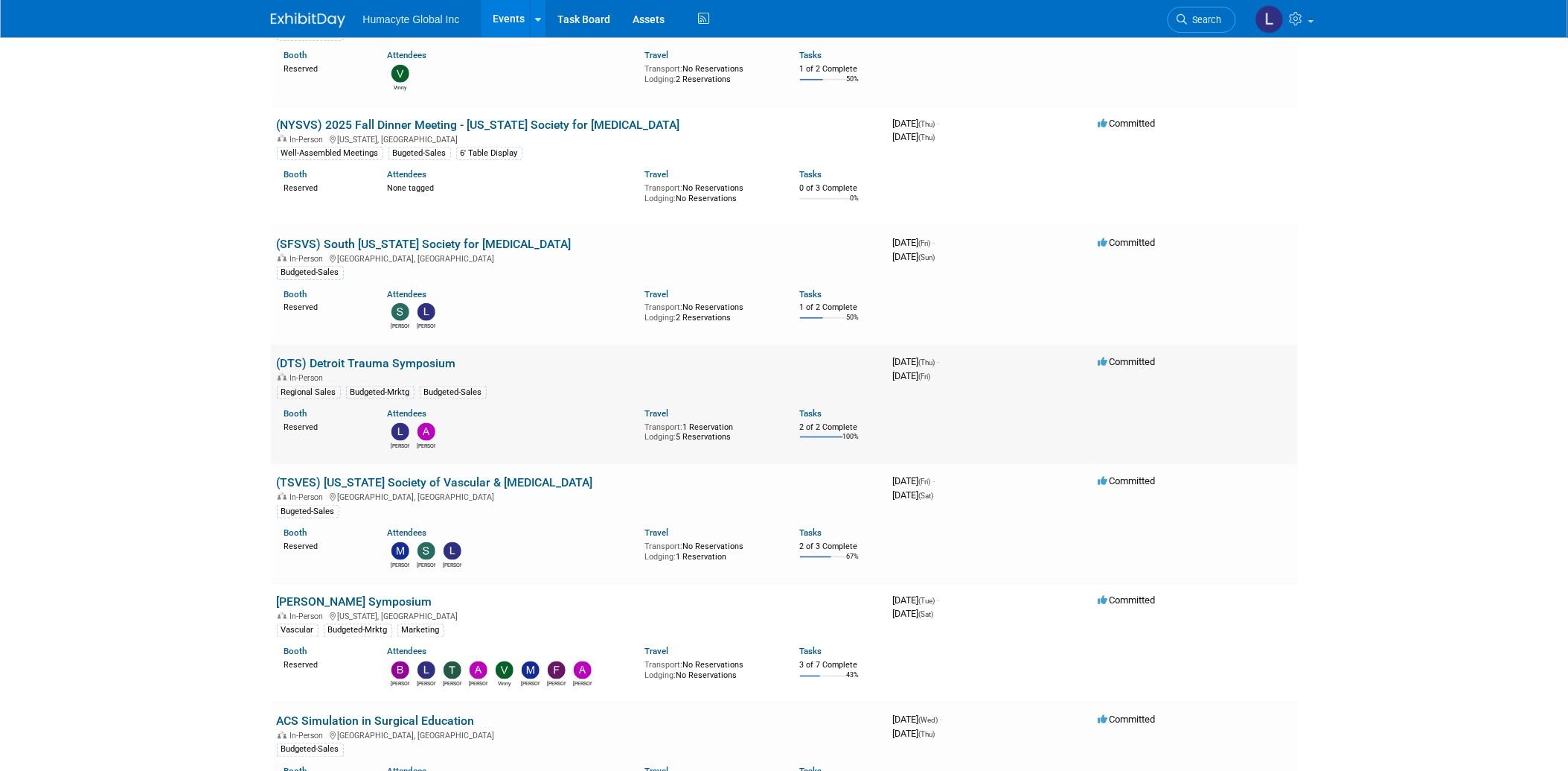
drag, startPoint x: 461, startPoint y: 361, endPoint x: 275, endPoint y: 364, distance: 186.0
click at [275, 364] on td "(DTS) Detroit Trauma Symposium In-Person Regional Sales Budgeted-Mrktg Budgeted…" at bounding box center [579, 404] width 616 height 119
copy link "(DTS) Detroit Trauma Symposium"
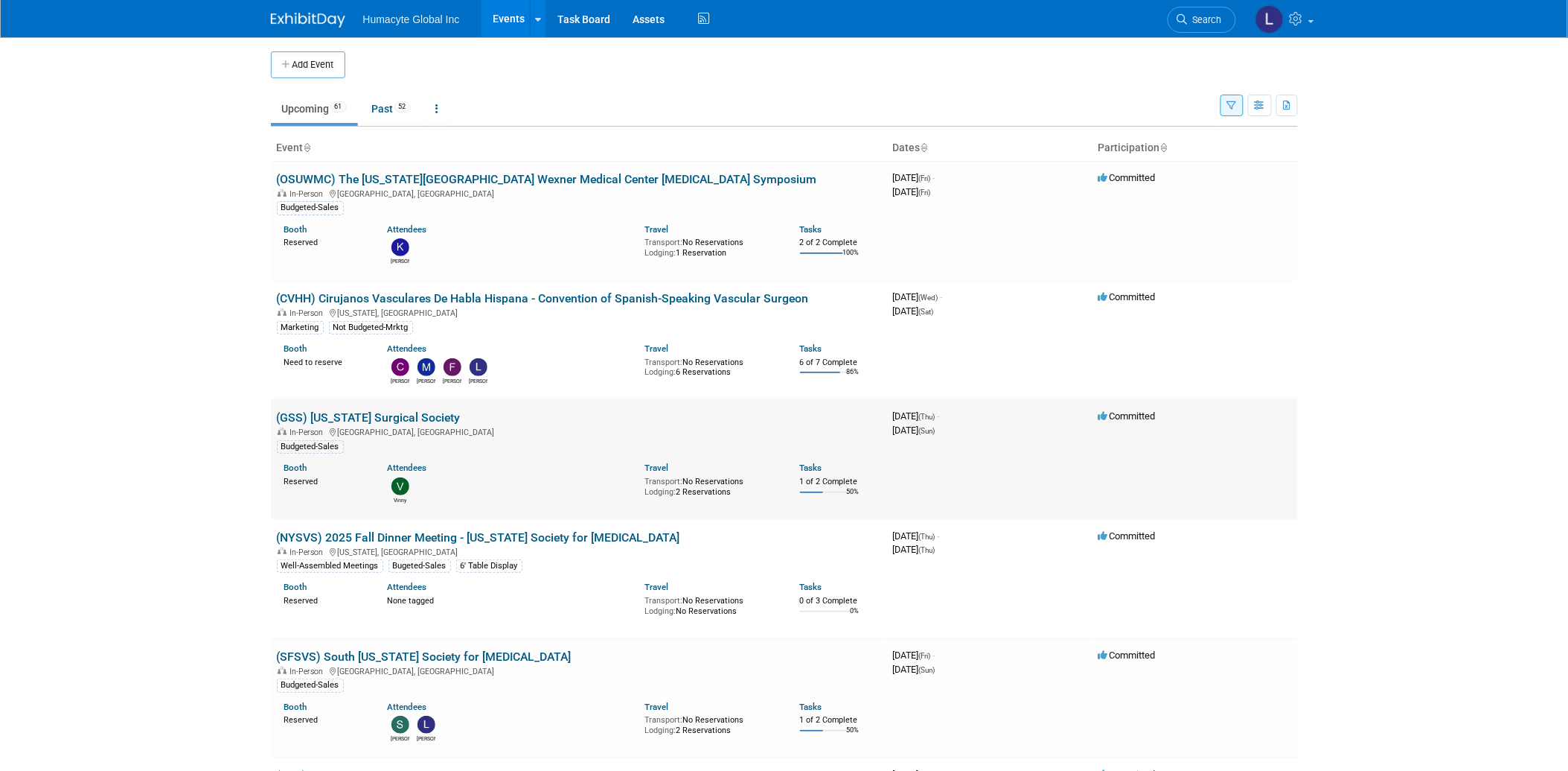
scroll to position [0, 0]
click at [549, 299] on link "(CVHH) Cirujanos Vasculares De Habla Hispana - Convention of Spanish-Speaking V…" at bounding box center [543, 299] width 532 height 14
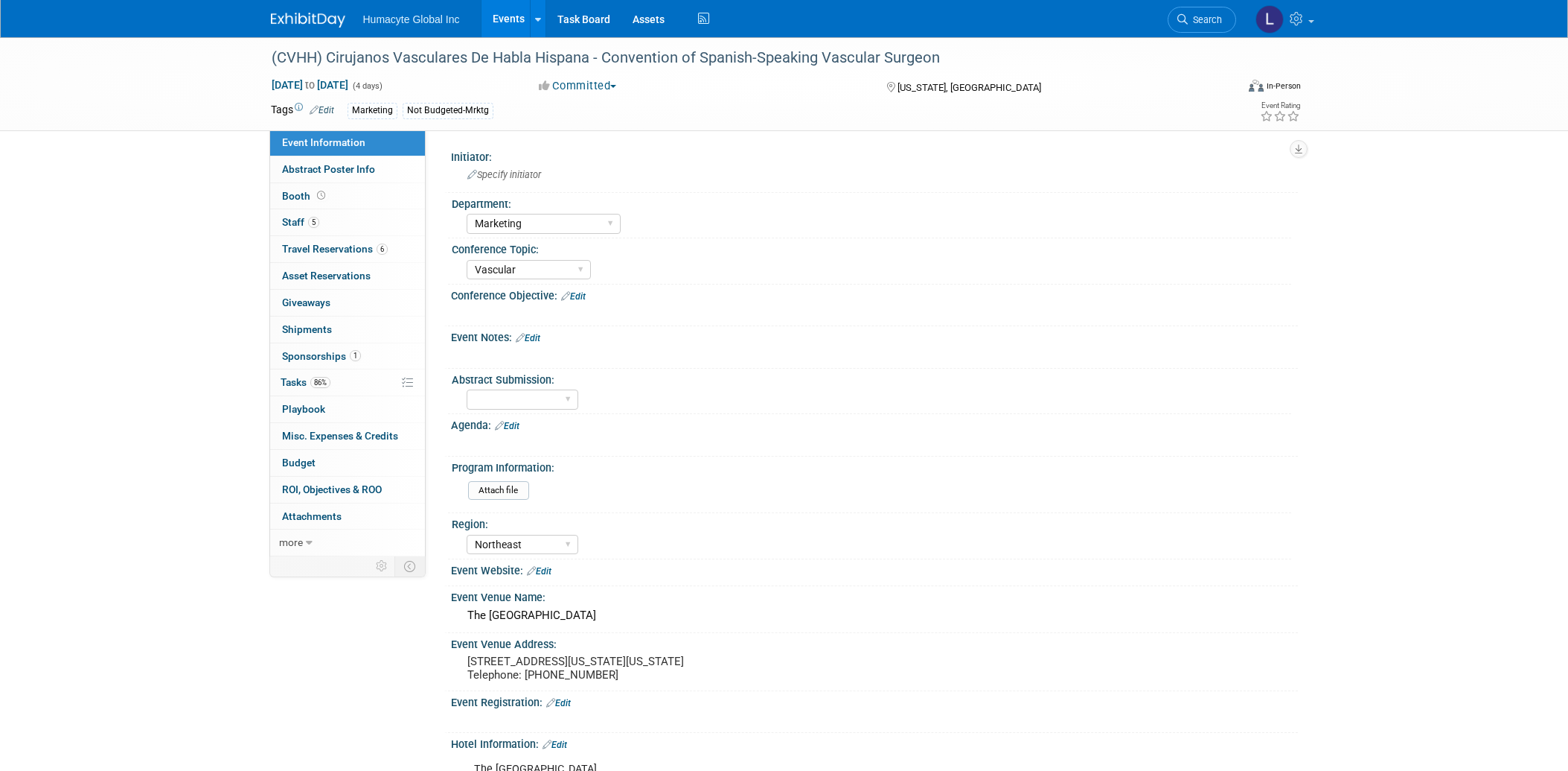
select select "Marketing"
select select "Vascular"
select select "Northeast"
click at [320, 75] on div "(CVHH) Cirujanos Vasculares De Habla Hispana - Convention of Spanish-Speaking V…" at bounding box center [742, 57] width 965 height 40
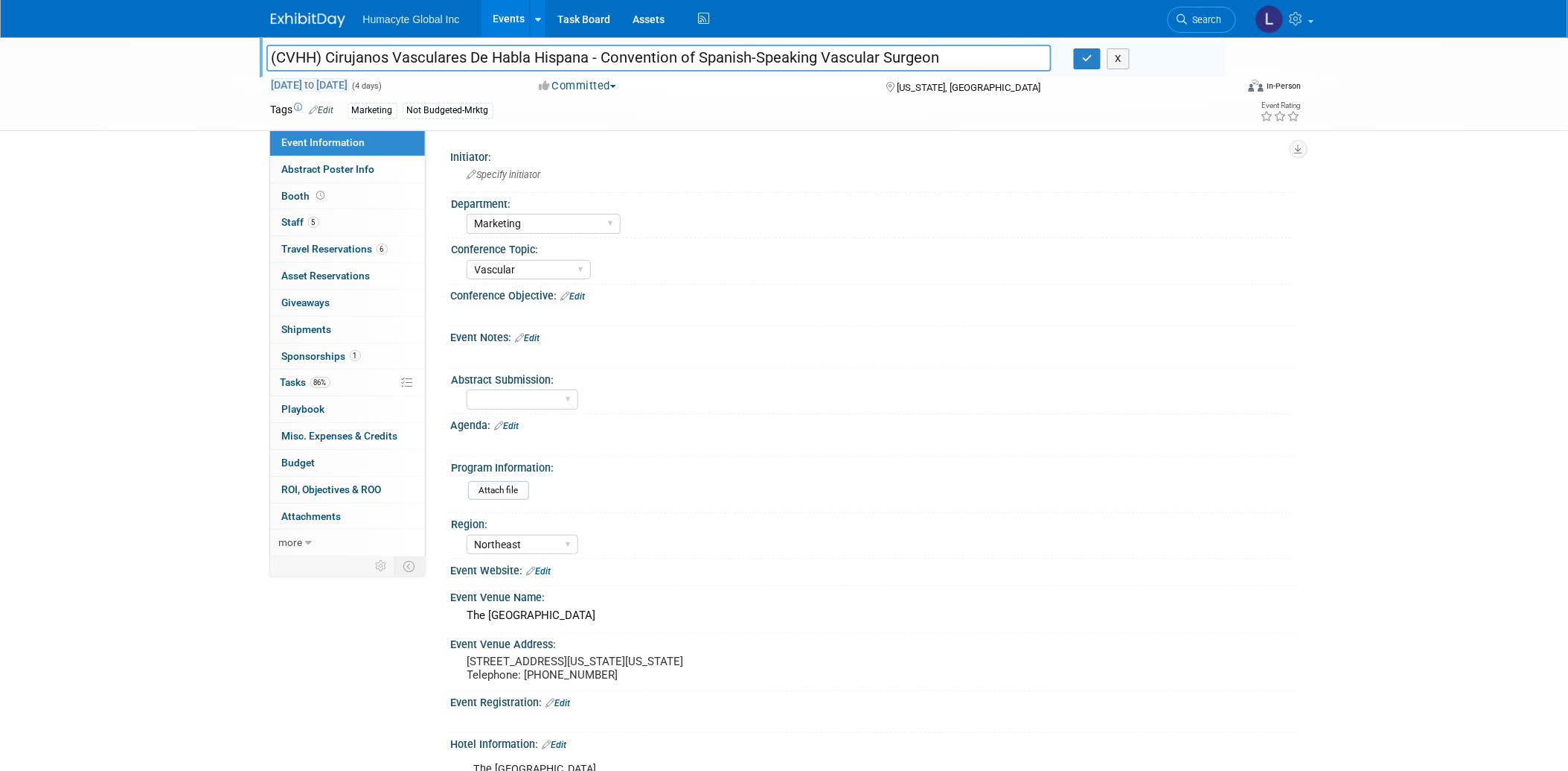
click at [318, 87] on span "Oct 8, 2025 to Oct 11, 2025" at bounding box center [309, 85] width 78 height 14
select select "9"
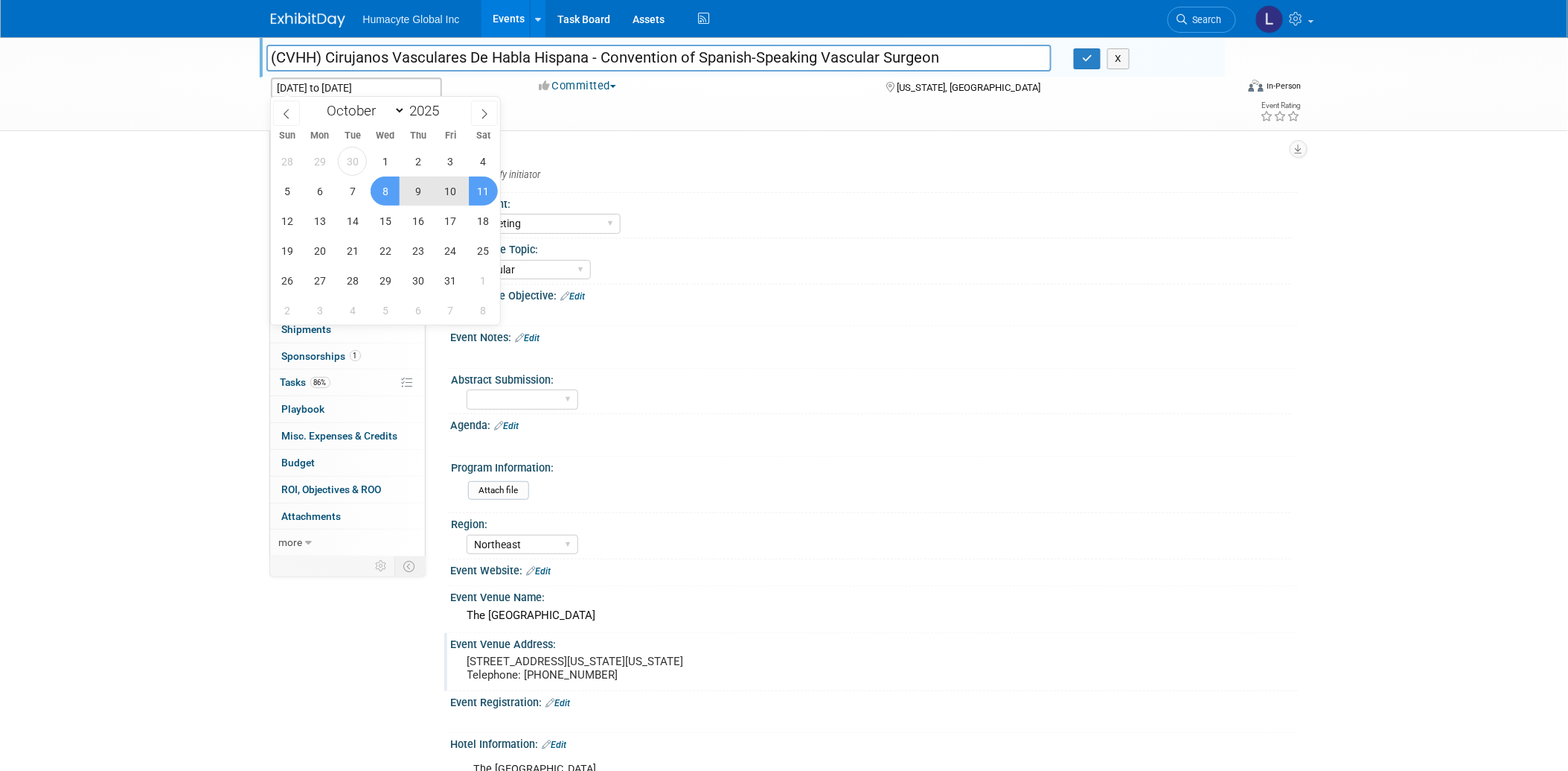
click at [629, 677] on pre "1127 Connecticut Ave NW, Washington, DC 20036 Telephone: +1 (202) 347-3000" at bounding box center [627, 667] width 320 height 27
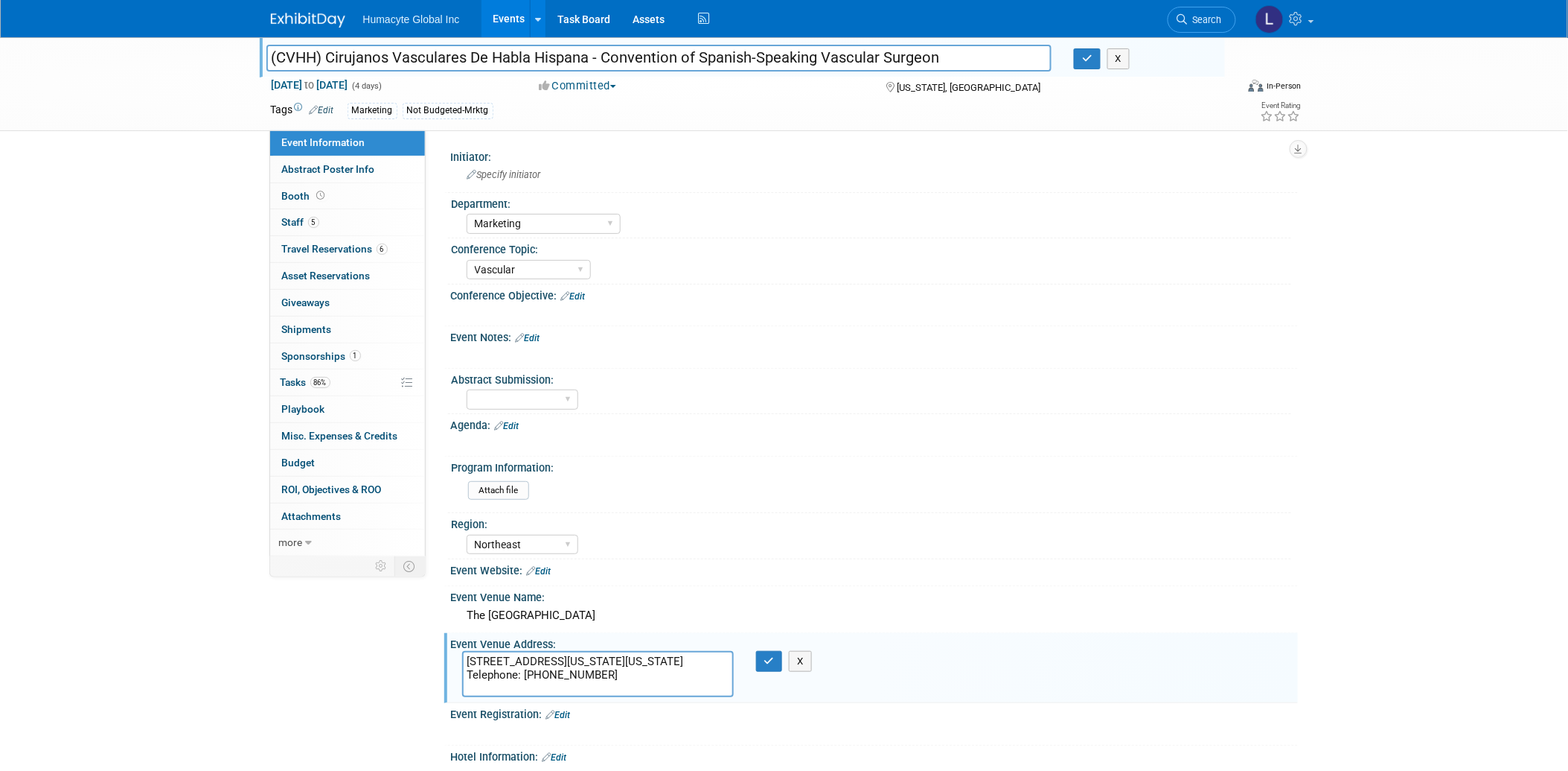
drag, startPoint x: 629, startPoint y: 680, endPoint x: 451, endPoint y: 660, distance: 179.1
click at [451, 660] on div "1127 Connecticut Ave NW, Washington, DC 20036 Telephone: +1 (202) 347-3000" at bounding box center [598, 673] width 294 height 46
click at [782, 651] on button "button" at bounding box center [769, 661] width 27 height 21
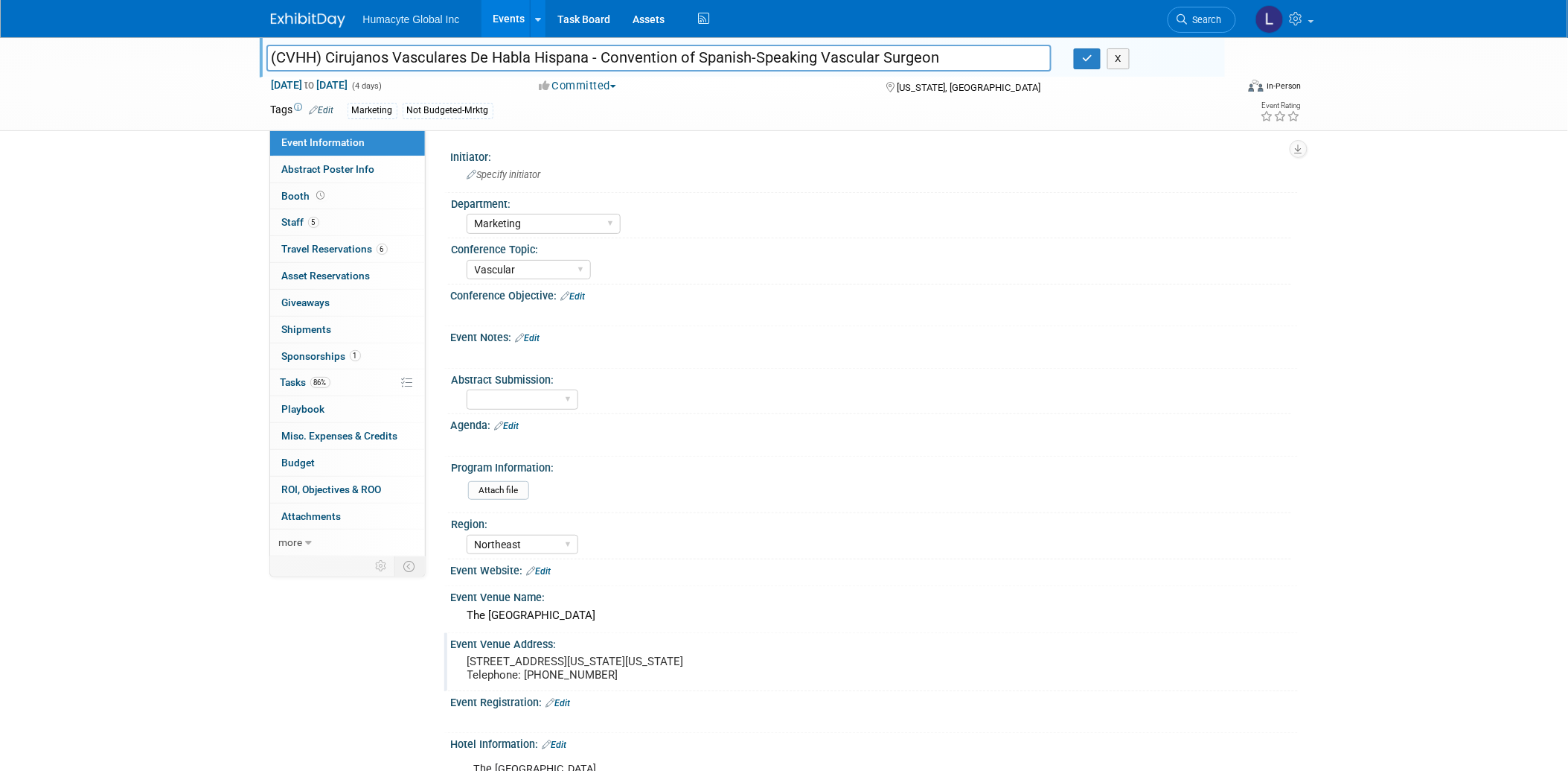
click at [549, 140] on div "Initiator: Specify initiator Department: Discovery & Pipeline Commercial Manage…" at bounding box center [861, 343] width 872 height 428
click at [478, 46] on input "(CVHH) Cirujanos Vasculares De Habla Hispana - Convention of Spanish-Speaking V…" at bounding box center [658, 57] width 785 height 26
click at [315, 355] on span "Sponsorships 1" at bounding box center [321, 356] width 79 height 12
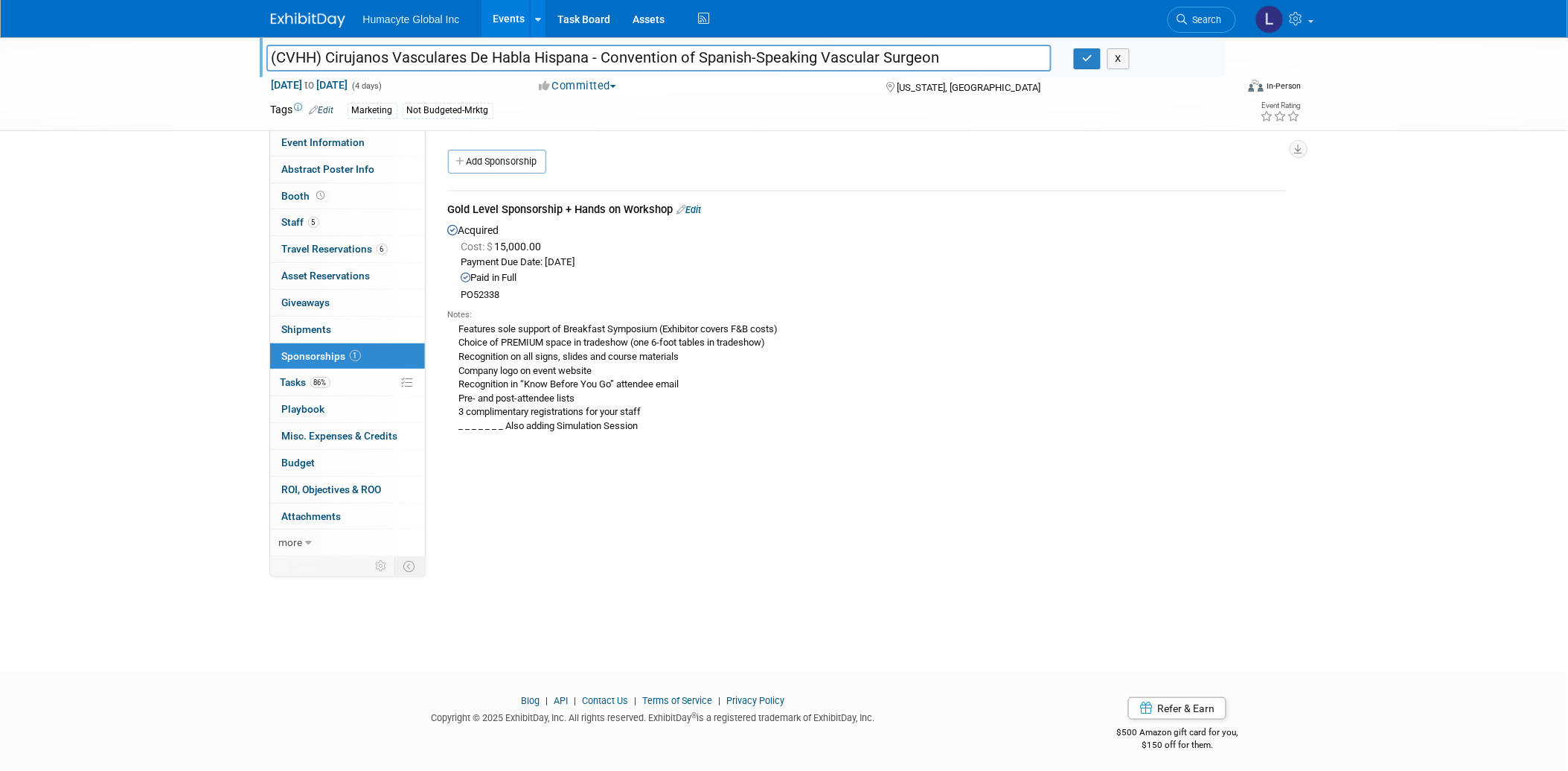
drag, startPoint x: 671, startPoint y: 210, endPoint x: 443, endPoint y: 210, distance: 228.0
click at [443, 210] on div "Gold Level Sponsorship + Hands on Workshop Edit Acquired Cost: $ 15,000.00 Paym…" at bounding box center [867, 314] width 861 height 272
copy div "Gold Level Sponsorship + Hands on Workshop"
click at [637, 320] on div "Features sole support of Breakfast Symposium (Exhibitor covers F&B costs) Choic…" at bounding box center [867, 377] width 839 height 112
click at [577, 421] on div "Features sole support of Breakfast Symposium (Exhibitor covers F&B costs) Choic…" at bounding box center [867, 377] width 839 height 112
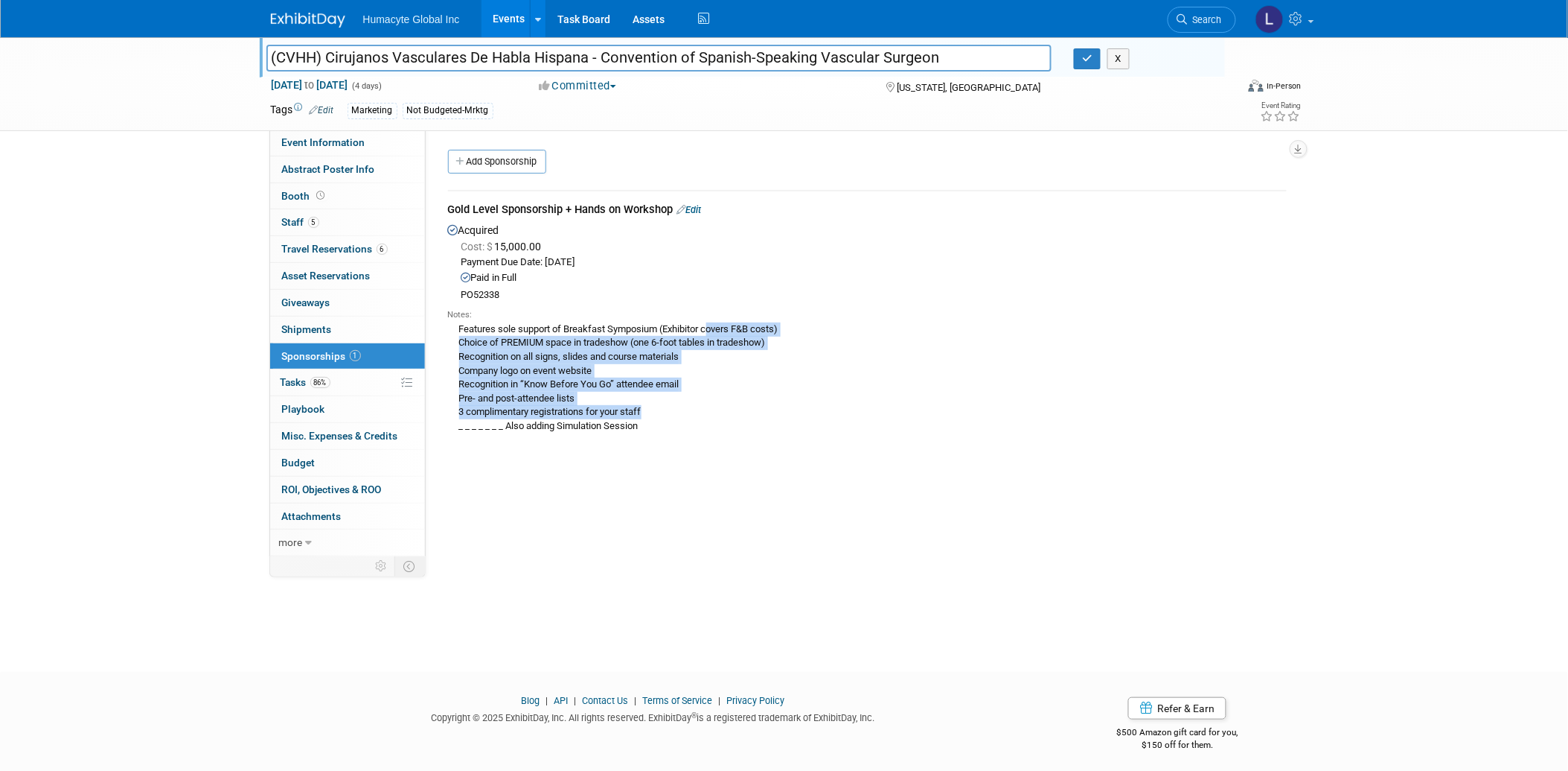
drag, startPoint x: 657, startPoint y: 409, endPoint x: 454, endPoint y: 332, distance: 217.1
click at [454, 332] on div "Features sole support of Breakfast Symposium (Exhibitor covers F&B costs) Choic…" at bounding box center [867, 377] width 839 height 112
copy div "Features sole support of Breakfast Symposium (Exhibitor covers F&B costs) Choic…"
click at [621, 347] on div "Features sole support of Breakfast Symposium (Exhibitor covers F&B costs) Choic…" at bounding box center [867, 377] width 839 height 112
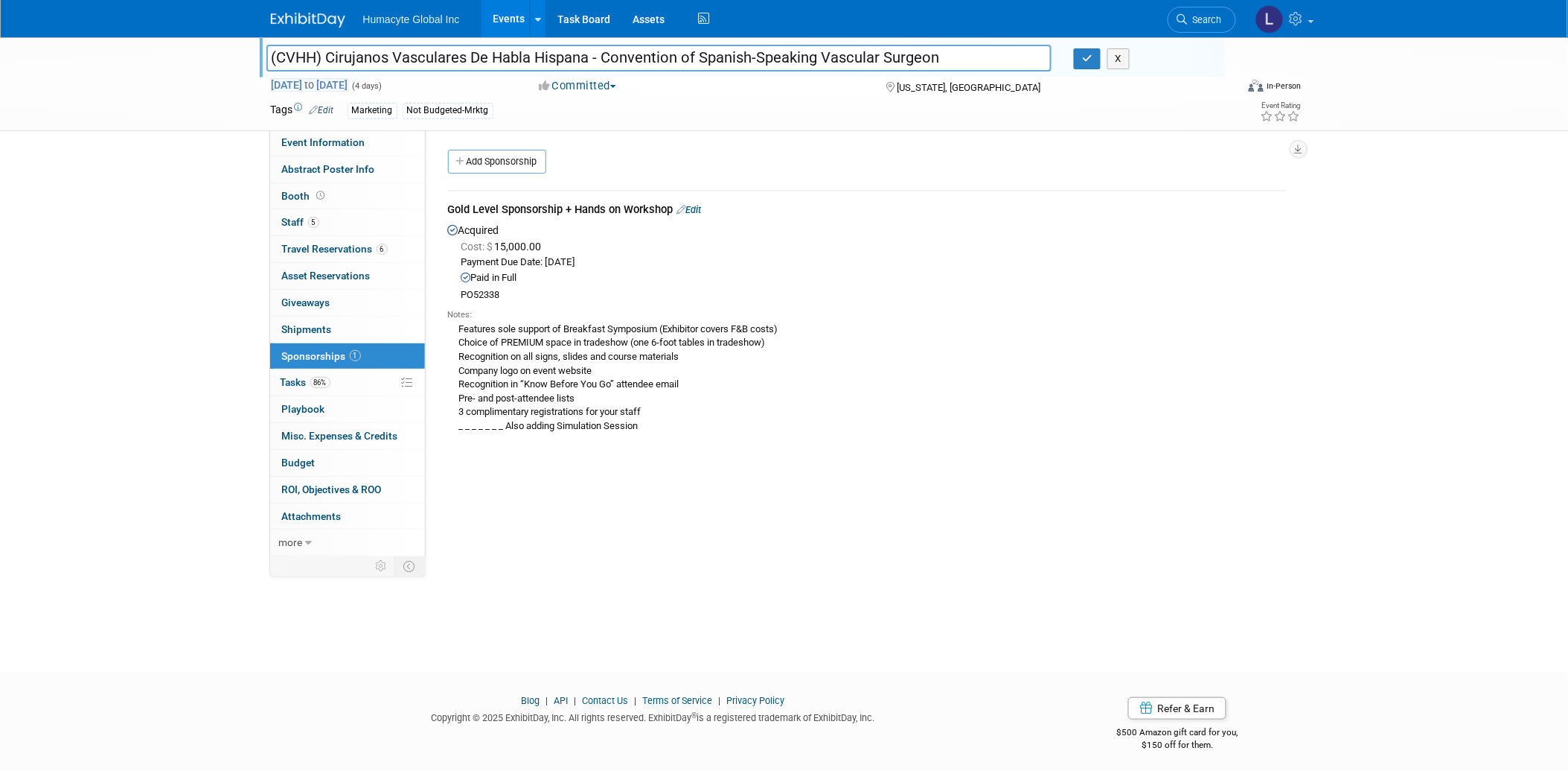
click at [347, 82] on span "Oct 8, 2025 to Oct 11, 2025" at bounding box center [309, 85] width 78 height 14
click at [821, 342] on div "Features sole support of Breakfast Symposium (Exhibitor covers F&B costs) Choic…" at bounding box center [867, 377] width 839 height 112
click at [1082, 53] on icon "button" at bounding box center [1087, 58] width 11 height 10
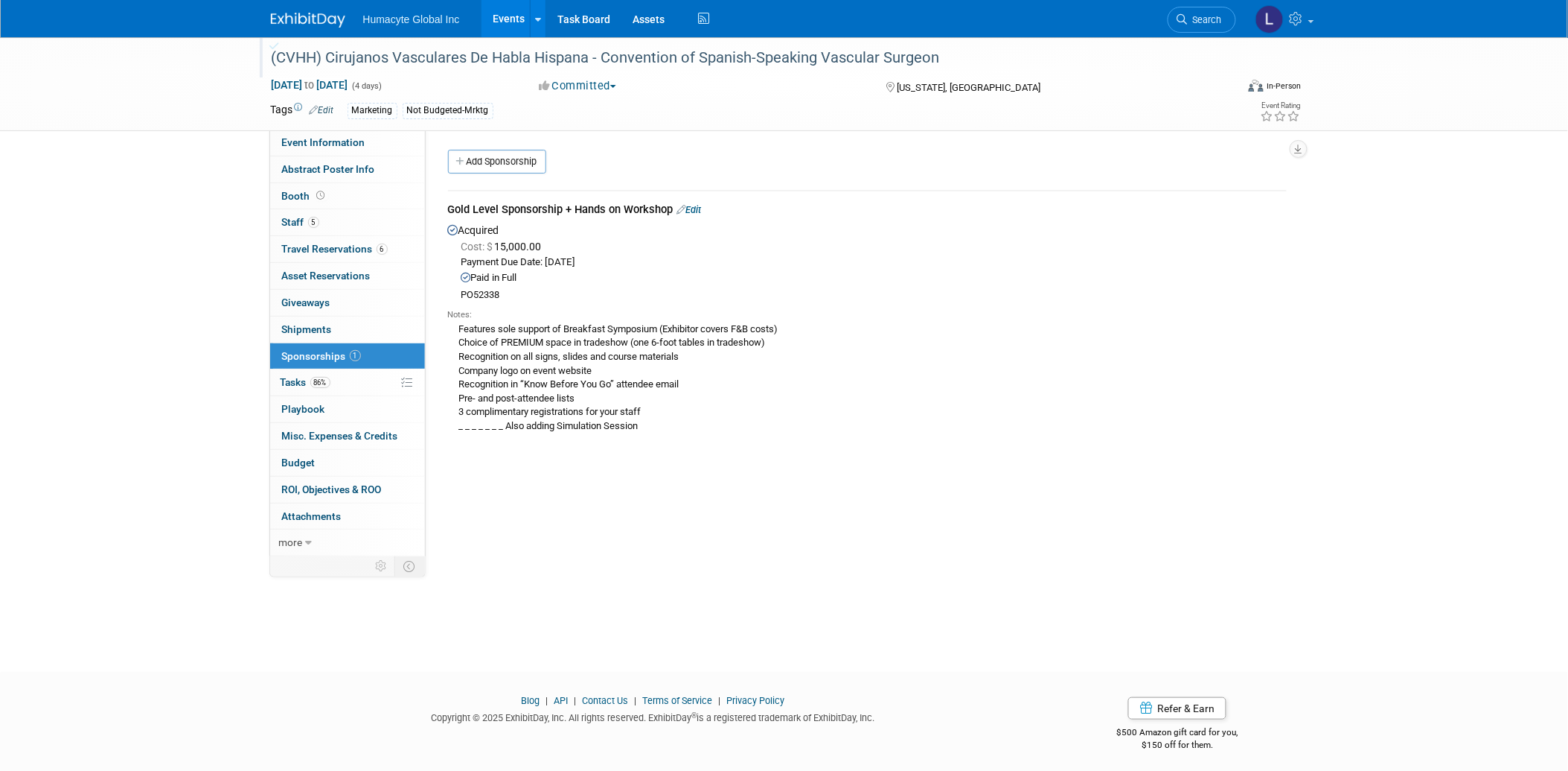
click at [330, 351] on span "Sponsorships 1" at bounding box center [321, 356] width 79 height 12
click at [294, 386] on span "Tasks 86%" at bounding box center [306, 382] width 50 height 12
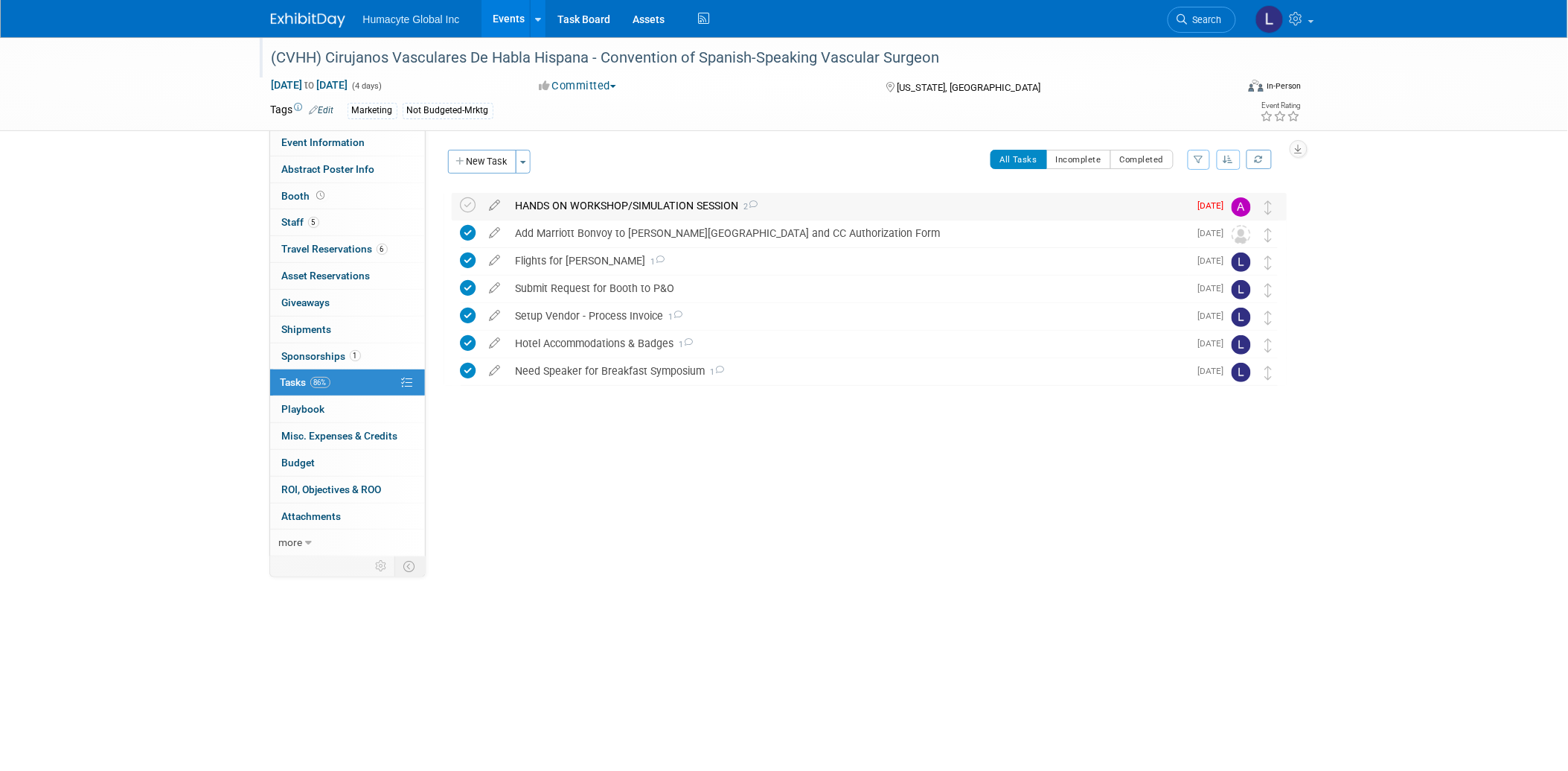
click at [605, 205] on div "HANDS ON WORKSHOP/SIMULATION SESSION 2" at bounding box center [849, 206] width 681 height 26
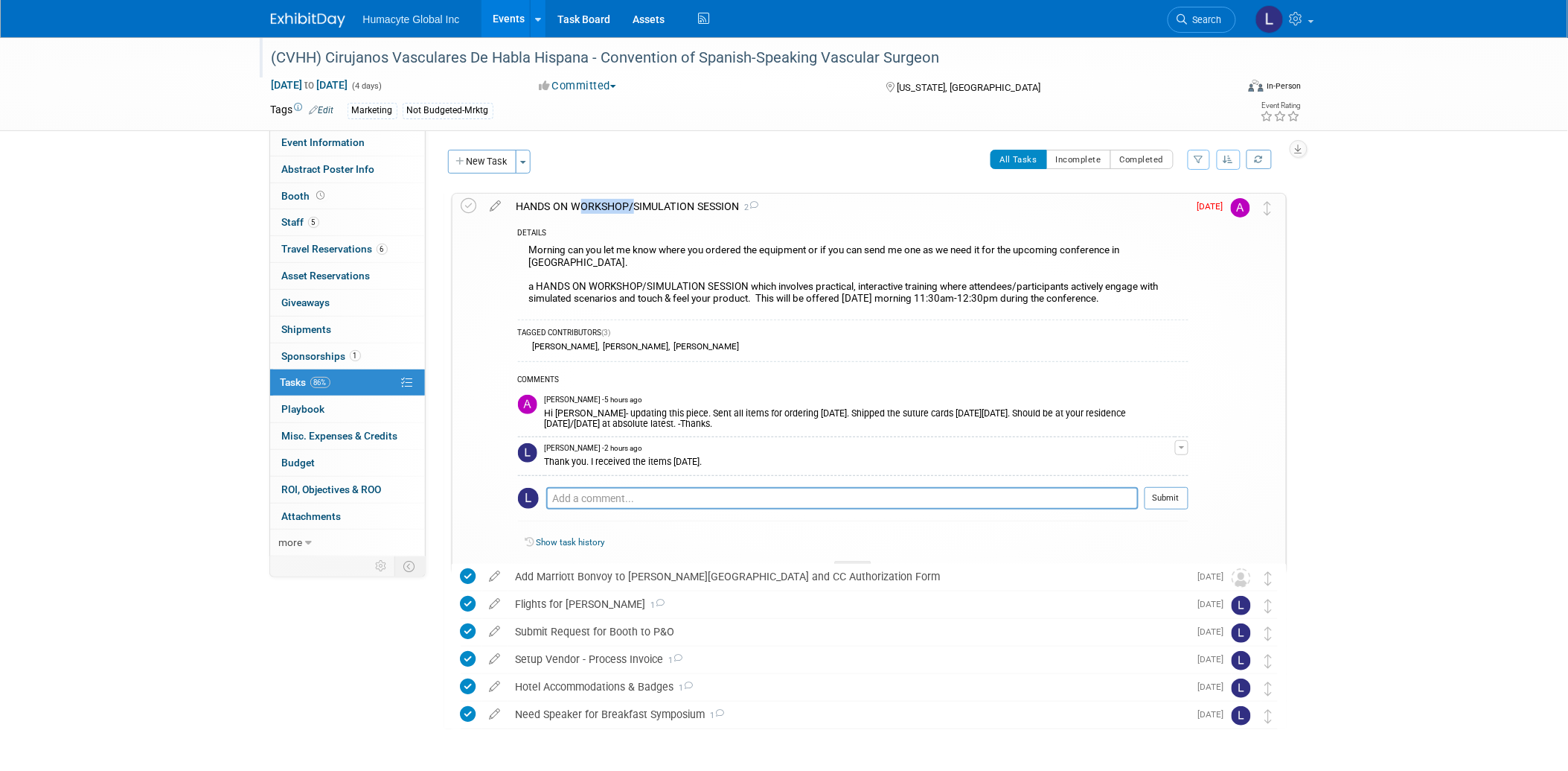
click at [605, 205] on div "HANDS ON WORKSHOP/SIMULATION SESSION 2" at bounding box center [850, 206] width 680 height 26
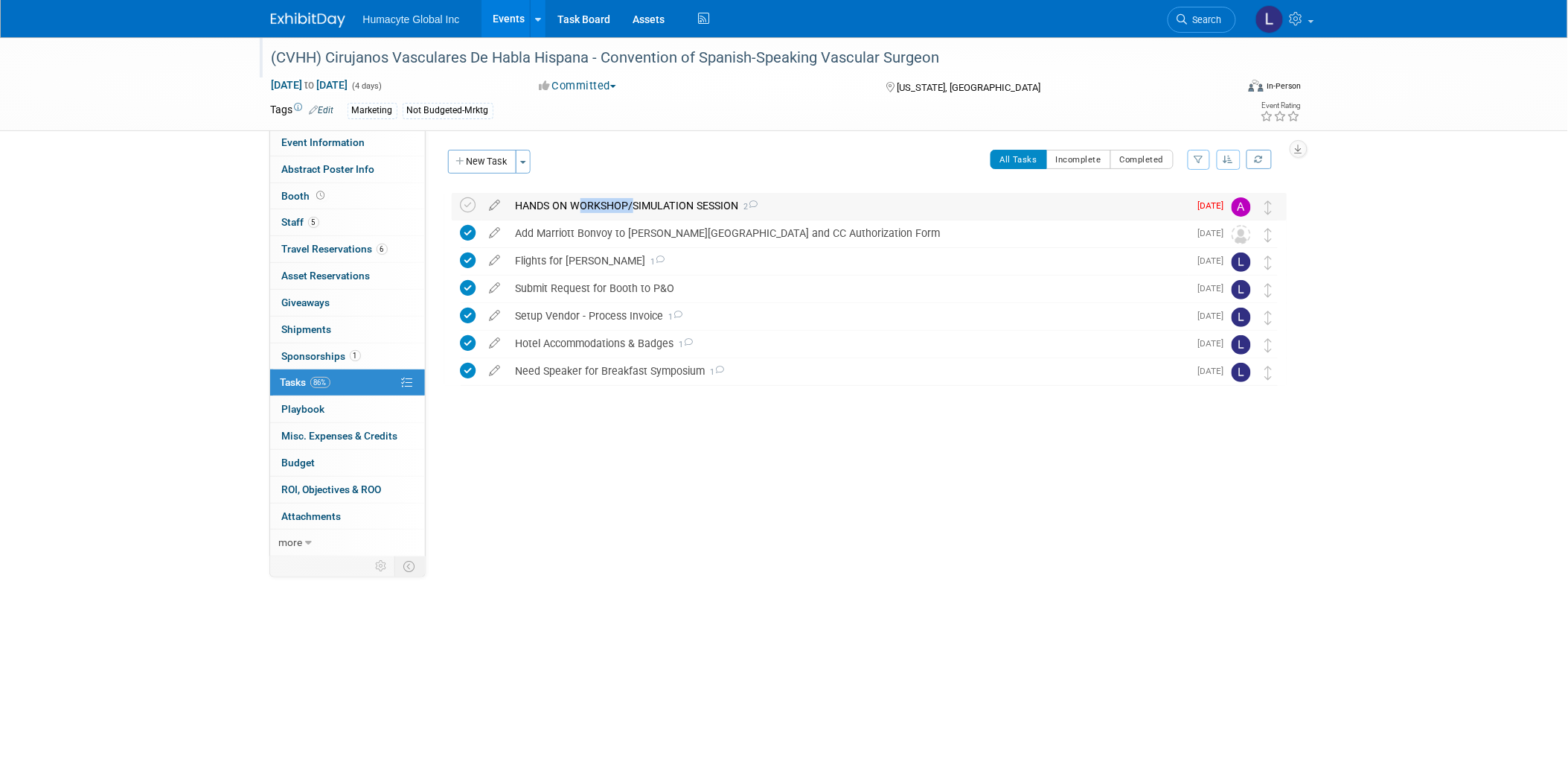
click at [605, 205] on div "HANDS ON WORKSHOP/SIMULATION SESSION 2" at bounding box center [849, 206] width 681 height 26
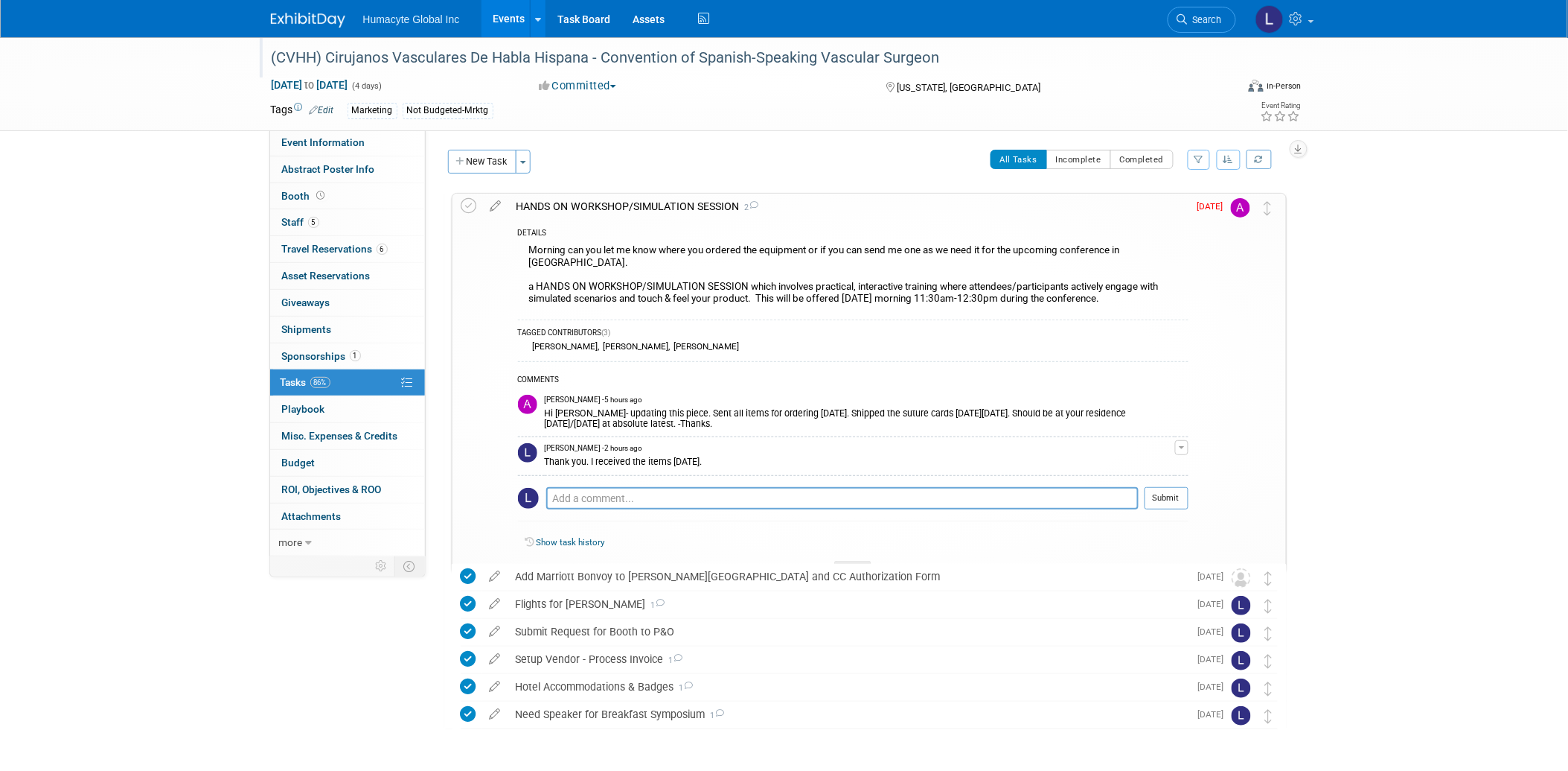
click at [1010, 286] on div "Morning can you let me know where you ordered the equipment or if you can send …" at bounding box center [853, 276] width 670 height 71
click at [764, 288] on div "Morning can you let me know where you ordered the equipment or if you can send …" at bounding box center [853, 276] width 670 height 71
drag, startPoint x: 759, startPoint y: 284, endPoint x: 1134, endPoint y: 292, distance: 375.1
click at [1134, 292] on div "Morning can you let me know where you ordered the equipment or if you can send …" at bounding box center [853, 276] width 670 height 71
copy div "This will be offered on Thursday morning 11:30am-12:30pm during the conference."
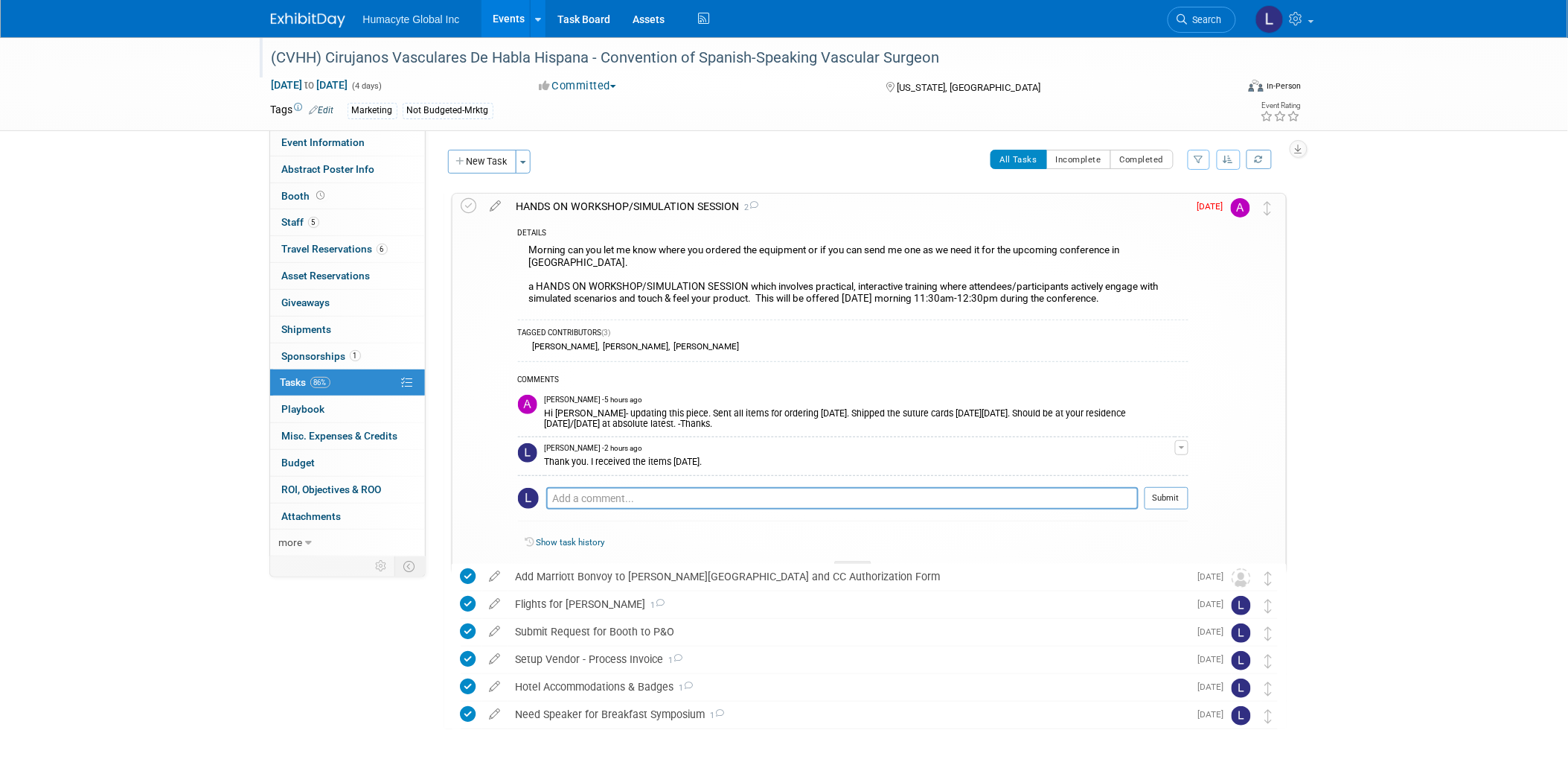
click at [649, 319] on div "TAGGED CONTRIBUTORS (3) Carlos Martin Colindres , Linda Hamilton , Mauricio Ber…" at bounding box center [853, 338] width 670 height 38
click at [759, 272] on div "Morning can you let me know where you ordered the equipment or if you can send …" at bounding box center [853, 276] width 670 height 71
drag, startPoint x: 1182, startPoint y: 278, endPoint x: 990, endPoint y: 269, distance: 192.2
click at [990, 269] on div "Morning can you let me know where you ordered the equipment or if you can send …" at bounding box center [853, 276] width 670 height 71
drag, startPoint x: 753, startPoint y: 285, endPoint x: 748, endPoint y: 273, distance: 13.0
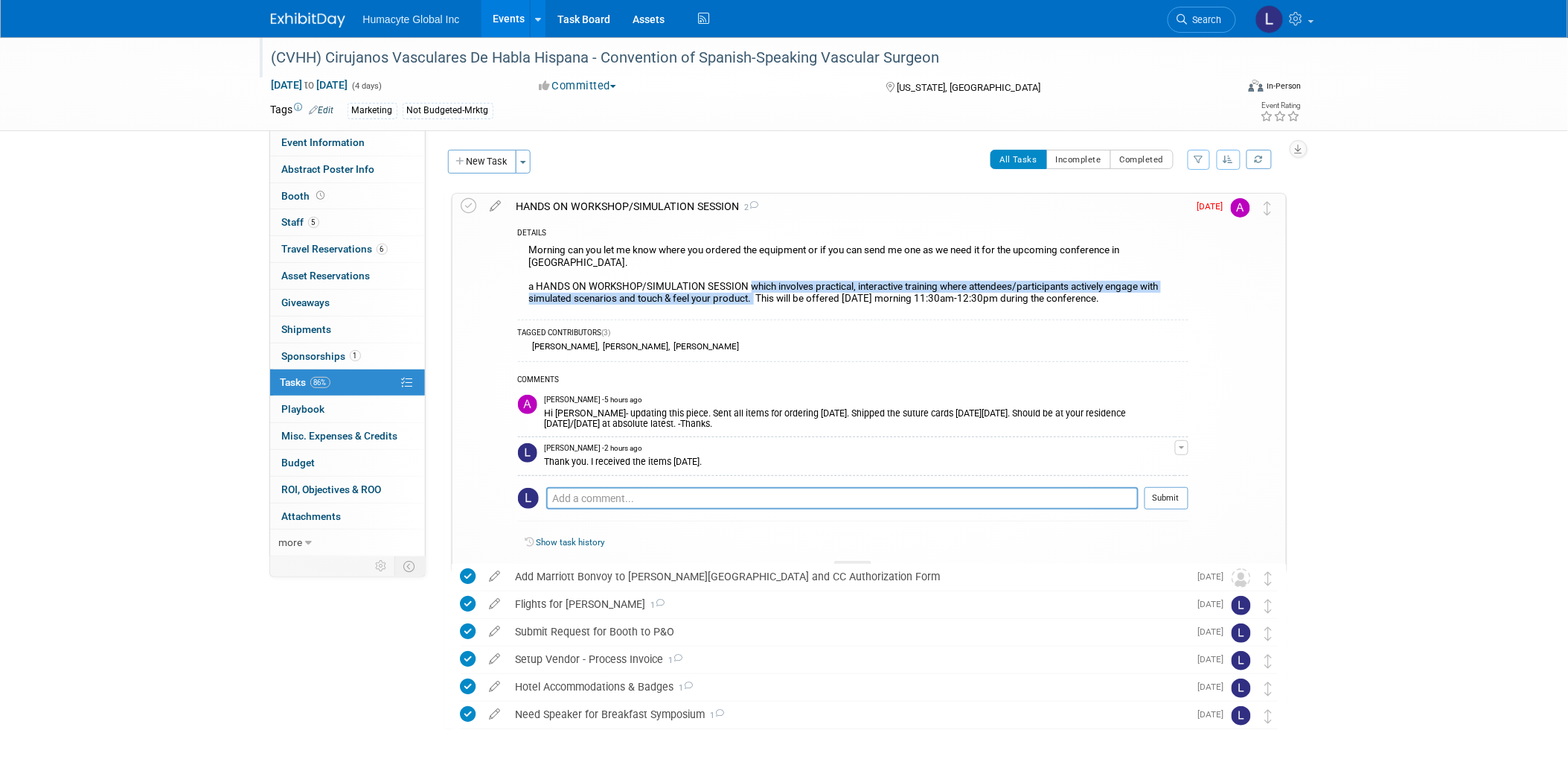
click at [748, 273] on div "Morning can you let me know where you ordered the equipment or if you can send …" at bounding box center [853, 276] width 670 height 71
copy div "which involves practical, interactive training where attendees/participants act…"
click at [279, 607] on div "Event Information Event Info Abstract Poster Info Abstract Poster Info Booth Bo…" at bounding box center [784, 414] width 1050 height 753
click at [278, 212] on link "5 Staff 5" at bounding box center [347, 222] width 155 height 26
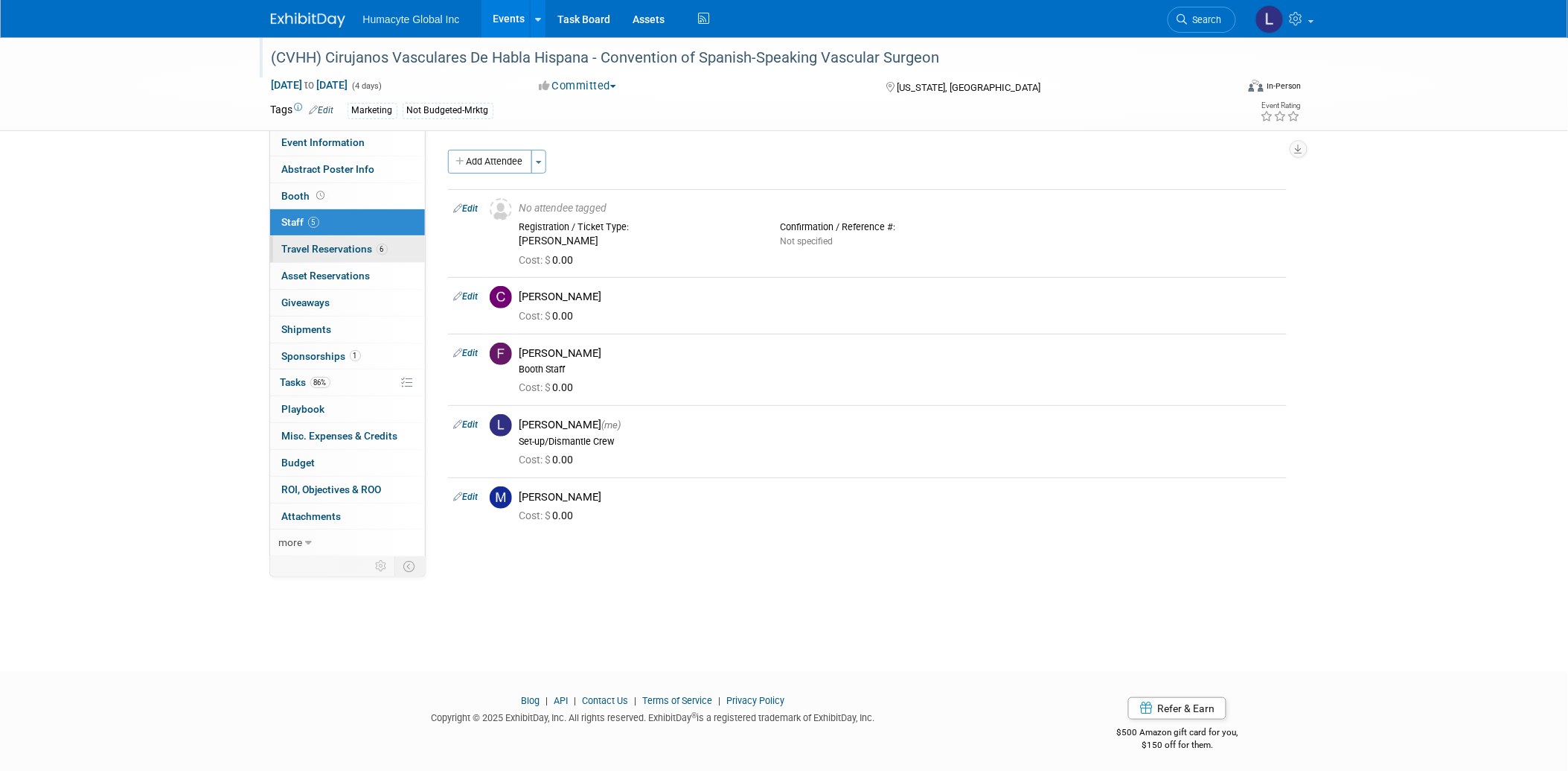
click at [333, 249] on span "Travel Reservations 6" at bounding box center [334, 248] width 105 height 12
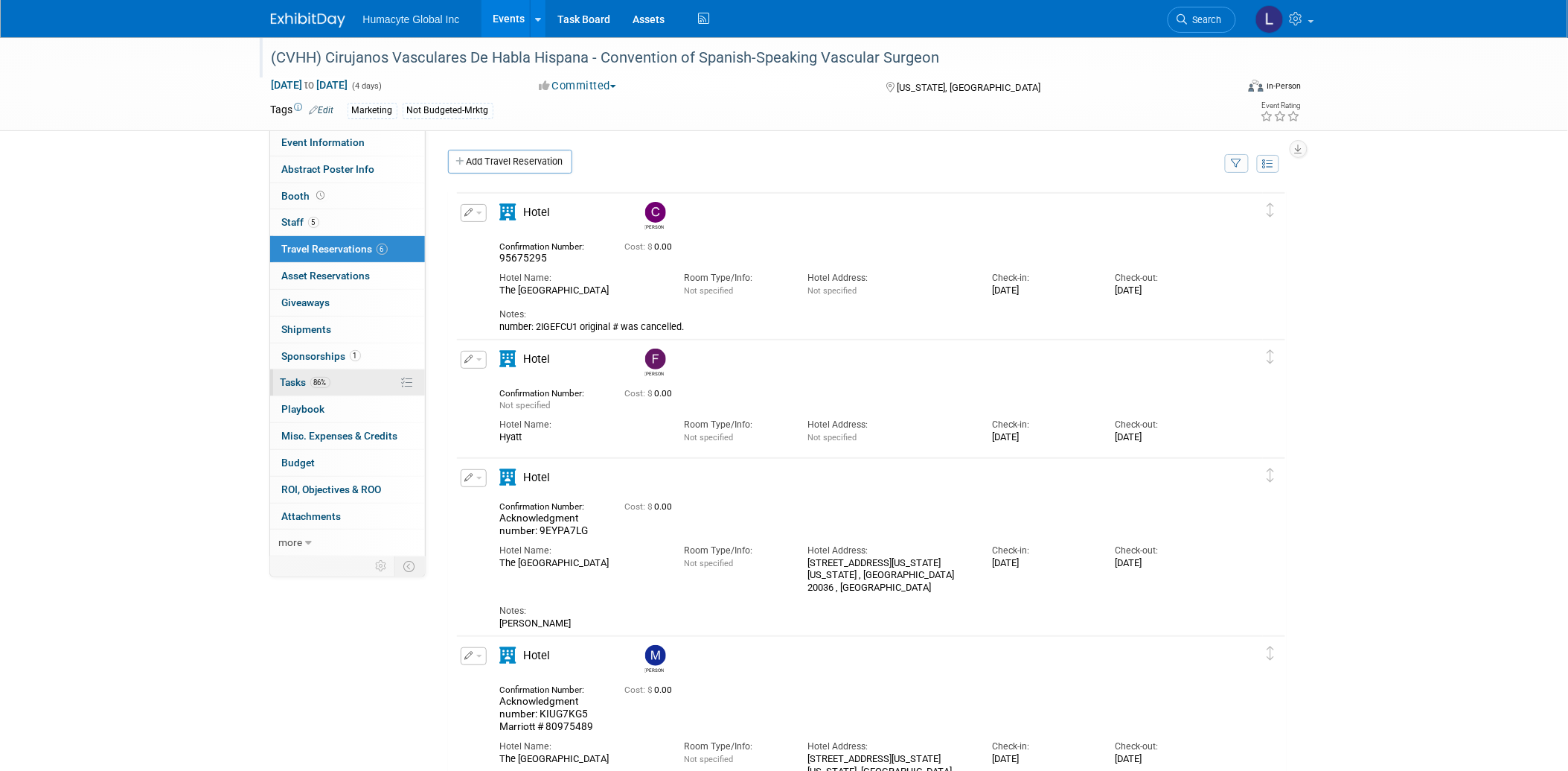
click at [298, 386] on span "Tasks 86%" at bounding box center [306, 382] width 50 height 12
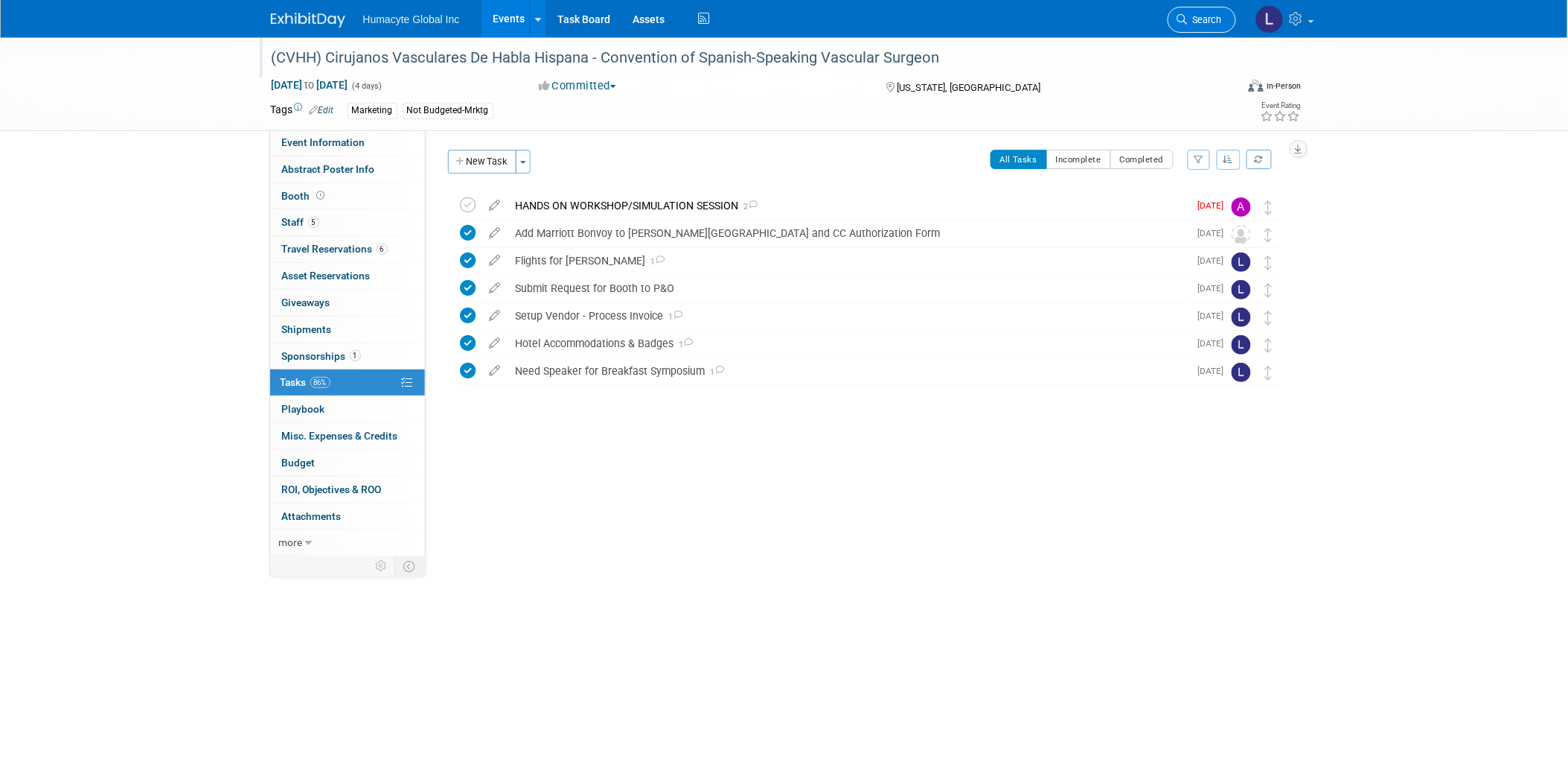
click at [1175, 17] on link "Search" at bounding box center [1201, 20] width 68 height 26
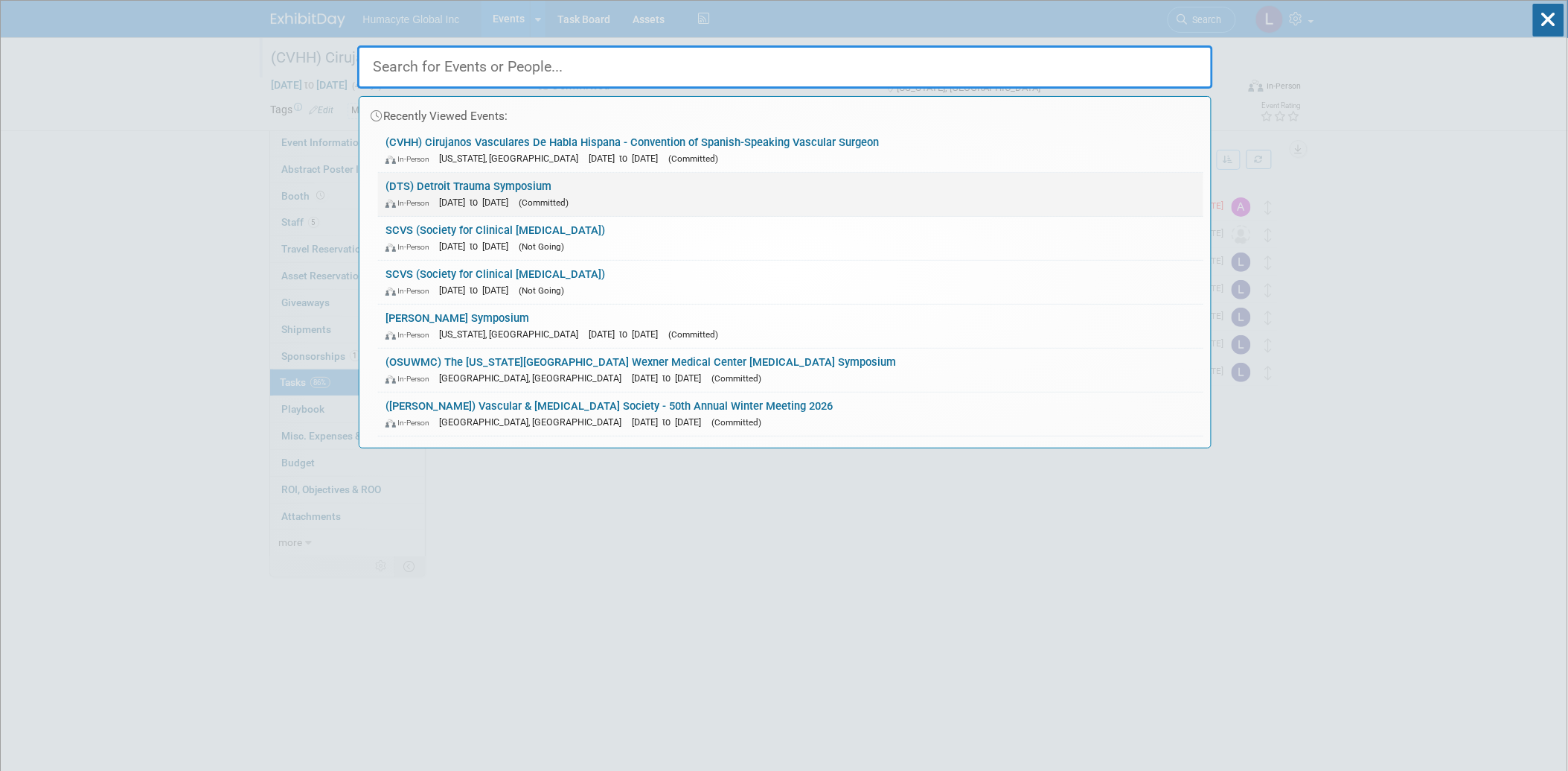
click at [480, 190] on link "(DTS) Detroit Trauma Symposium In-Person Nov 6, 2025 to Nov 7, 2025 (Committed)" at bounding box center [791, 194] width 826 height 43
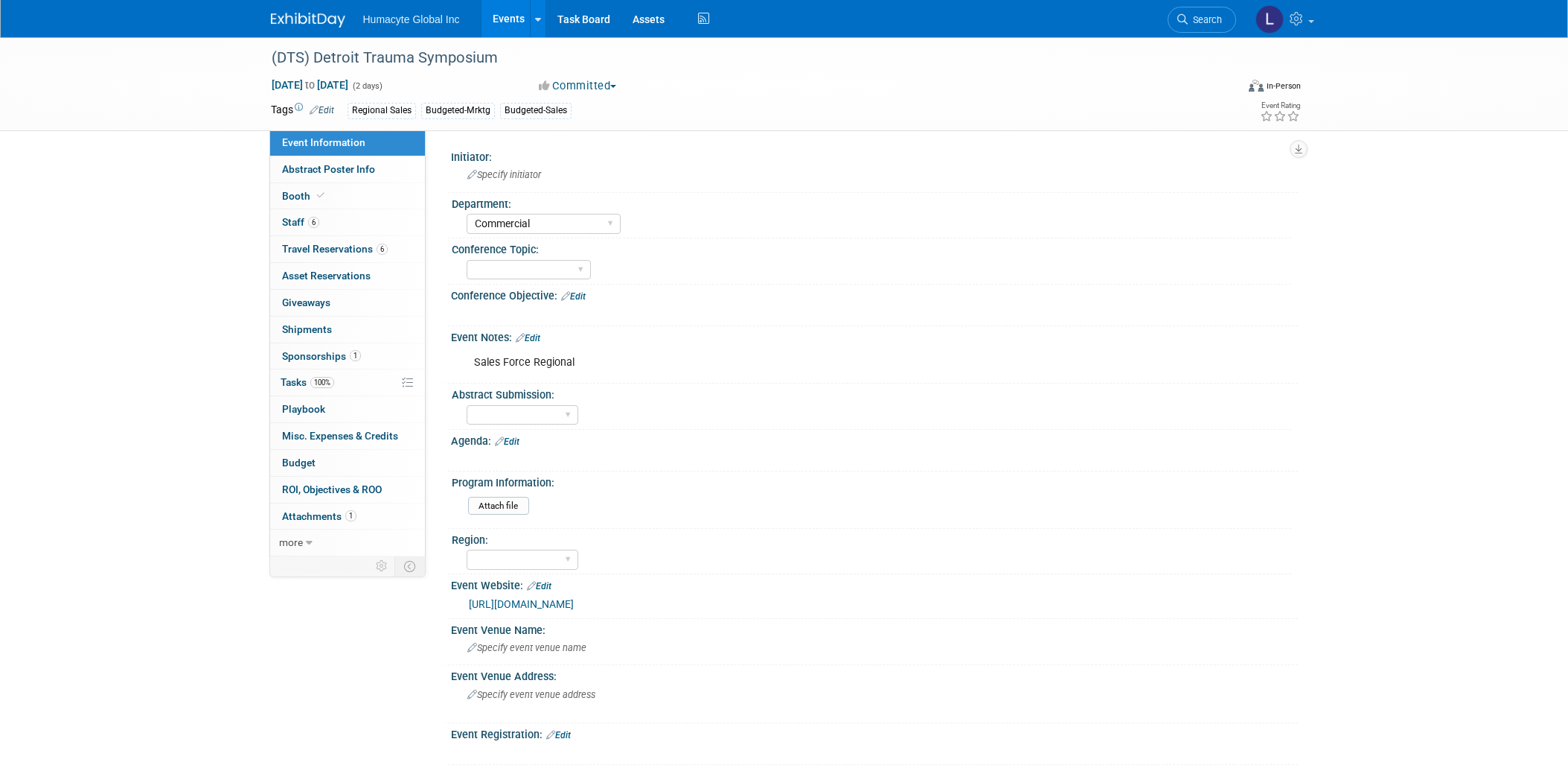
select select "Commercial"
click at [294, 86] on span "[DATE] to [DATE]" at bounding box center [309, 85] width 78 height 14
select select "10"
click at [99, 324] on div "(DTS) Detroit Trauma Symposium [DATE] to [DATE] (2 days) [DATE] to [DATE] Commi…" at bounding box center [784, 636] width 1568 height 1197
click at [286, 218] on span "Staff 6" at bounding box center [301, 222] width 37 height 12
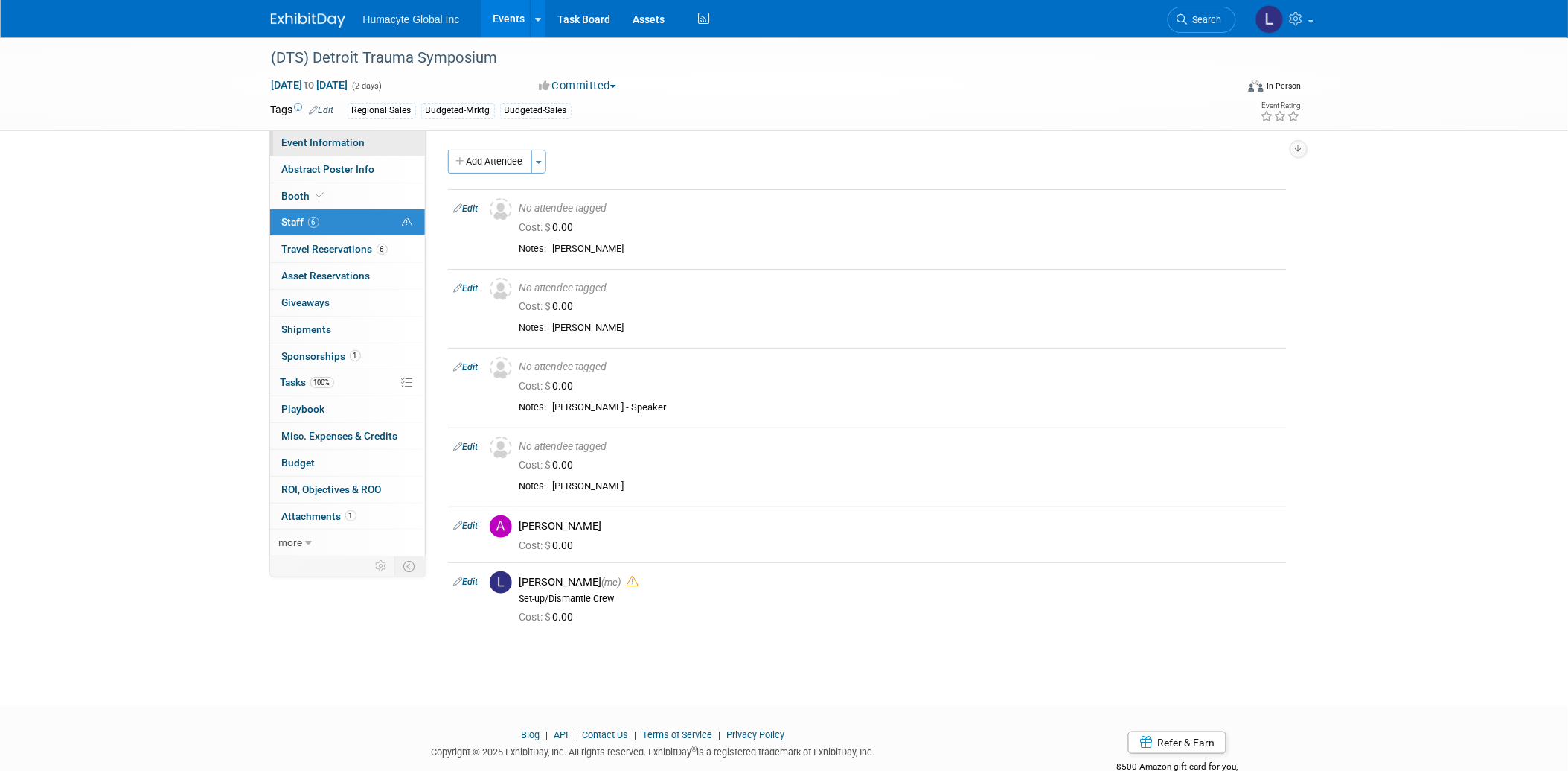
click at [307, 144] on span "Event Information" at bounding box center [323, 142] width 84 height 12
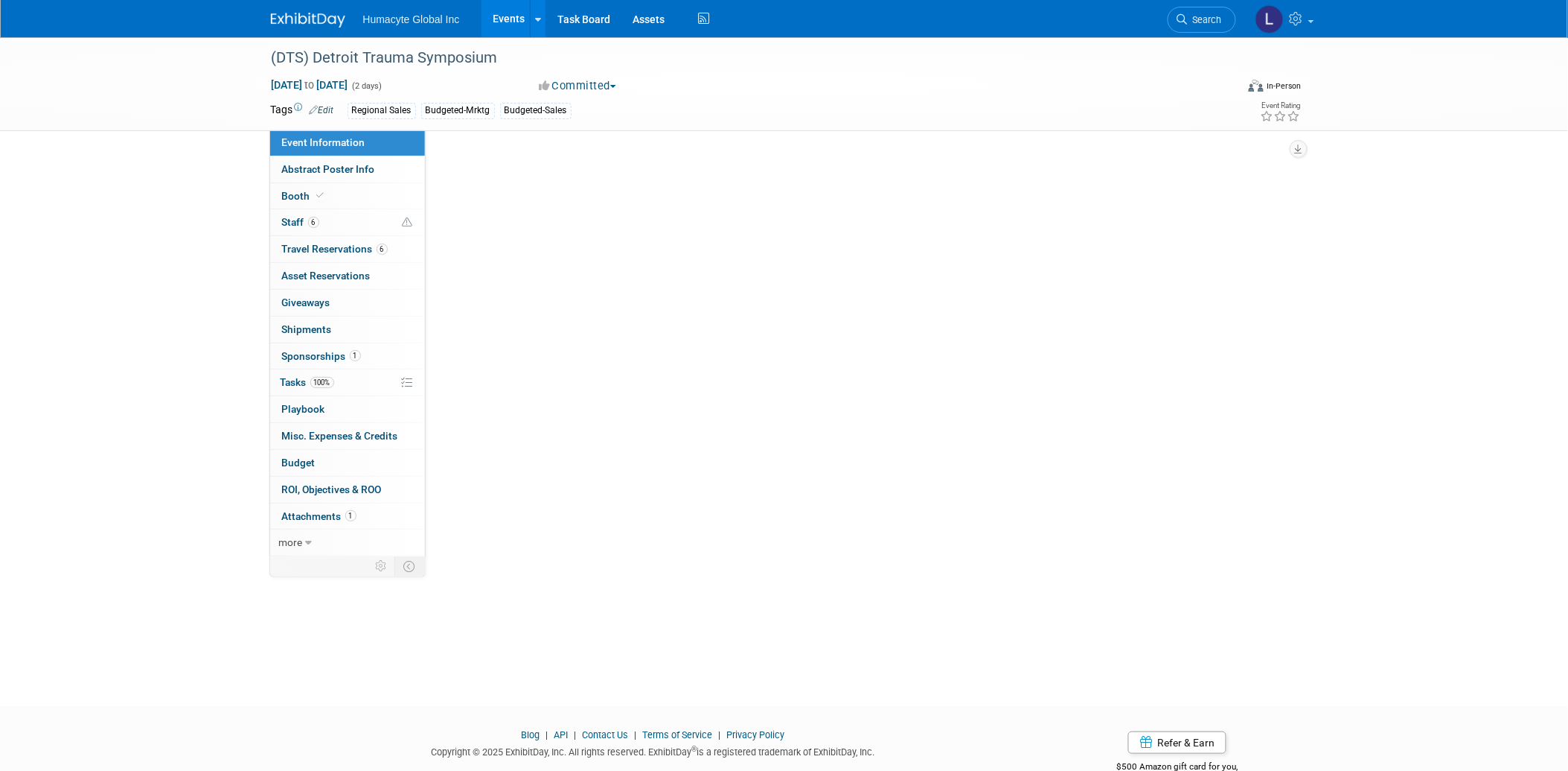
select select "Commercial"
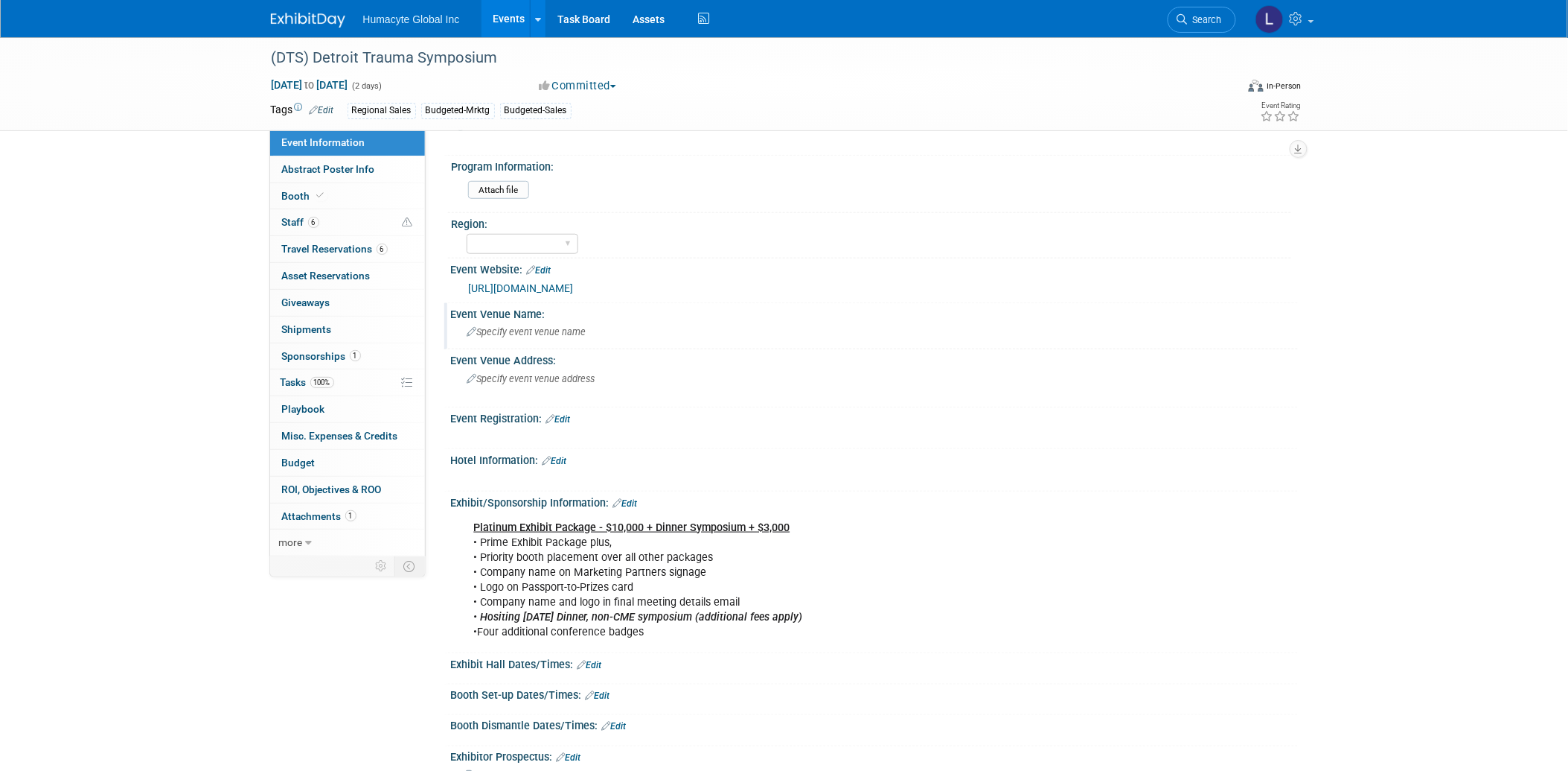
scroll to position [330, 0]
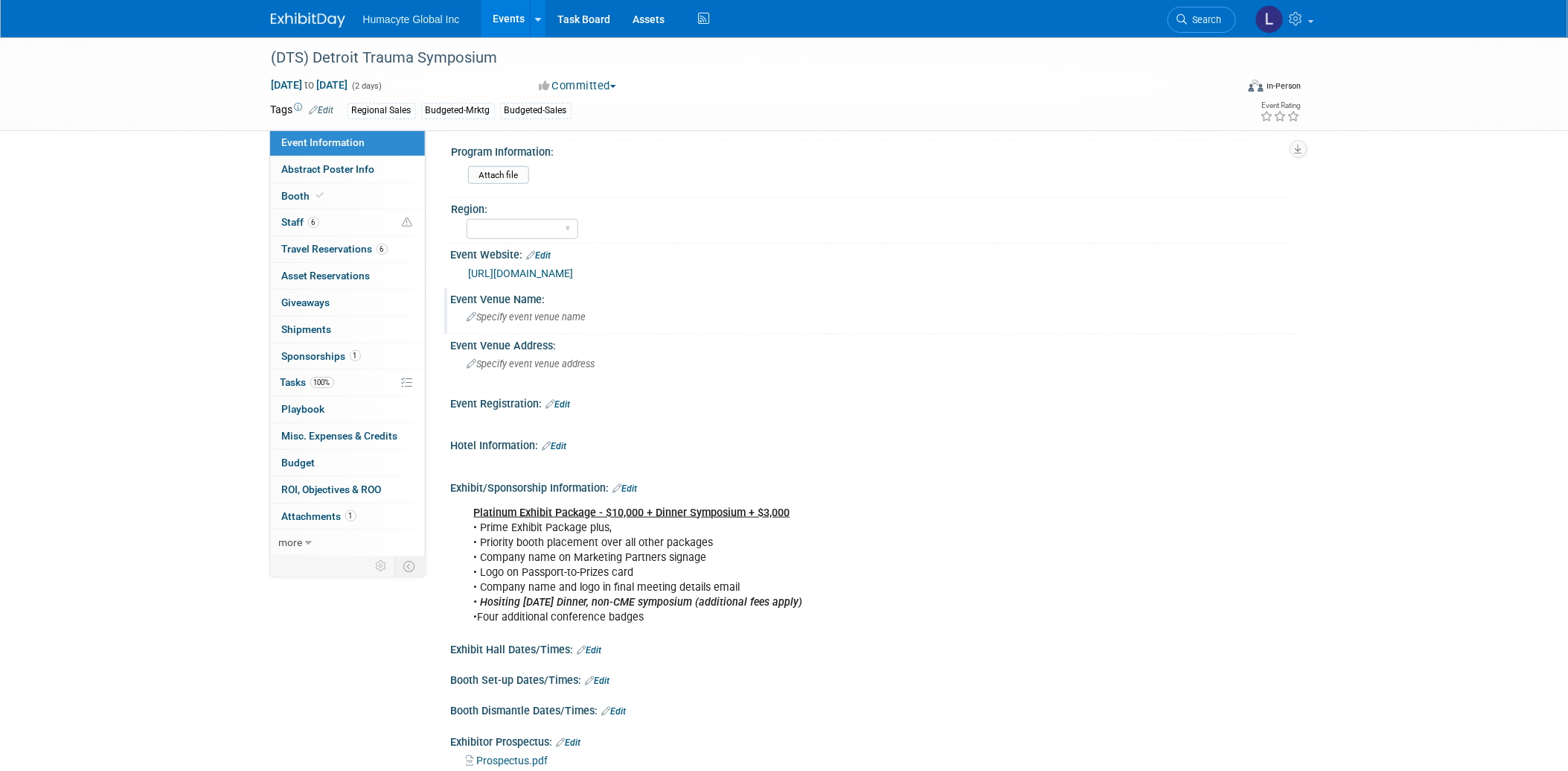
click at [518, 315] on span "Specify event venue name" at bounding box center [526, 316] width 119 height 11
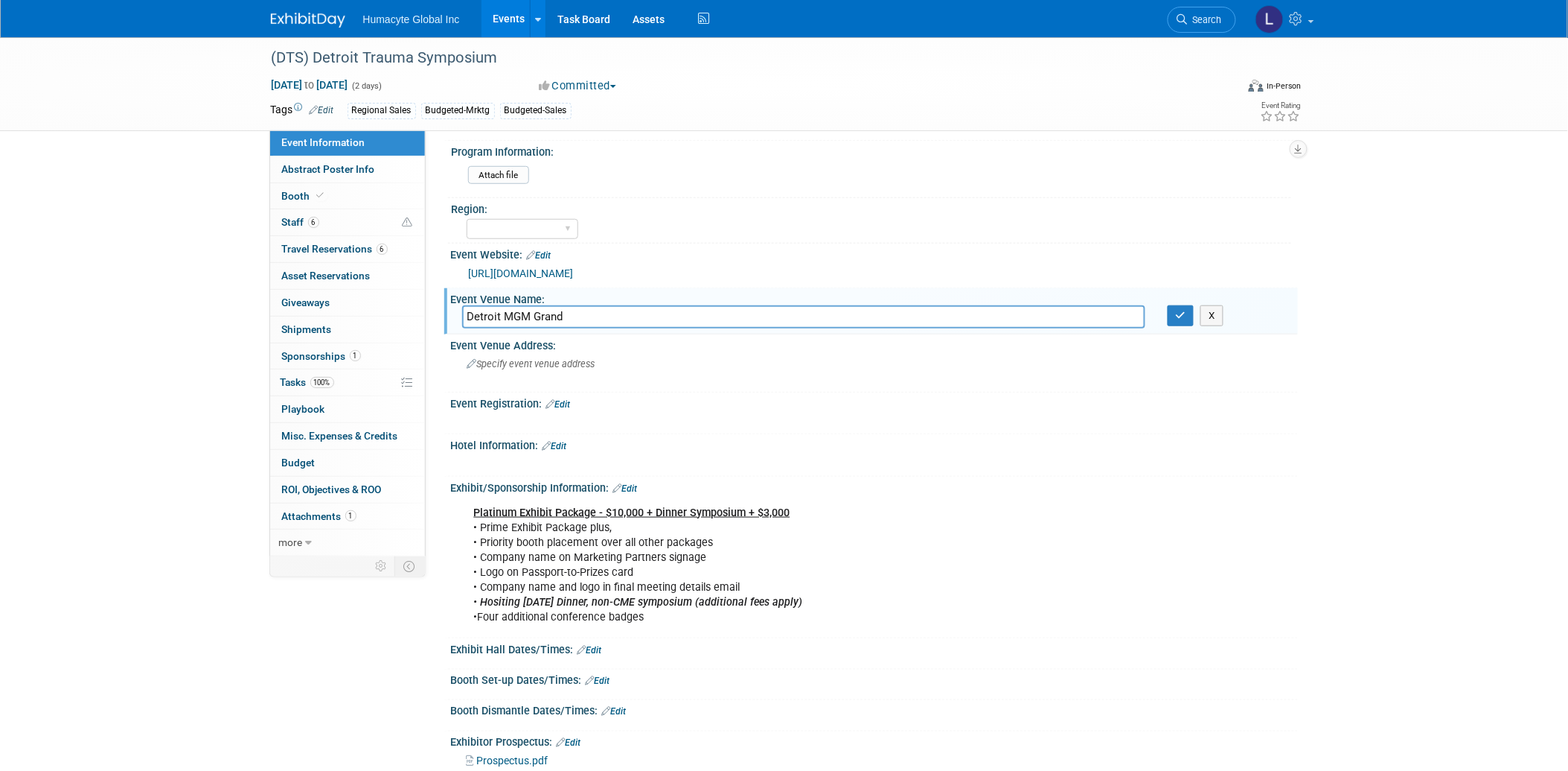
type input "Detroit MGM Grand"
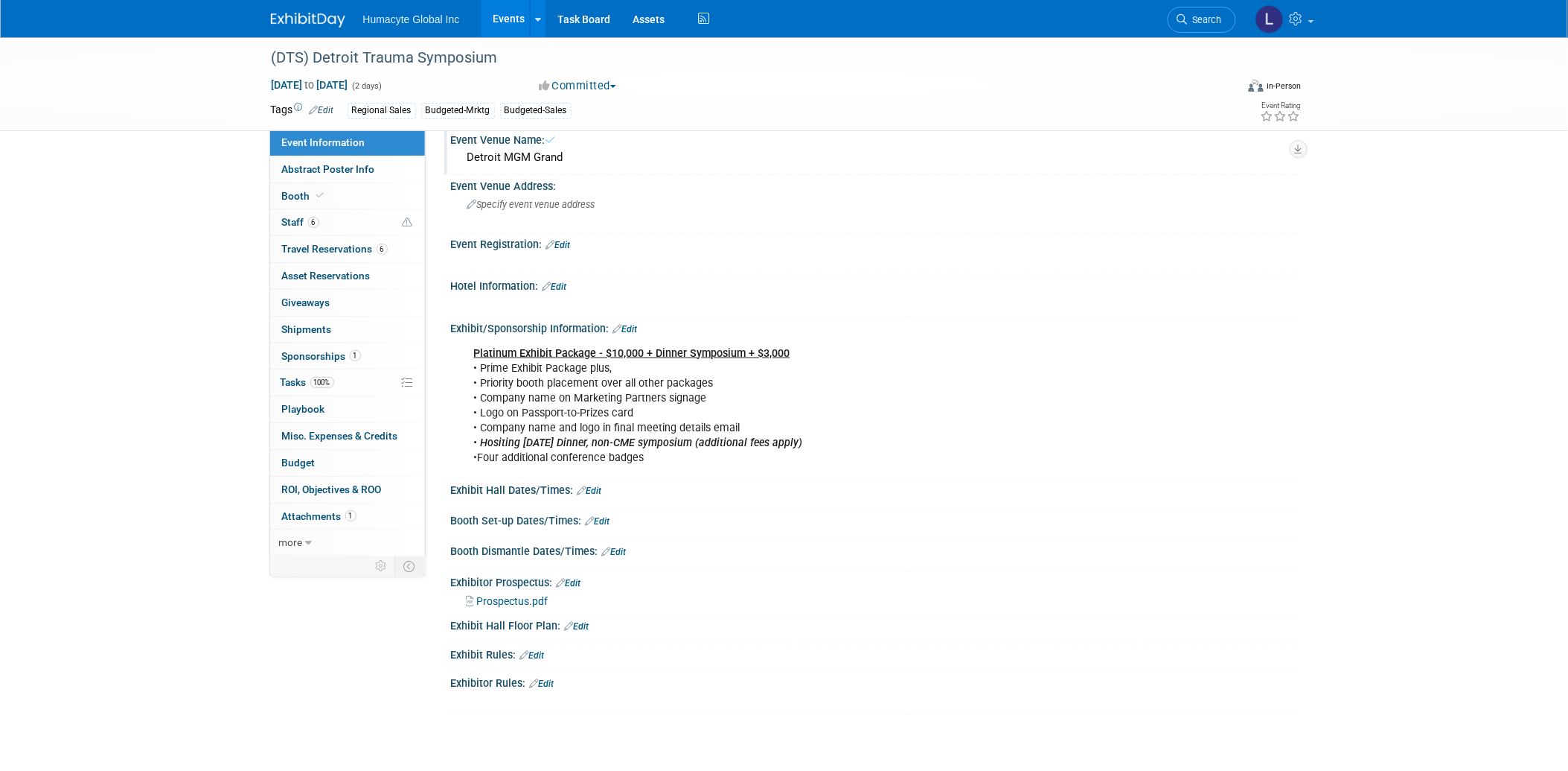
scroll to position [496, 0]
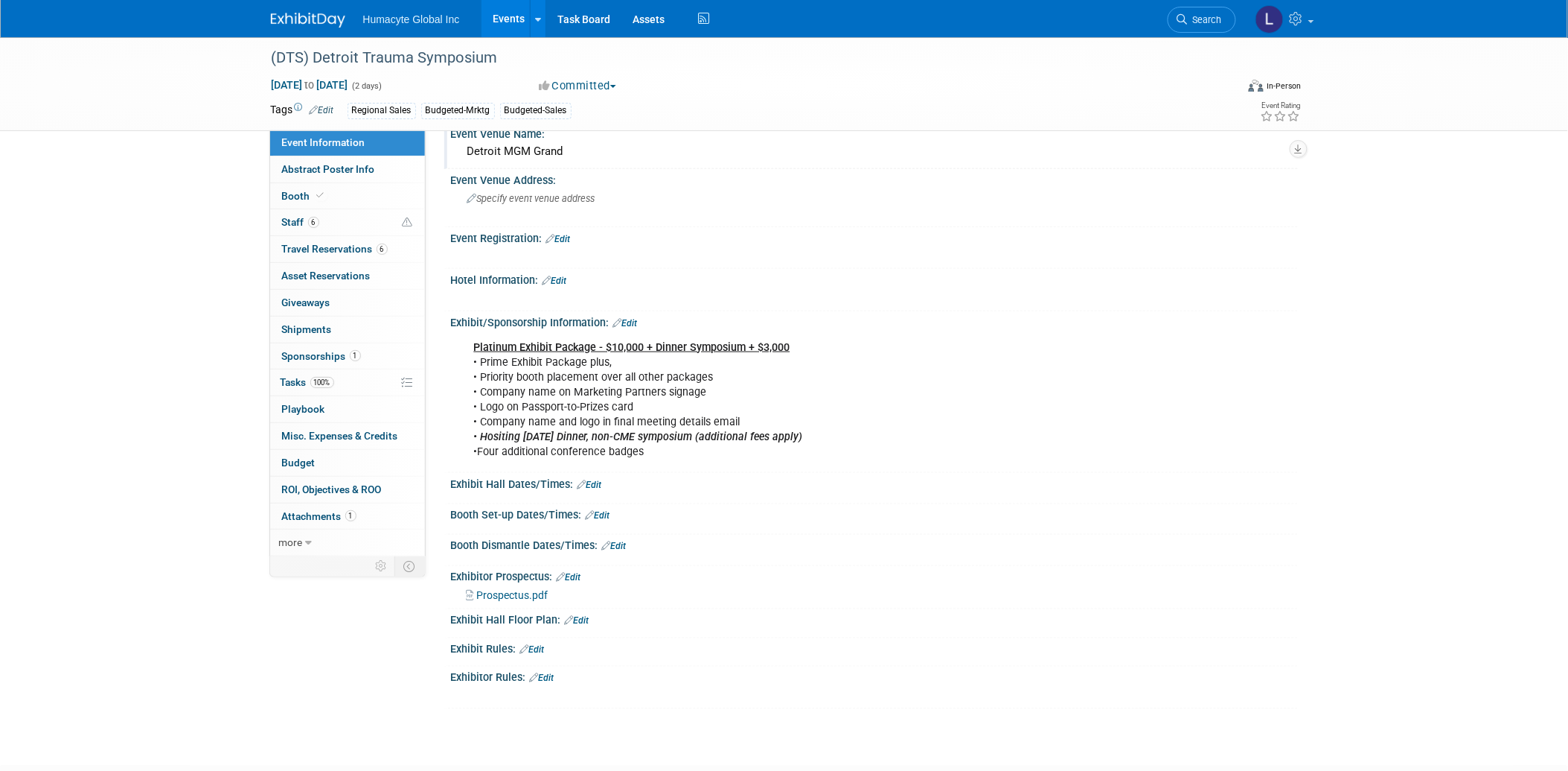
click at [510, 592] on span "Prospectus.pdf" at bounding box center [512, 596] width 71 height 12
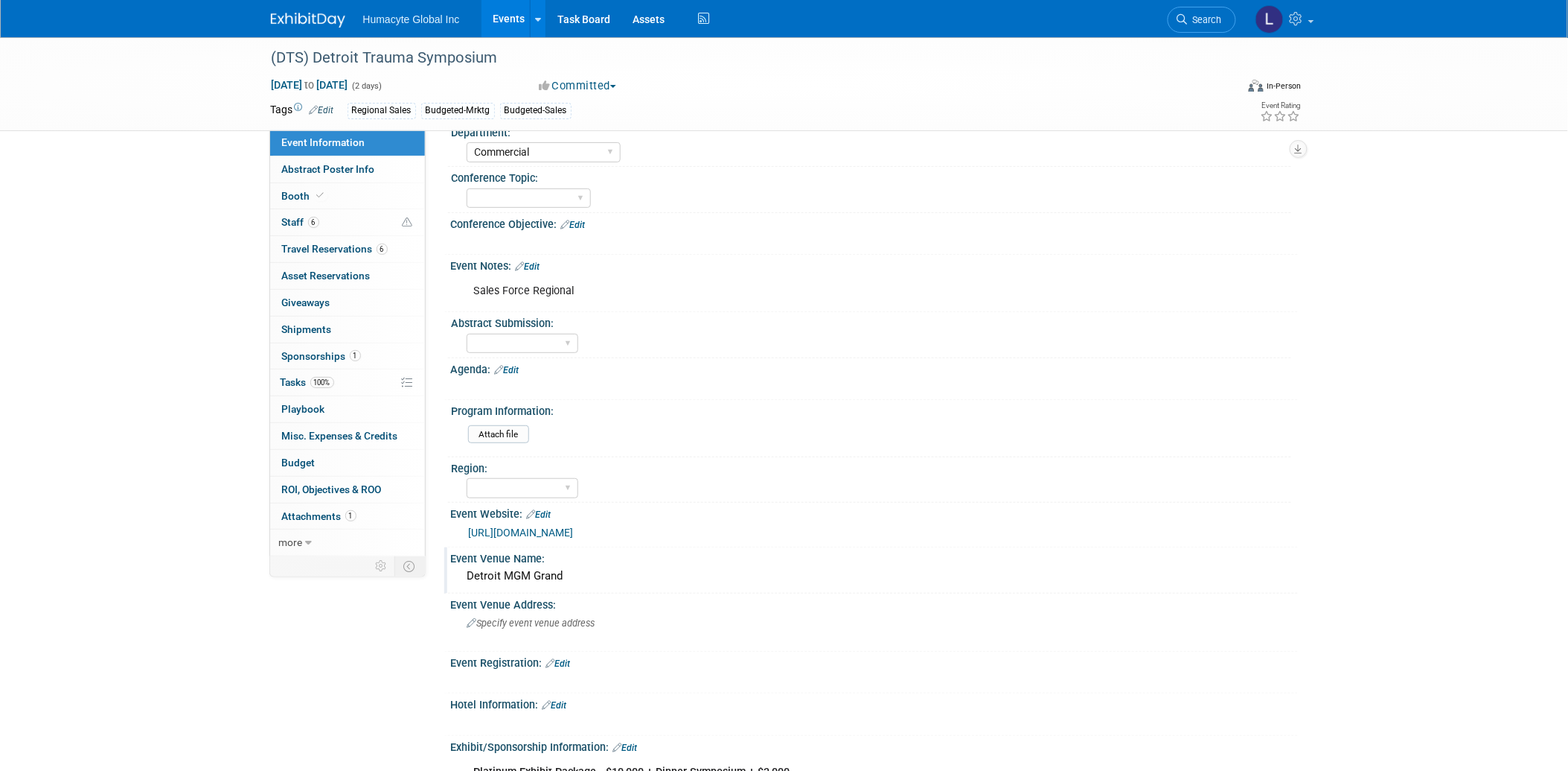
scroll to position [0, 0]
